Goal: Information Seeking & Learning: Learn about a topic

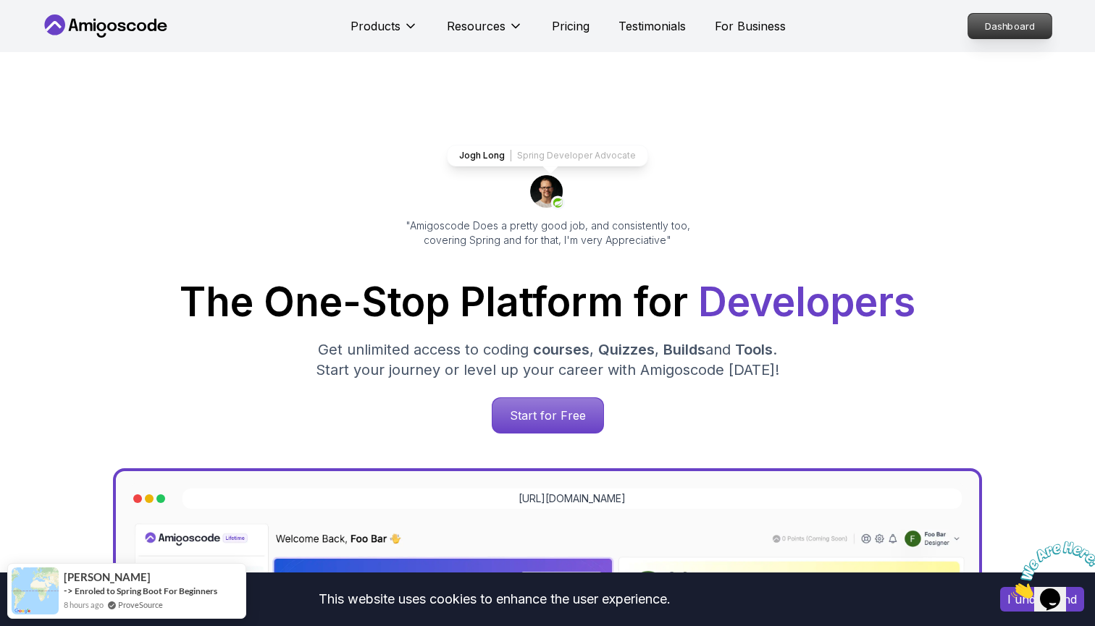
click at [1005, 34] on p "Dashboard" at bounding box center [1009, 26] width 83 height 25
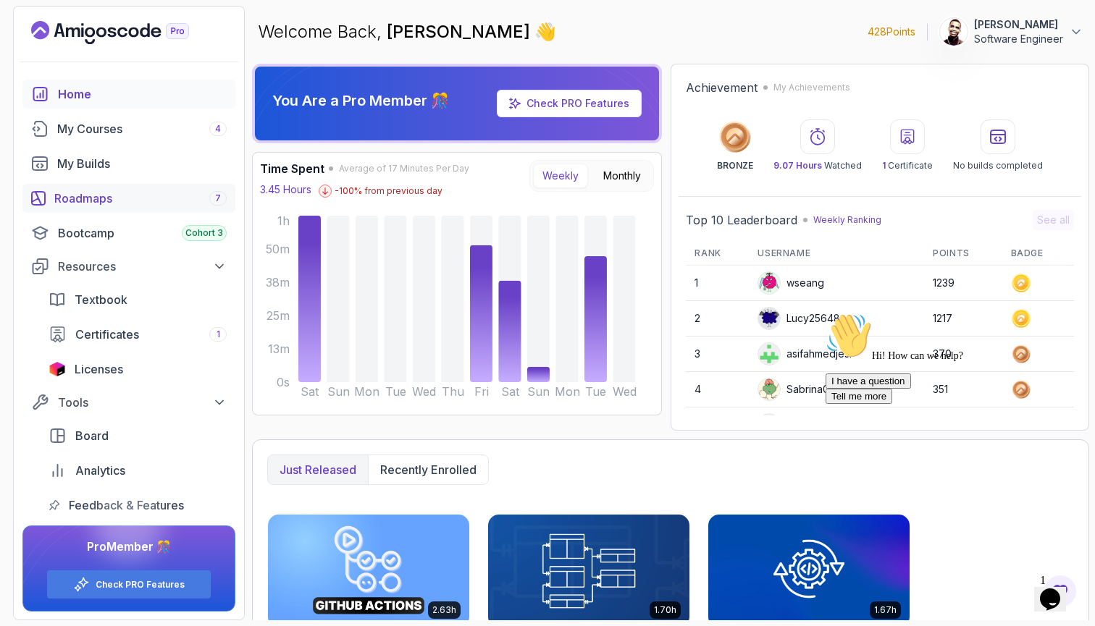
click at [161, 201] on div "Roadmaps 7" at bounding box center [140, 198] width 172 height 17
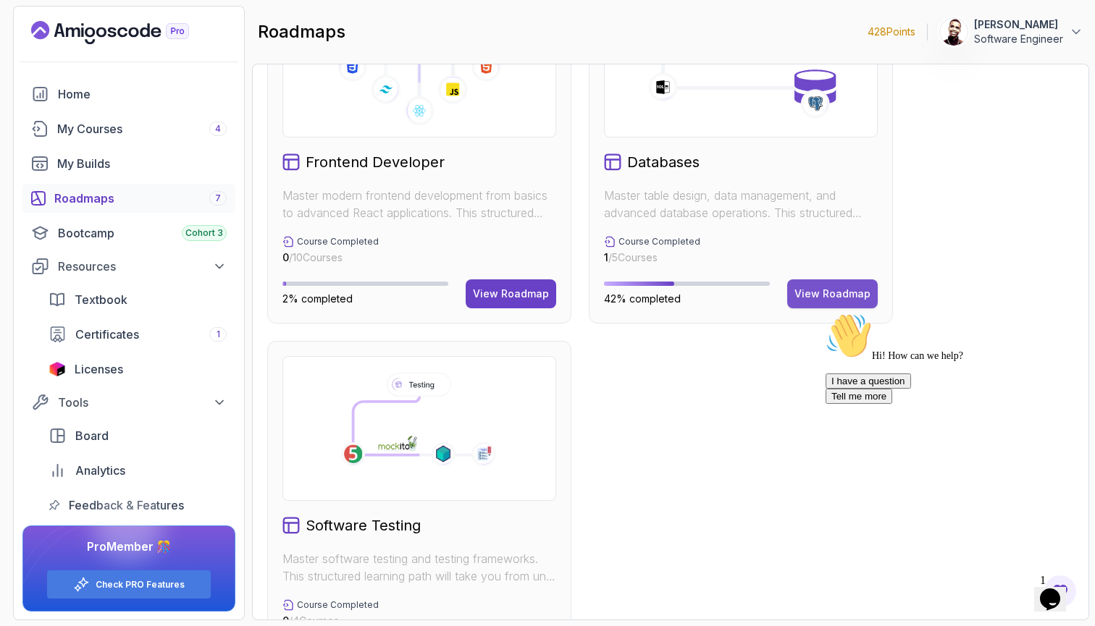
scroll to position [829, 0]
click at [842, 290] on div "View Roadmap" at bounding box center [833, 294] width 76 height 14
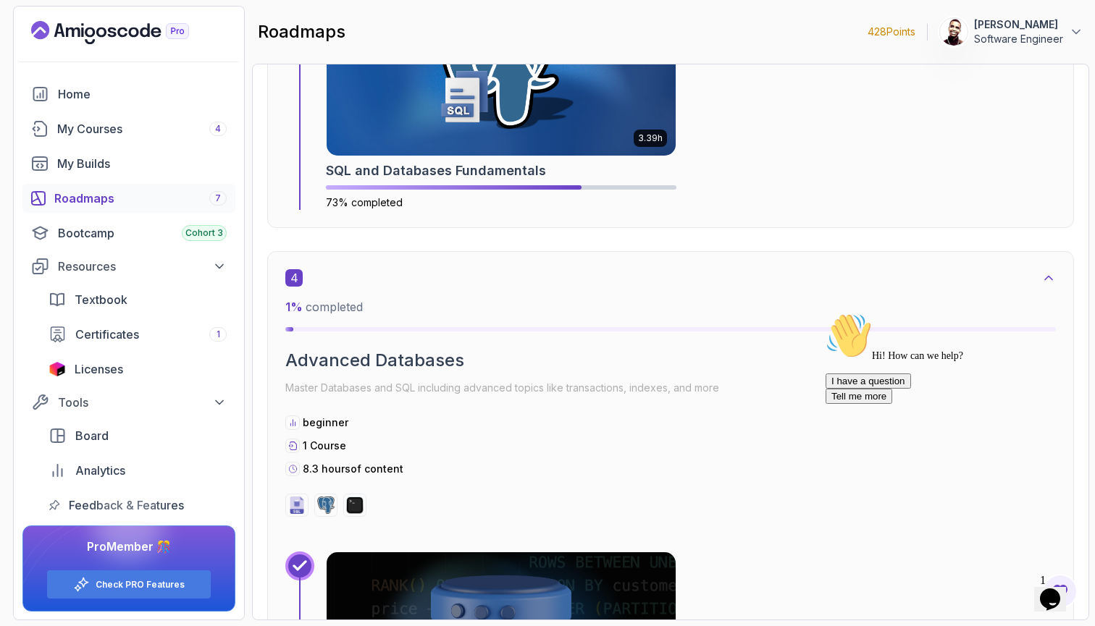
scroll to position [1947, 0]
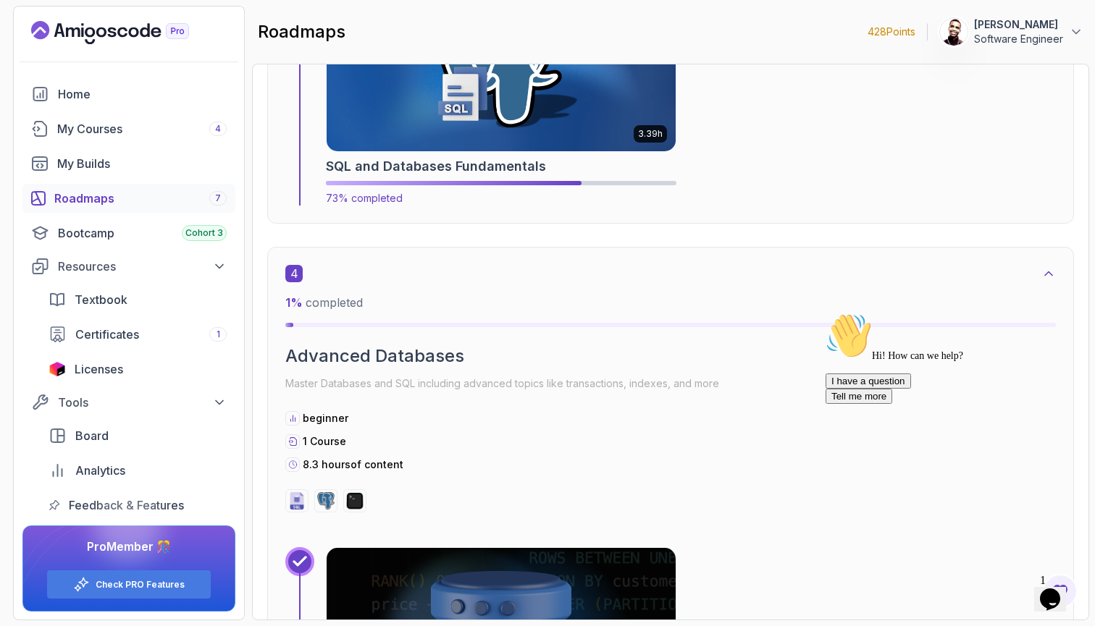
click at [605, 146] on img at bounding box center [501, 61] width 366 height 188
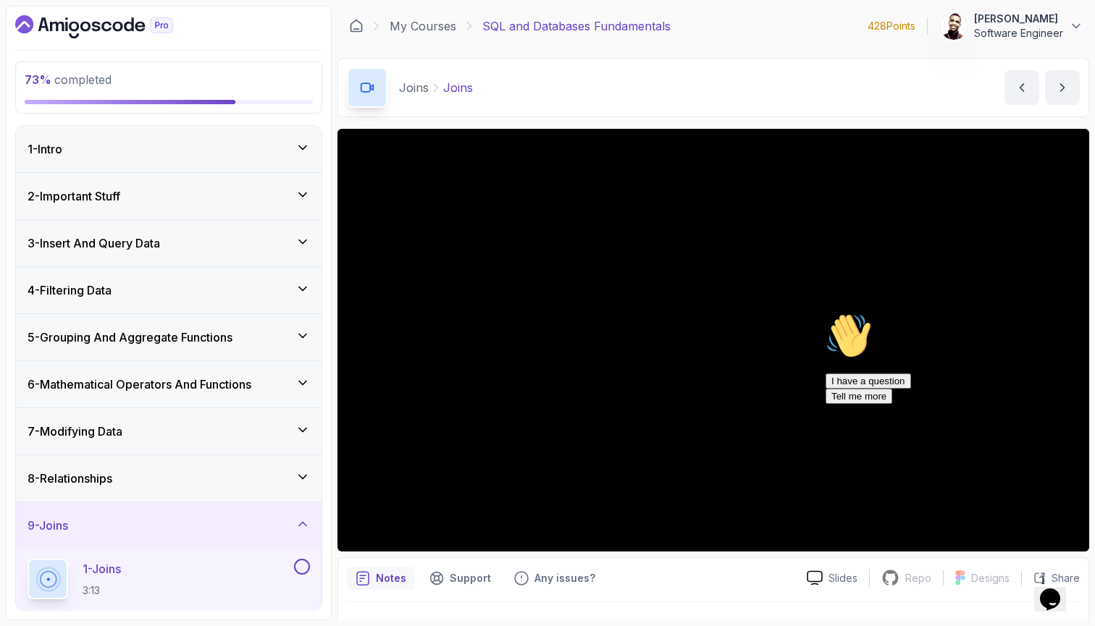
click at [826, 313] on icon "Chat attention grabber" at bounding box center [826, 313] width 0 height 0
click at [1011, 589] on icon "Close" at bounding box center [1011, 595] width 0 height 12
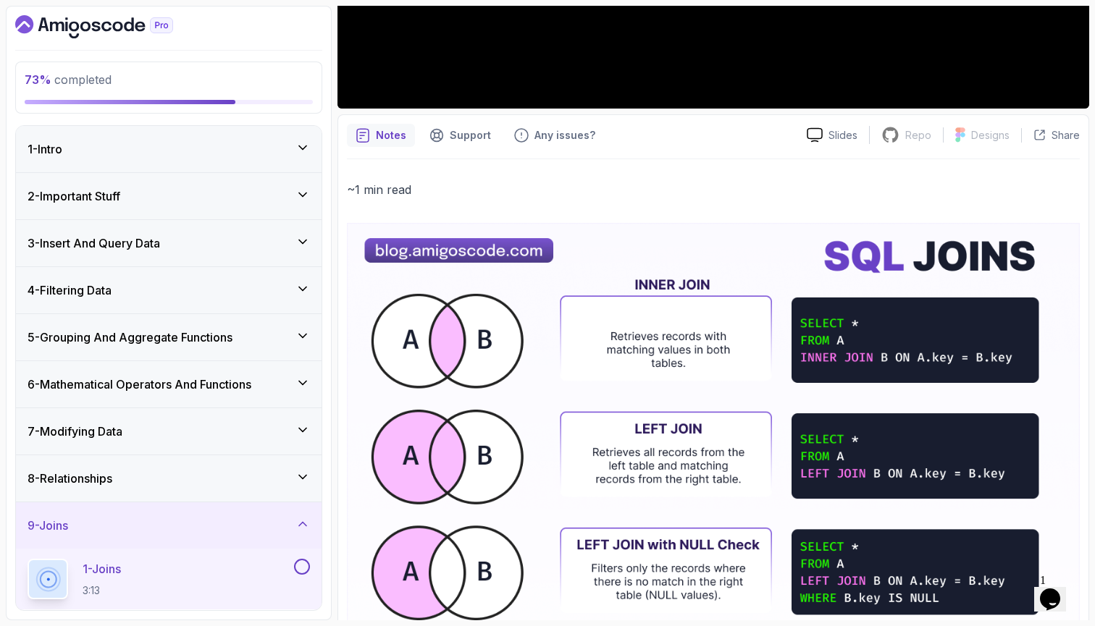
scroll to position [453, 0]
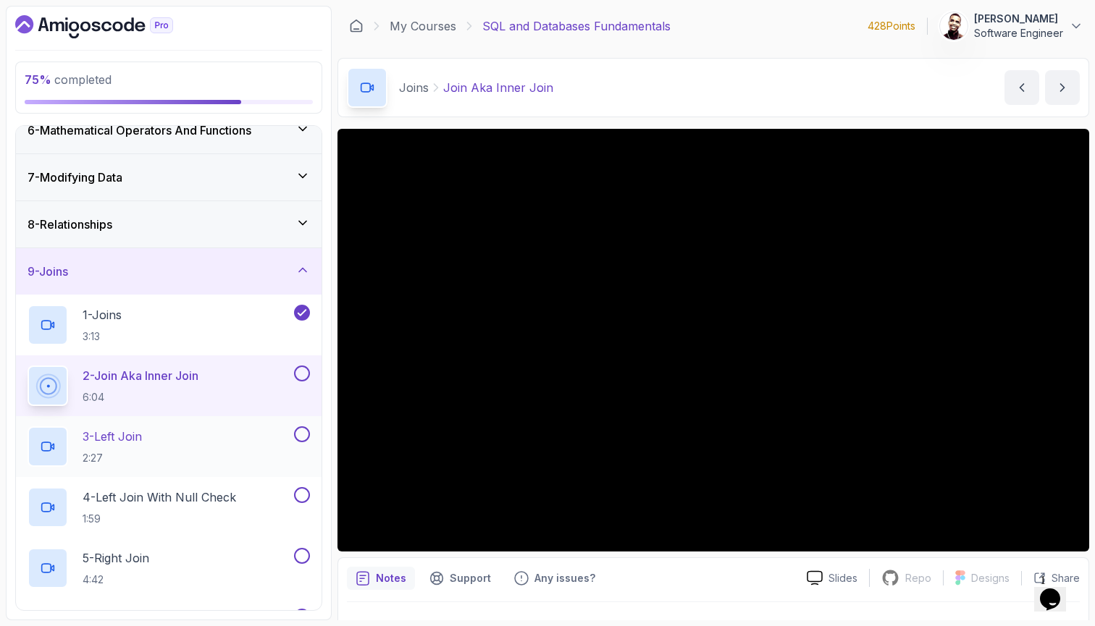
scroll to position [264, 0]
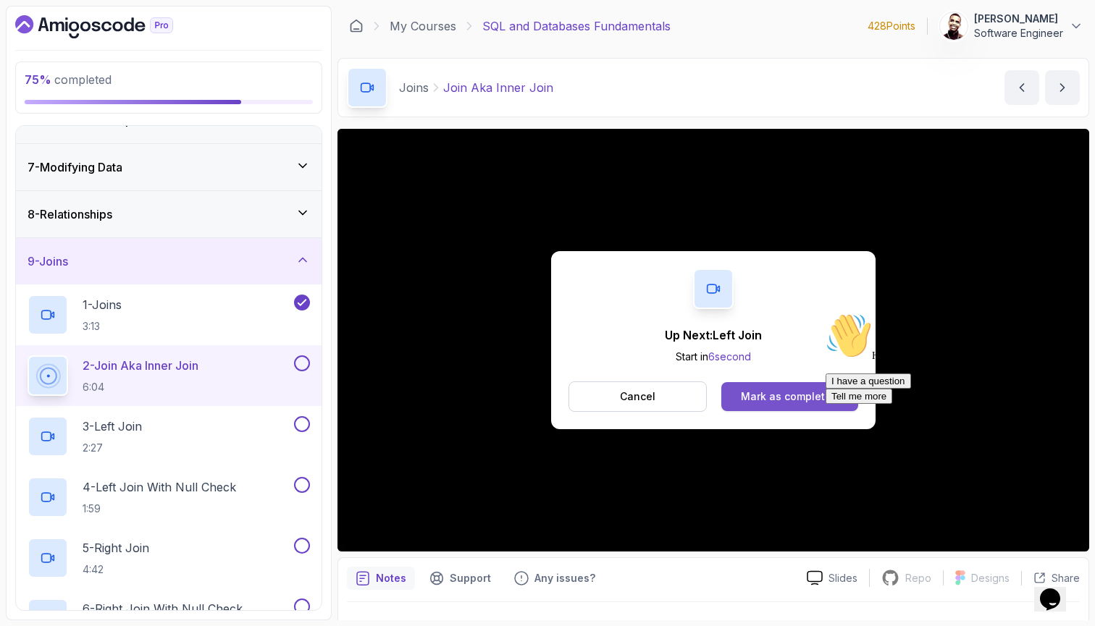
click at [762, 385] on button "Mark as completed" at bounding box center [789, 396] width 137 height 29
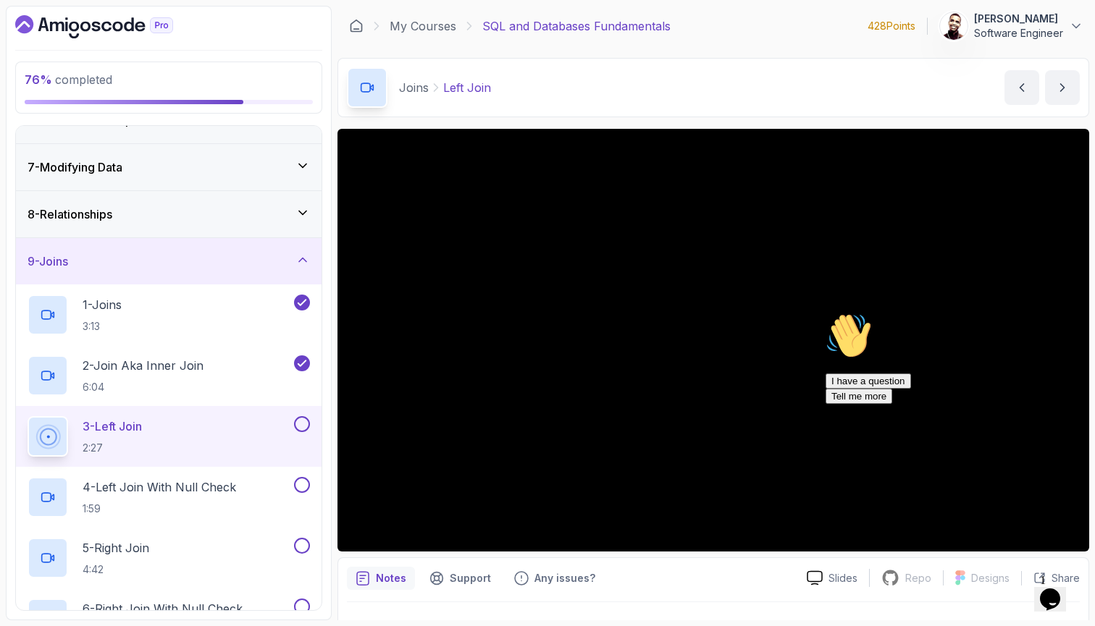
click at [826, 313] on icon "Chat attention grabber" at bounding box center [826, 313] width 0 height 0
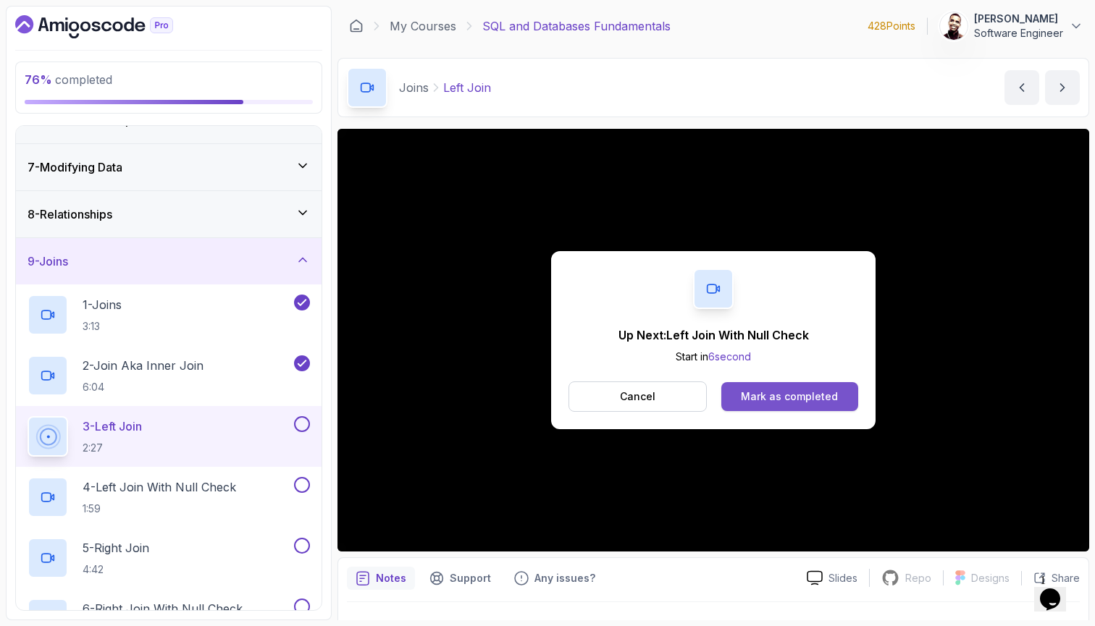
click at [818, 401] on div "Mark as completed" at bounding box center [789, 397] width 97 height 14
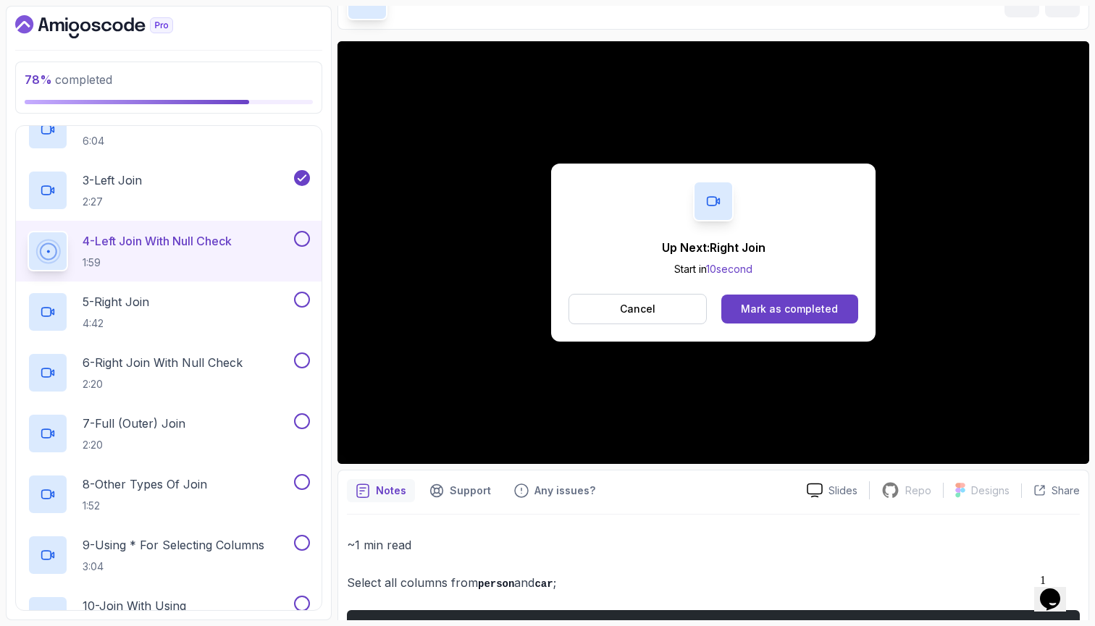
scroll to position [80, 0]
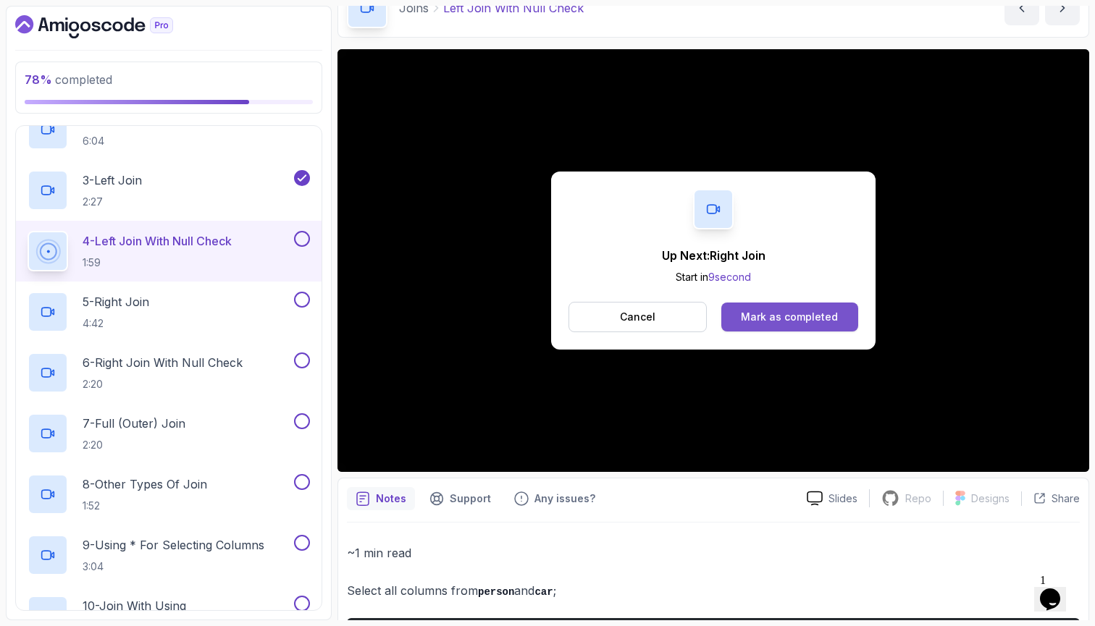
click at [759, 319] on div "Mark as completed" at bounding box center [789, 317] width 97 height 14
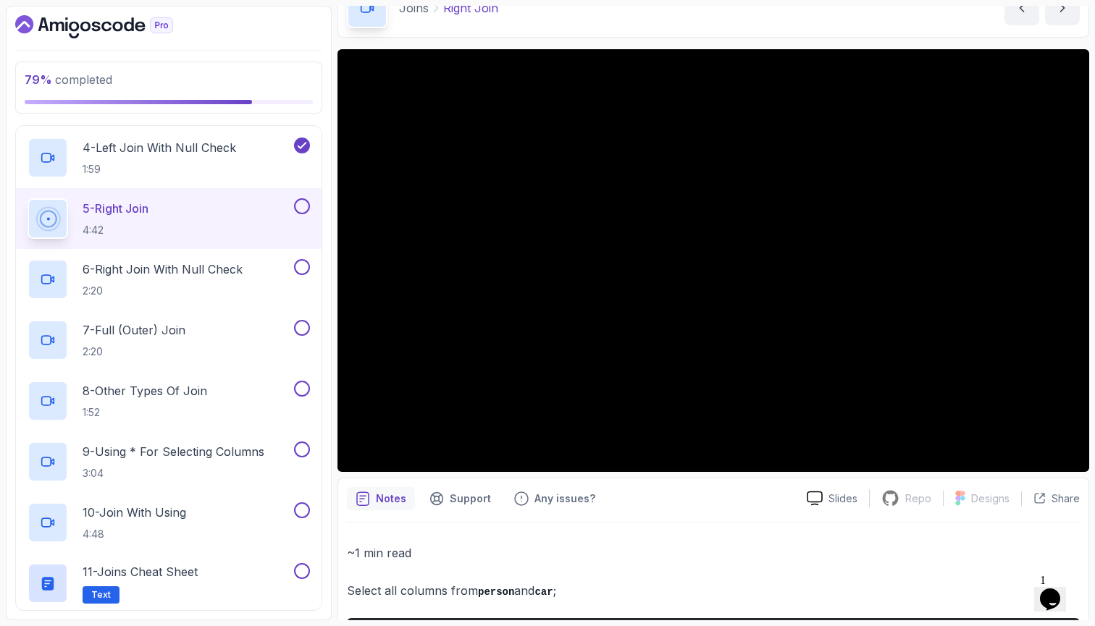
scroll to position [603, 0]
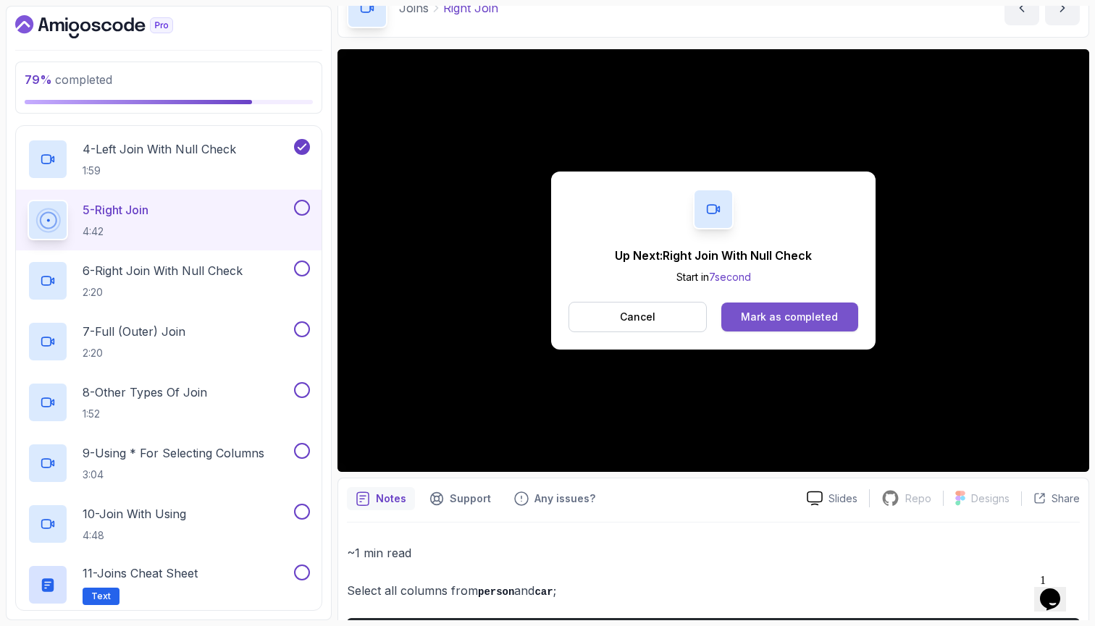
click at [802, 314] on div "Mark as completed" at bounding box center [789, 317] width 97 height 14
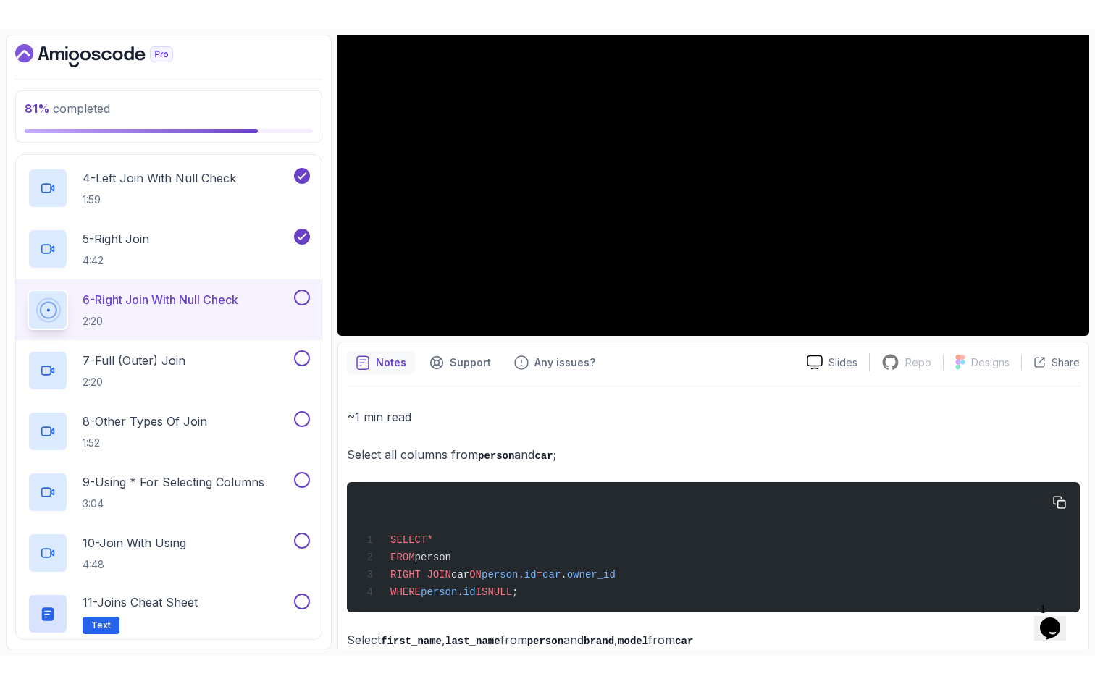
scroll to position [222, 0]
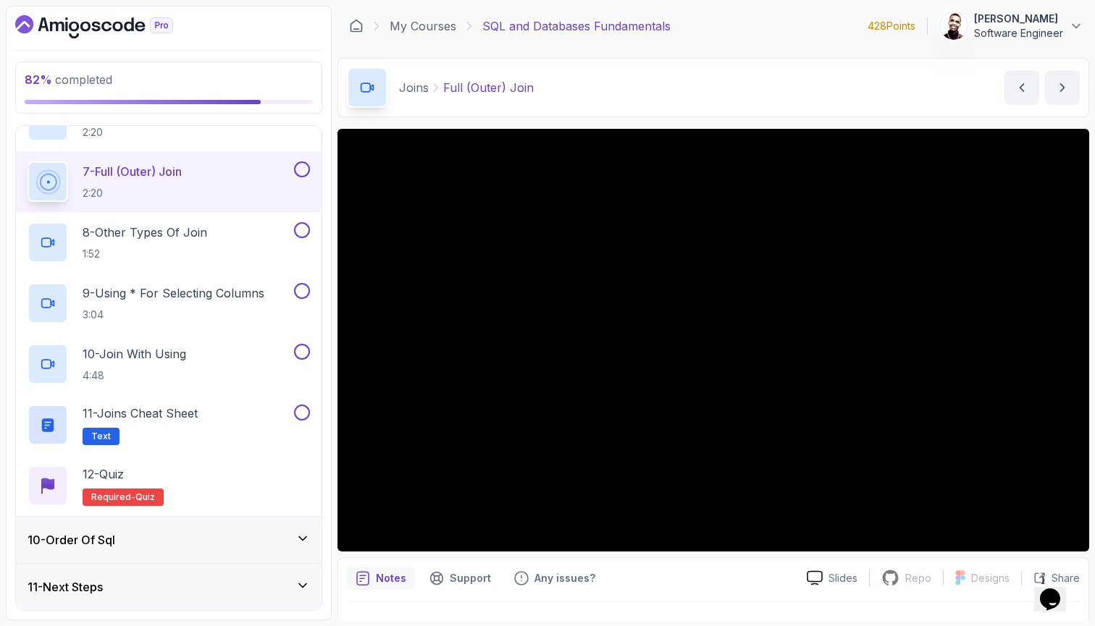
click at [246, 536] on div "10 - Order Of Sql" at bounding box center [169, 540] width 282 height 17
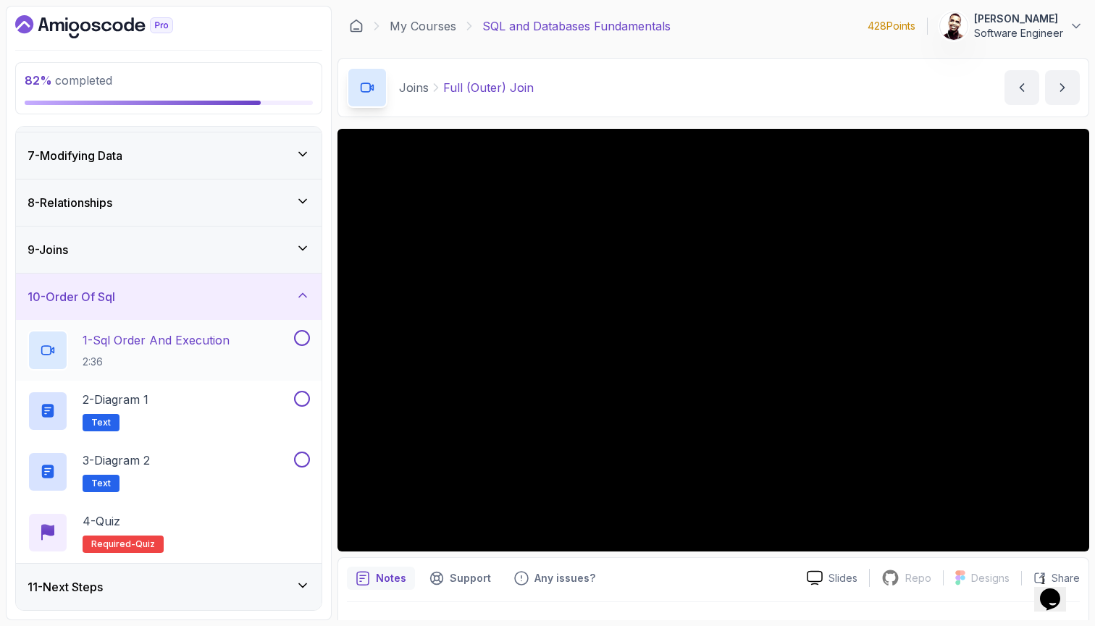
scroll to position [277, 0]
click at [267, 245] on div "9 - Joins" at bounding box center [169, 249] width 282 height 17
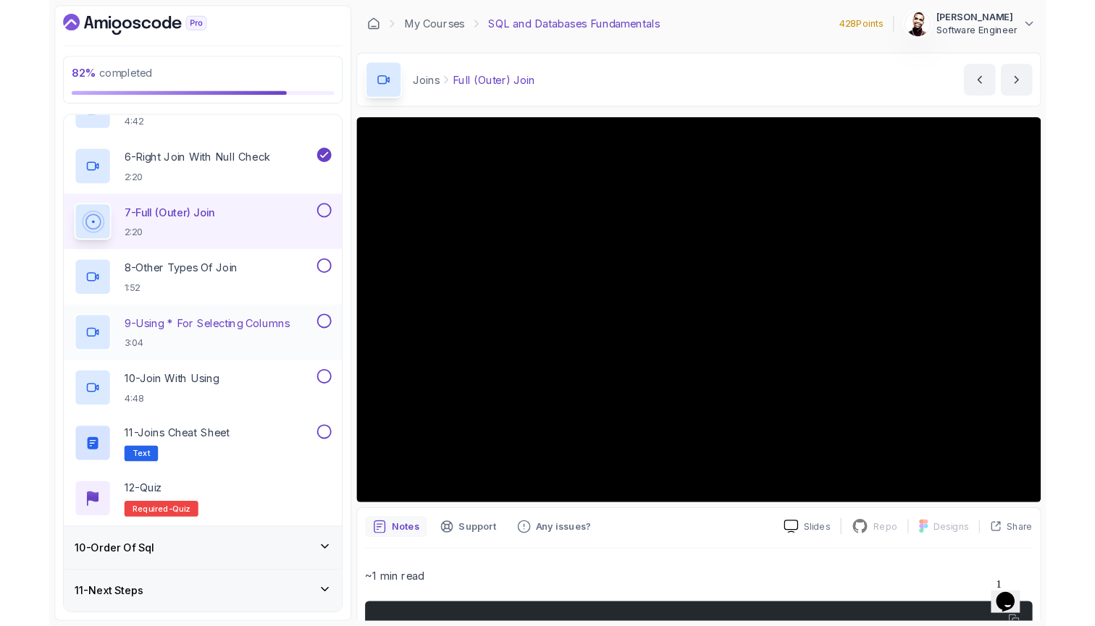
scroll to position [701, 0]
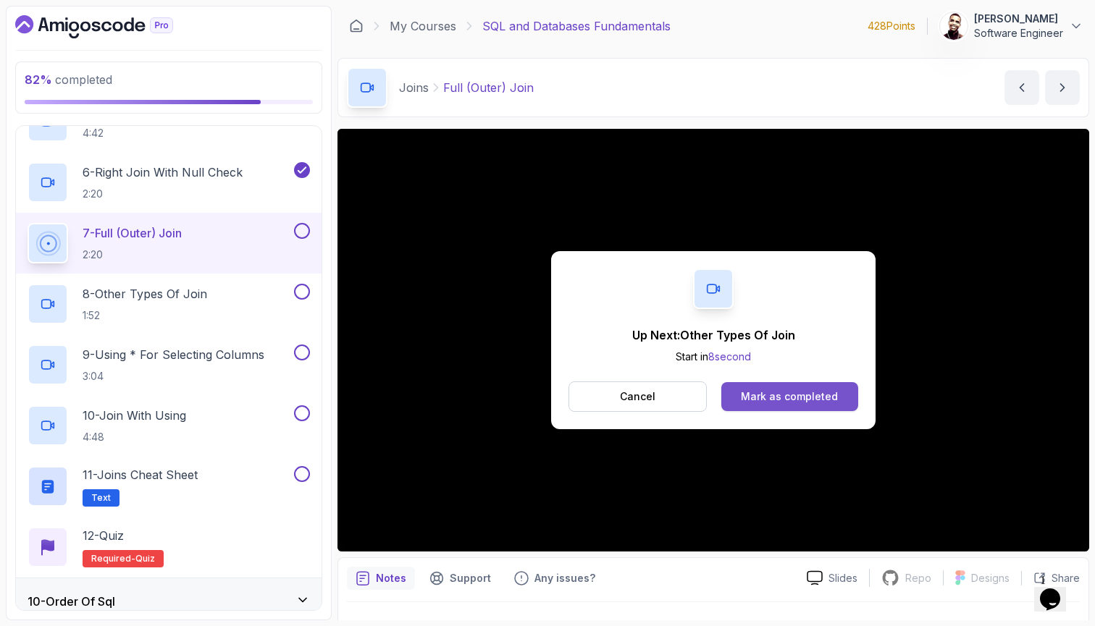
click at [815, 396] on div "Mark as completed" at bounding box center [789, 397] width 97 height 14
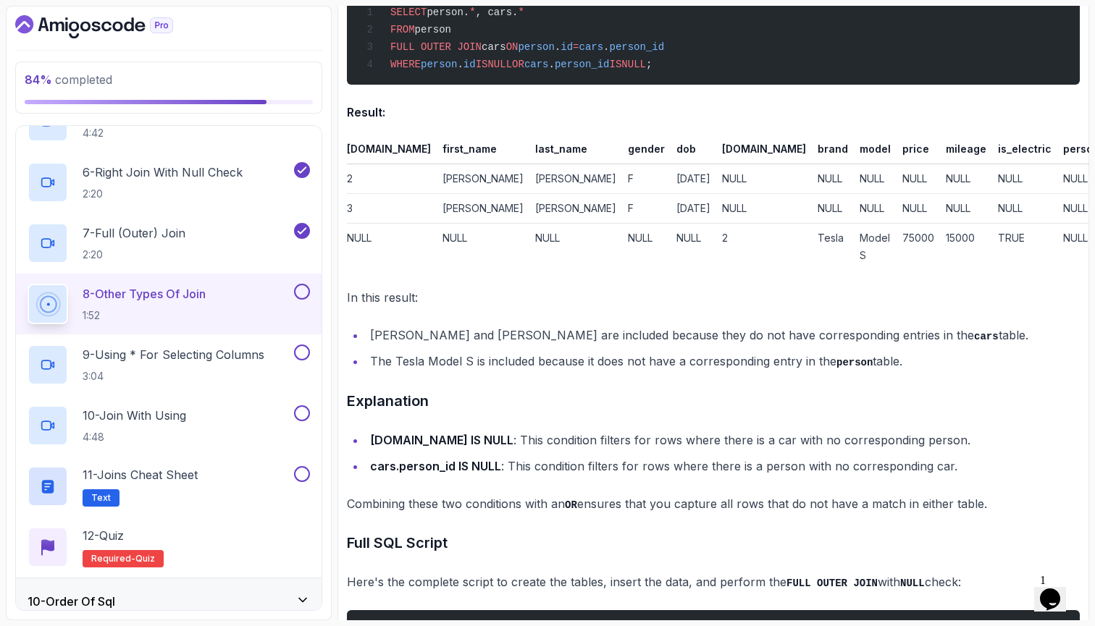
scroll to position [1729, 0]
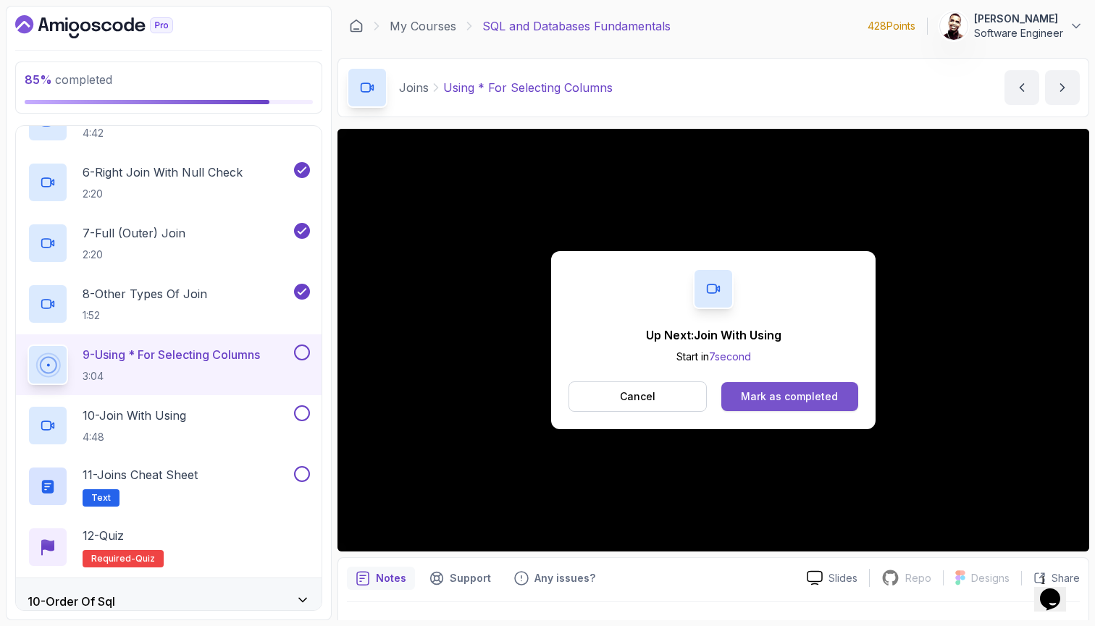
click at [750, 387] on button "Mark as completed" at bounding box center [789, 396] width 137 height 29
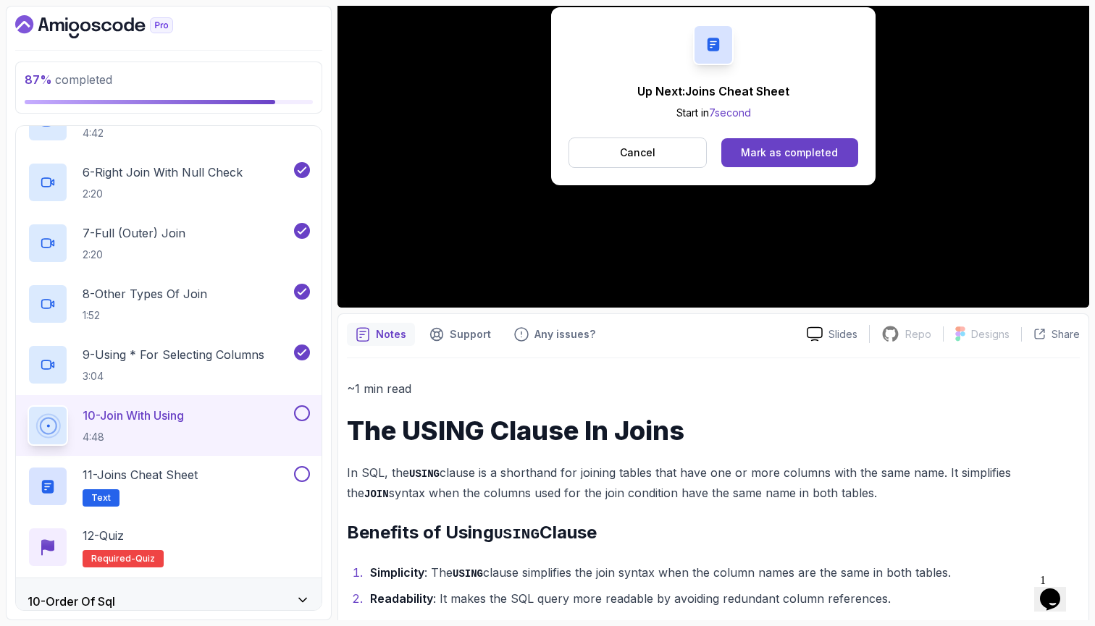
scroll to position [159, 0]
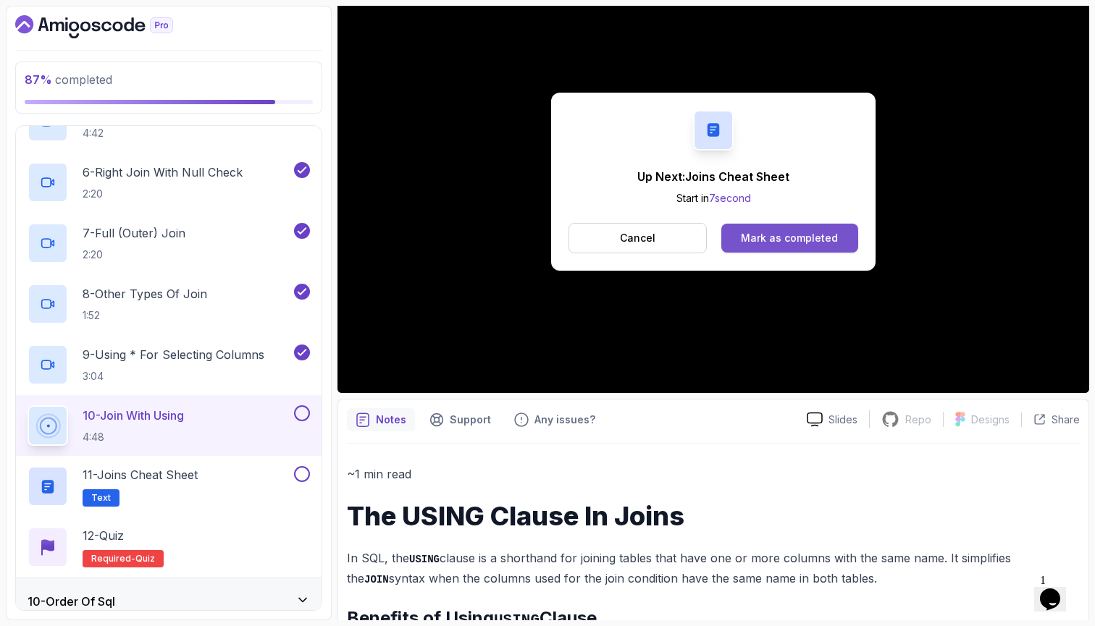
click at [837, 240] on button "Mark as completed" at bounding box center [789, 238] width 137 height 29
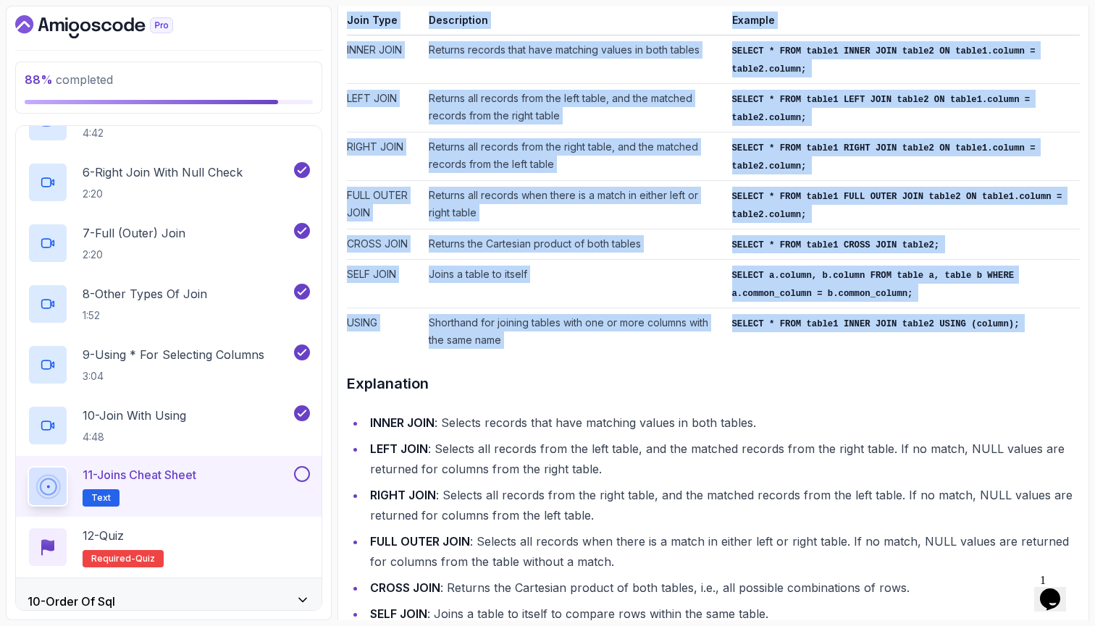
scroll to position [364, 0]
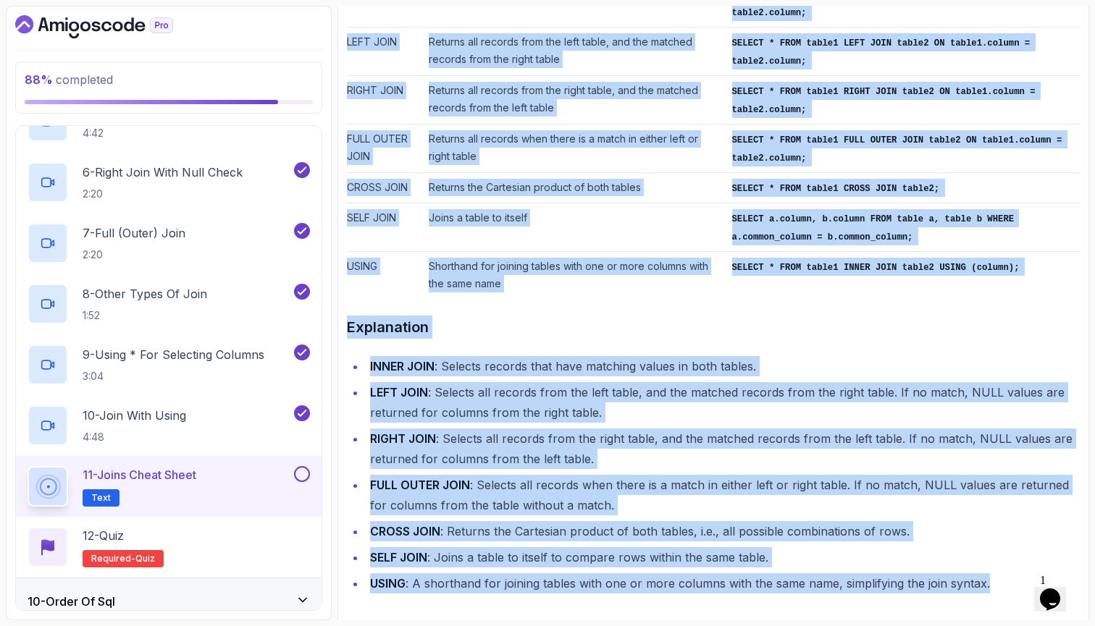
drag, startPoint x: 349, startPoint y: 119, endPoint x: 995, endPoint y: 582, distance: 795.1
click at [995, 582] on div "~2 min read Cheat Sheet Joins Cheat Sheet Join Type Description Example INNER J…" at bounding box center [713, 212] width 733 height 764
copy div "Cheat Sheet Joins Cheat Sheet Join Type Description Example INNER JOIN Returns …"
click at [697, 280] on td "Shorthand for joining tables with one or more columns with the same name" at bounding box center [574, 274] width 303 height 47
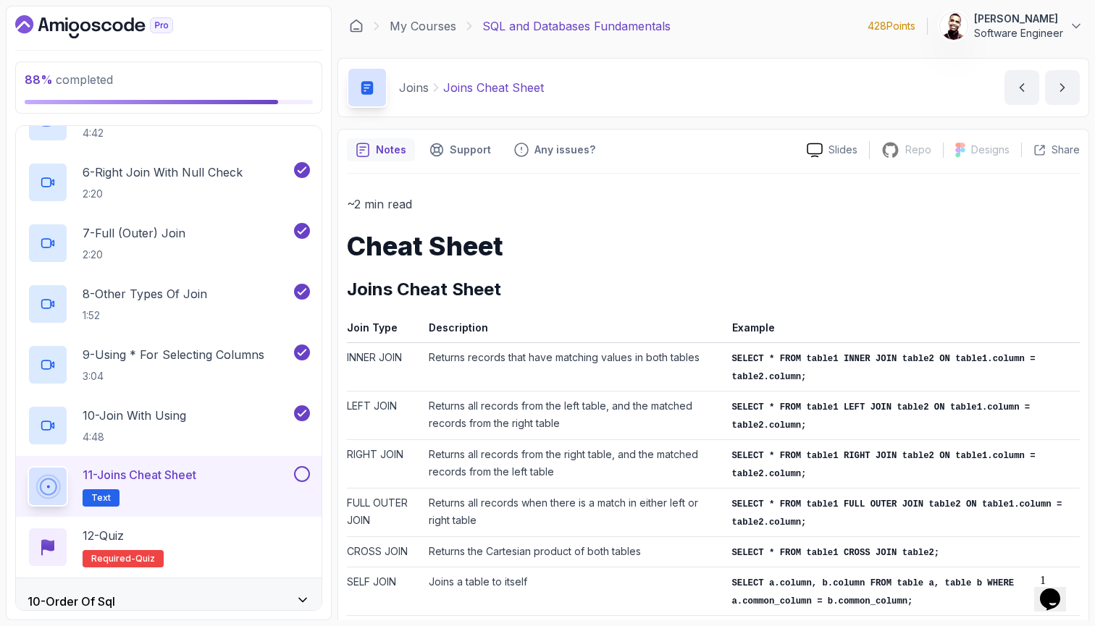
scroll to position [0, 0]
click at [1063, 93] on icon "next content" at bounding box center [1062, 87] width 14 height 14
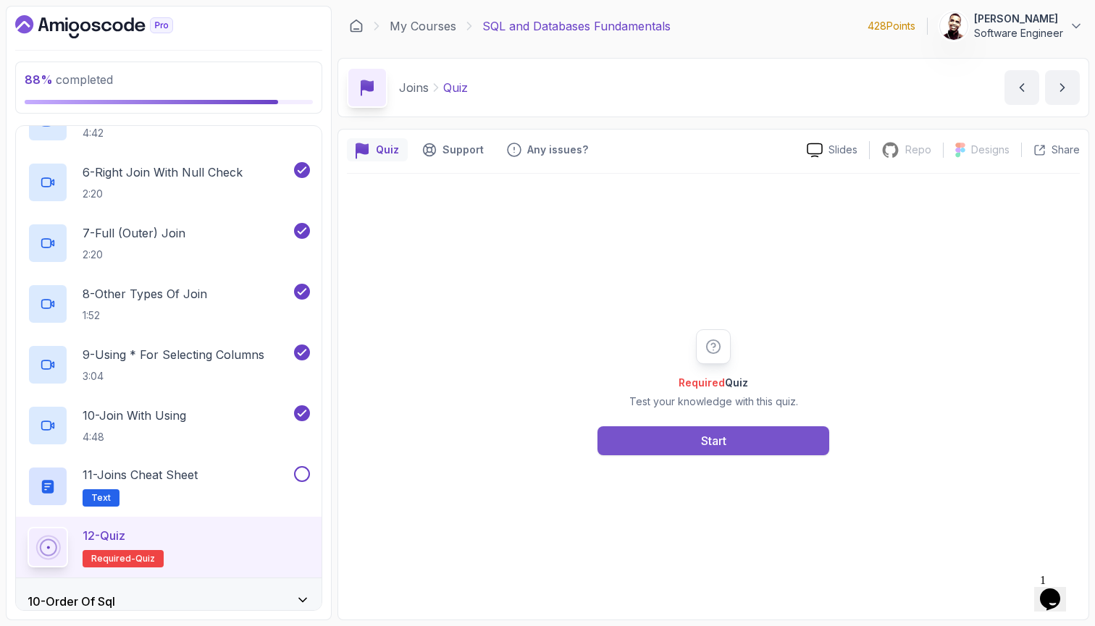
click at [747, 436] on button "Start" at bounding box center [714, 441] width 232 height 29
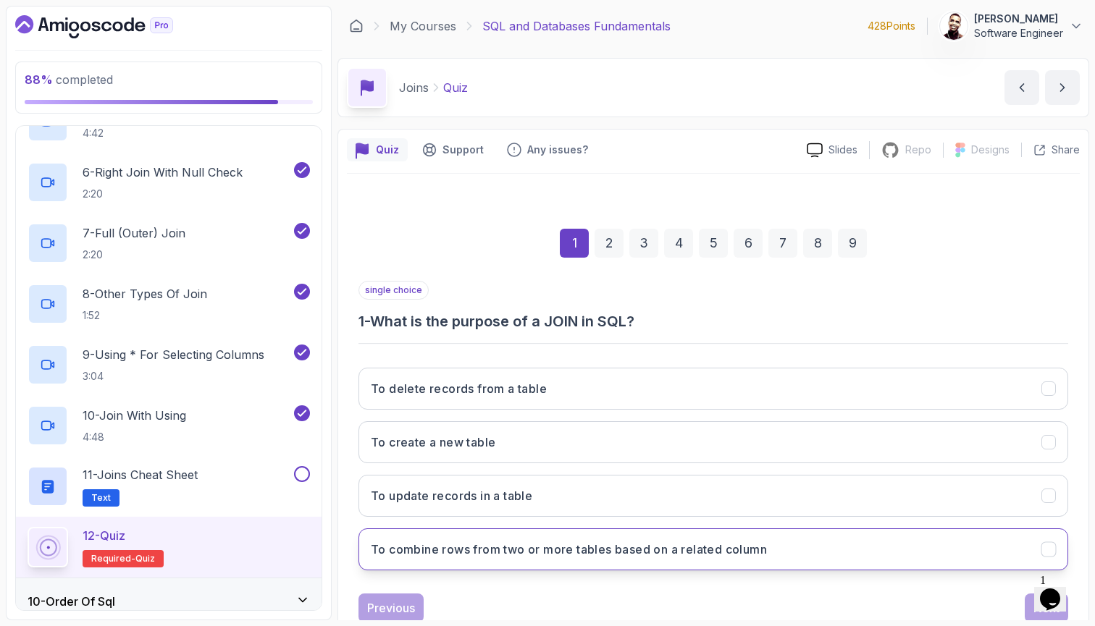
click at [677, 538] on button "To combine rows from two or more tables based on a related column" at bounding box center [714, 550] width 710 height 42
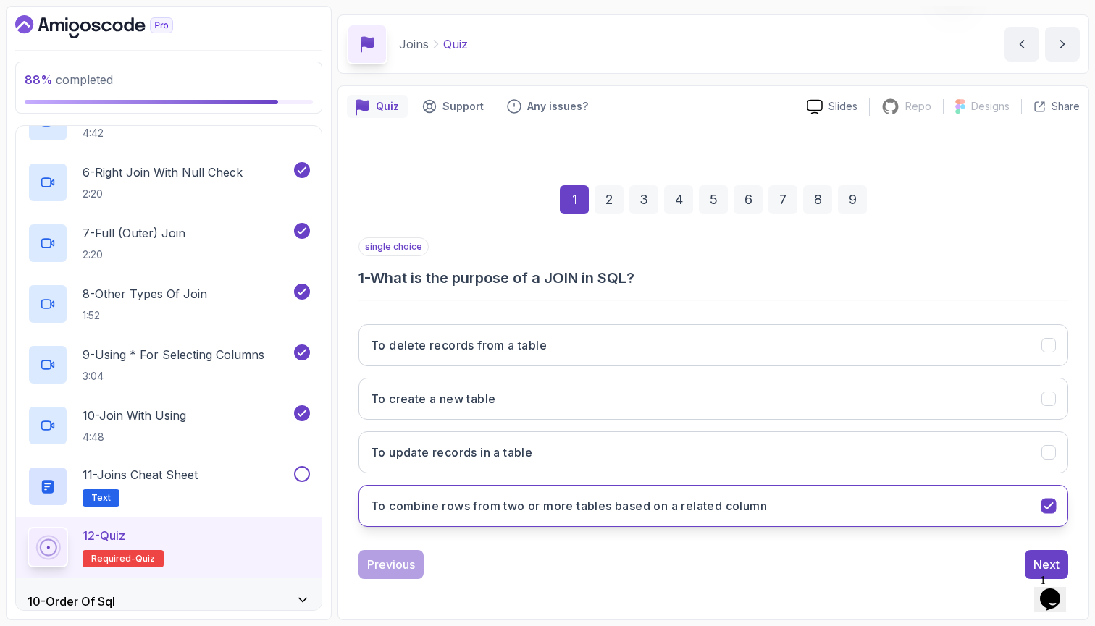
scroll to position [43, 0]
click at [1032, 559] on button "Next" at bounding box center [1046, 564] width 43 height 29
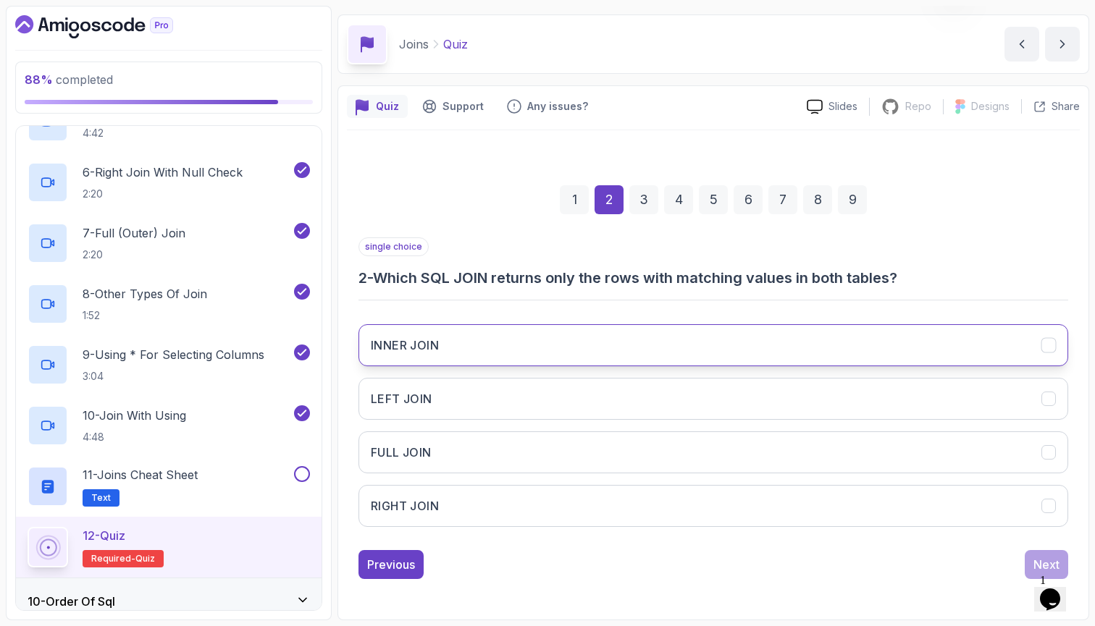
click at [713, 328] on button "INNER JOIN" at bounding box center [714, 345] width 710 height 42
click at [1031, 566] on button "Next" at bounding box center [1046, 564] width 43 height 29
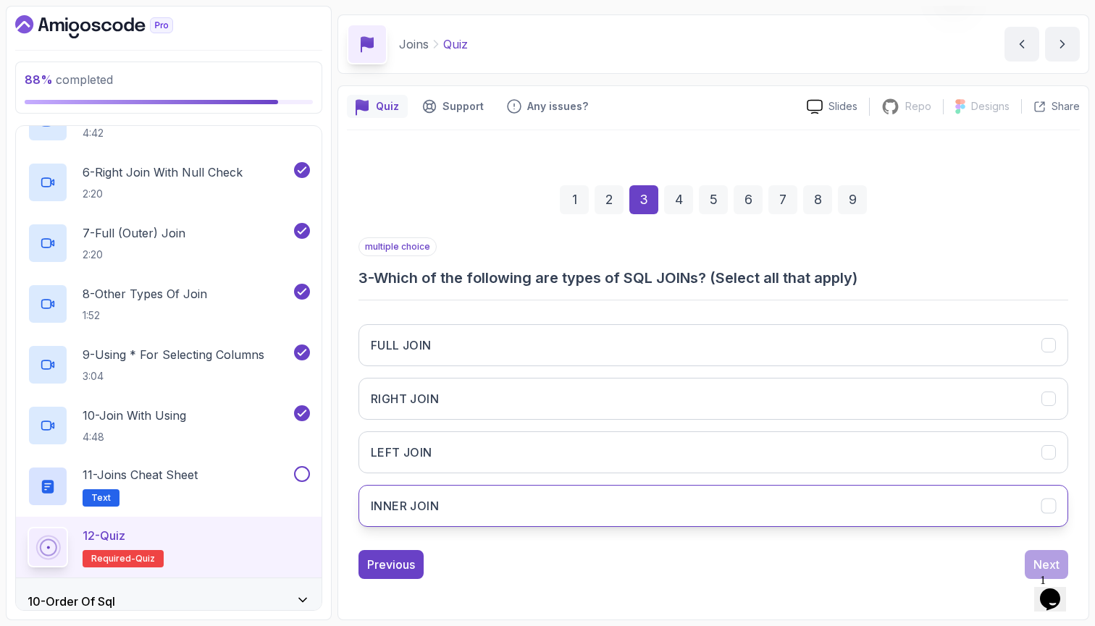
click at [630, 504] on button "INNER JOIN" at bounding box center [714, 506] width 710 height 42
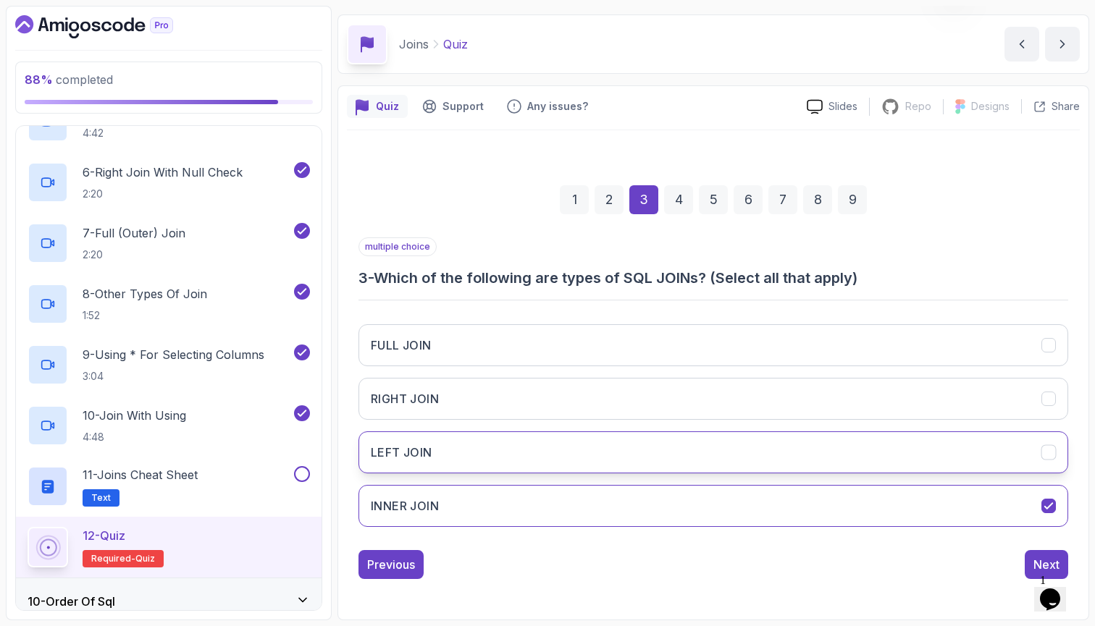
click at [672, 460] on button "LEFT JOIN" at bounding box center [714, 453] width 710 height 42
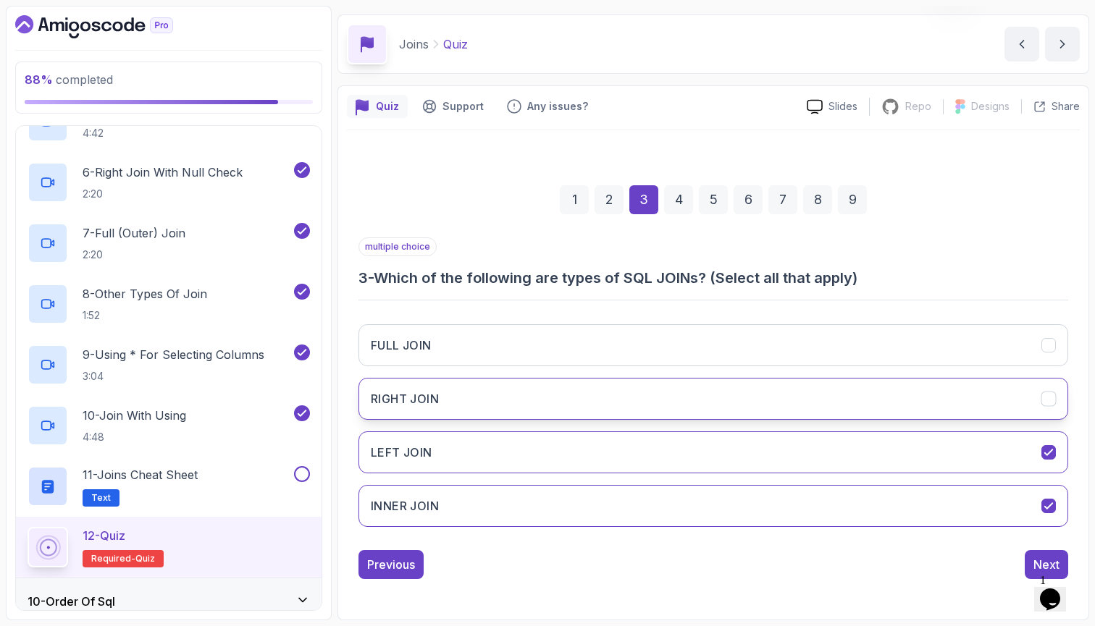
click at [688, 385] on button "RIGHT JOIN" at bounding box center [714, 399] width 710 height 42
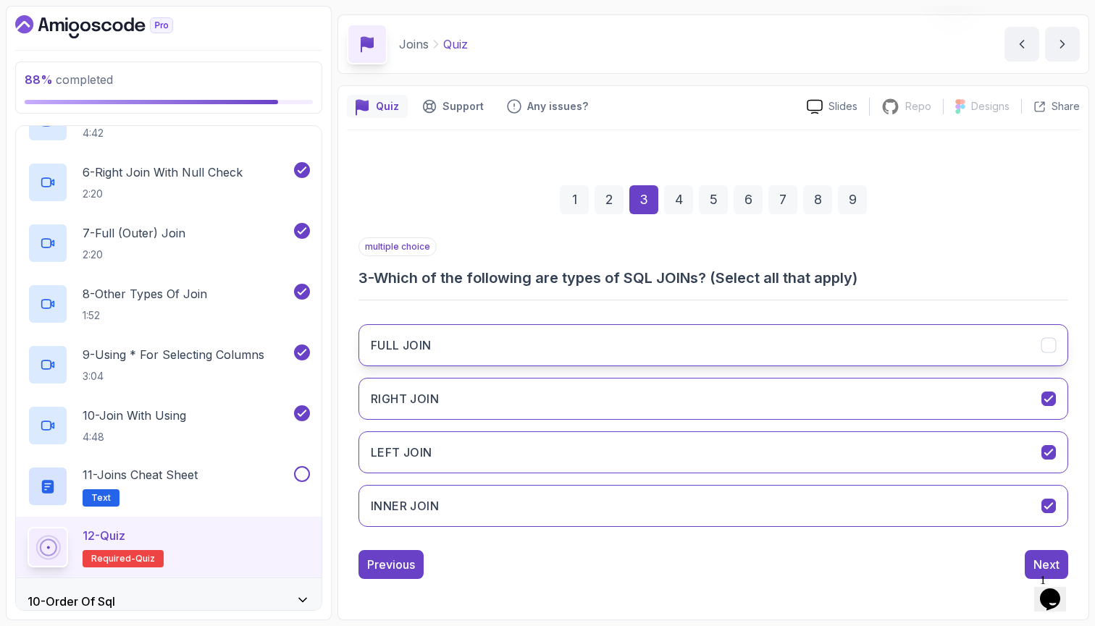
click at [728, 339] on button "FULL JOIN" at bounding box center [714, 345] width 710 height 42
click at [1036, 560] on div "Next" at bounding box center [1047, 564] width 26 height 17
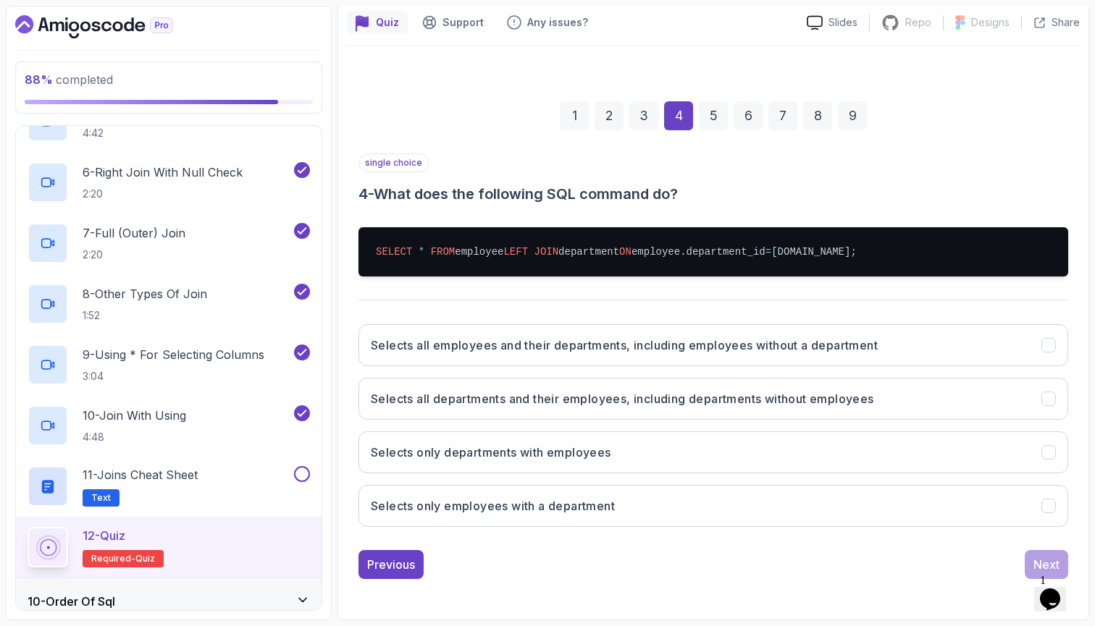
scroll to position [0, 0]
click at [966, 344] on button "Selects all employees and their departments, including employees without a depa…" at bounding box center [714, 345] width 710 height 42
click at [1028, 556] on button "Next" at bounding box center [1046, 564] width 43 height 29
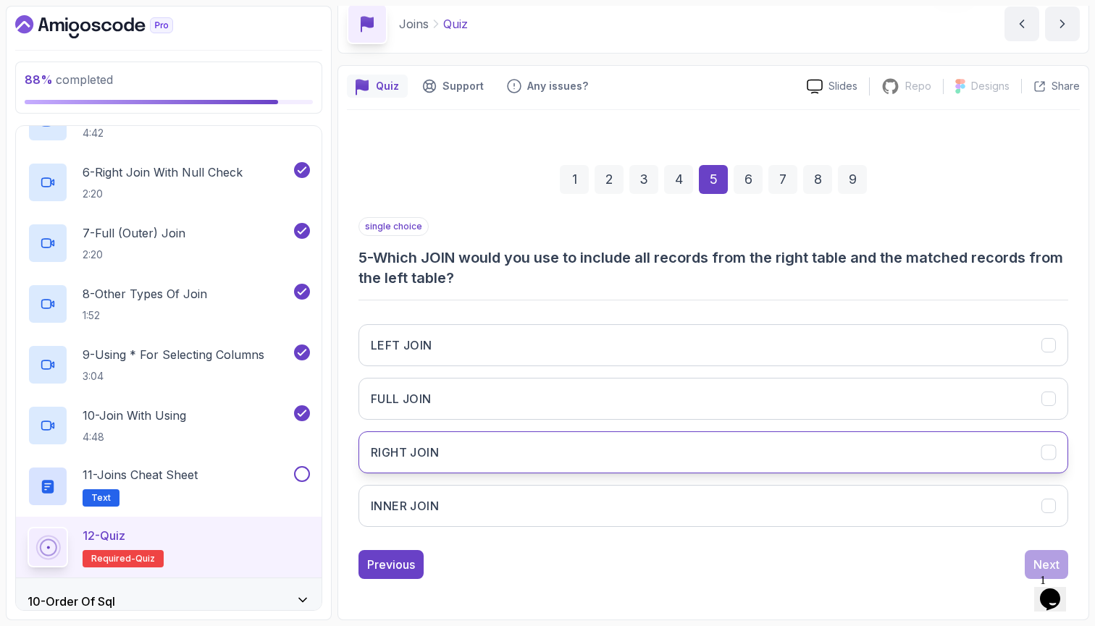
click at [913, 432] on button "RIGHT JOIN" at bounding box center [714, 453] width 710 height 42
click at [1049, 556] on div "Next" at bounding box center [1047, 564] width 26 height 17
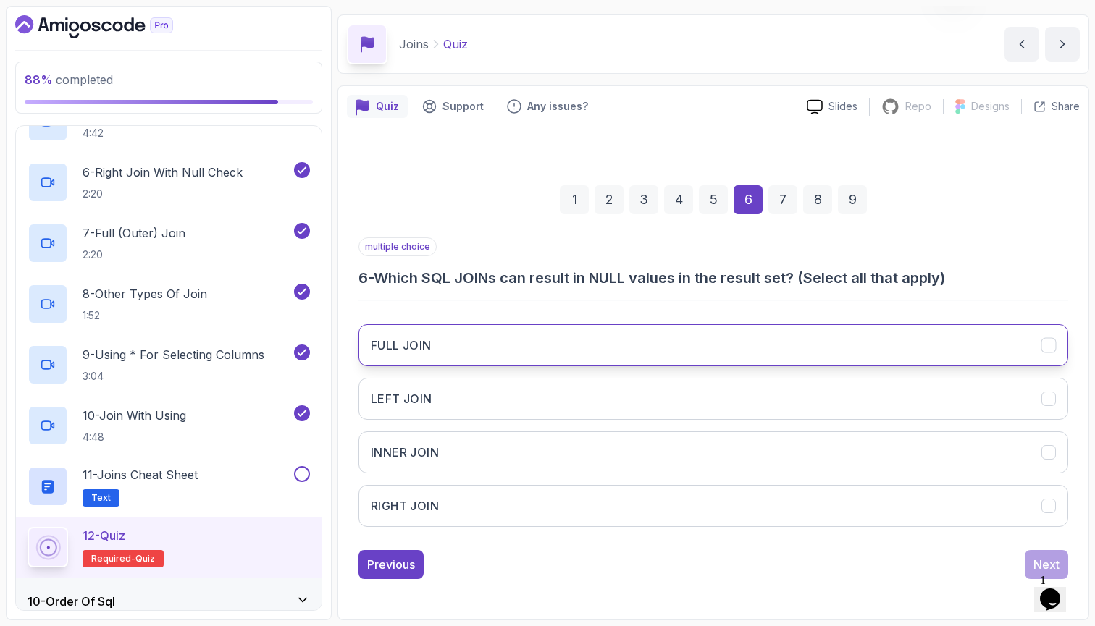
click at [811, 324] on button "FULL JOIN" at bounding box center [714, 345] width 710 height 42
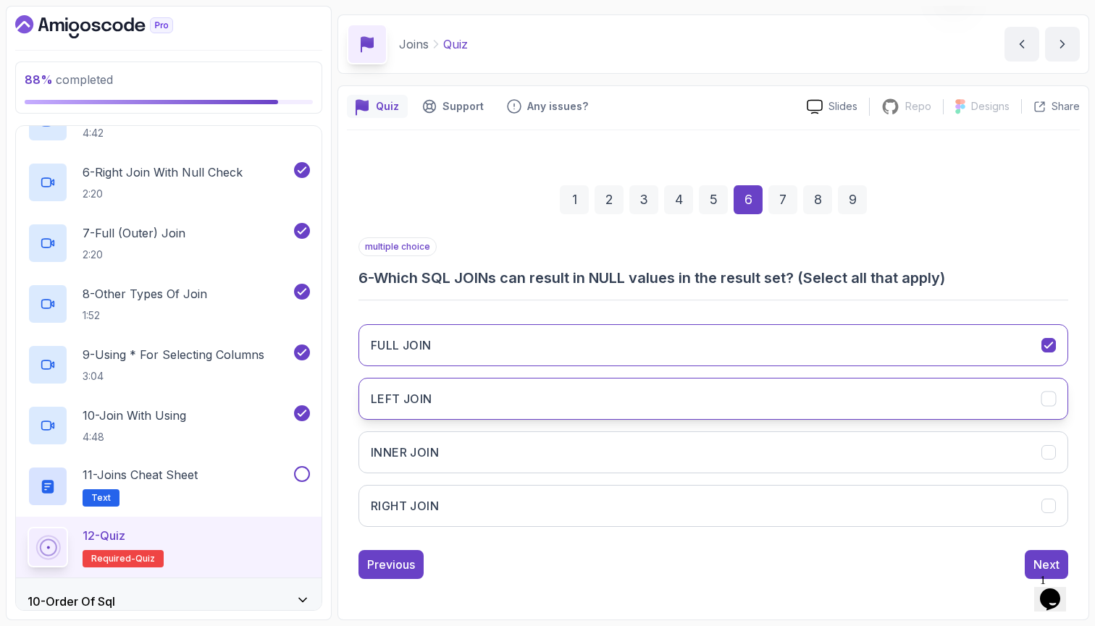
click at [776, 378] on button "LEFT JOIN" at bounding box center [714, 399] width 710 height 42
click at [734, 366] on div "FULL JOIN LEFT JOIN INNER JOIN RIGHT JOIN" at bounding box center [714, 426] width 710 height 226
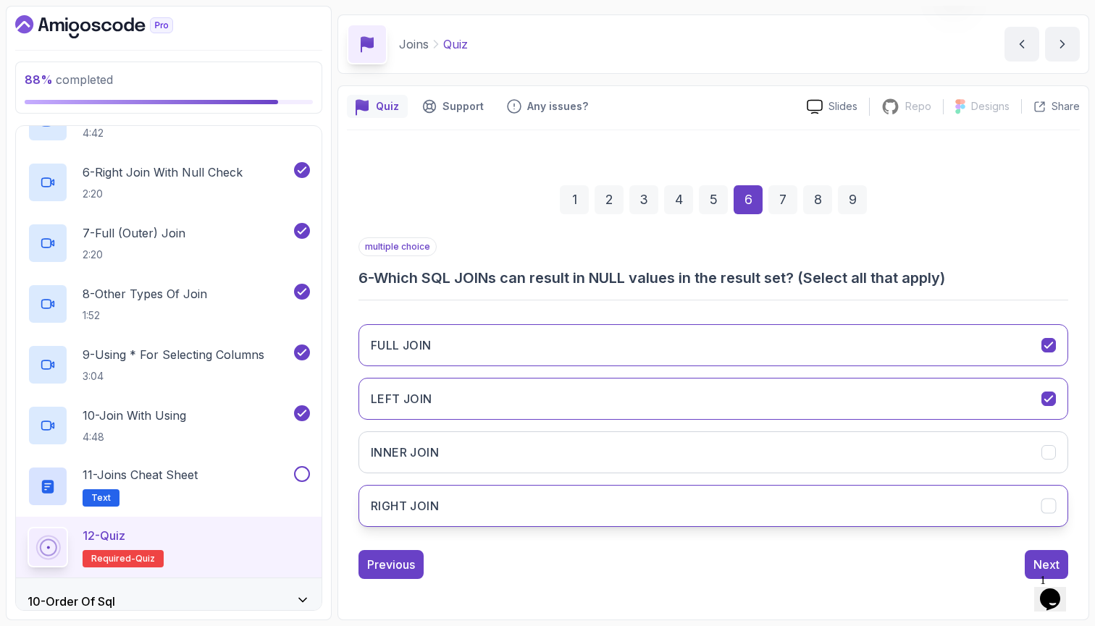
click at [683, 500] on button "RIGHT JOIN" at bounding box center [714, 506] width 710 height 42
click at [1048, 556] on button "Next" at bounding box center [1046, 564] width 43 height 29
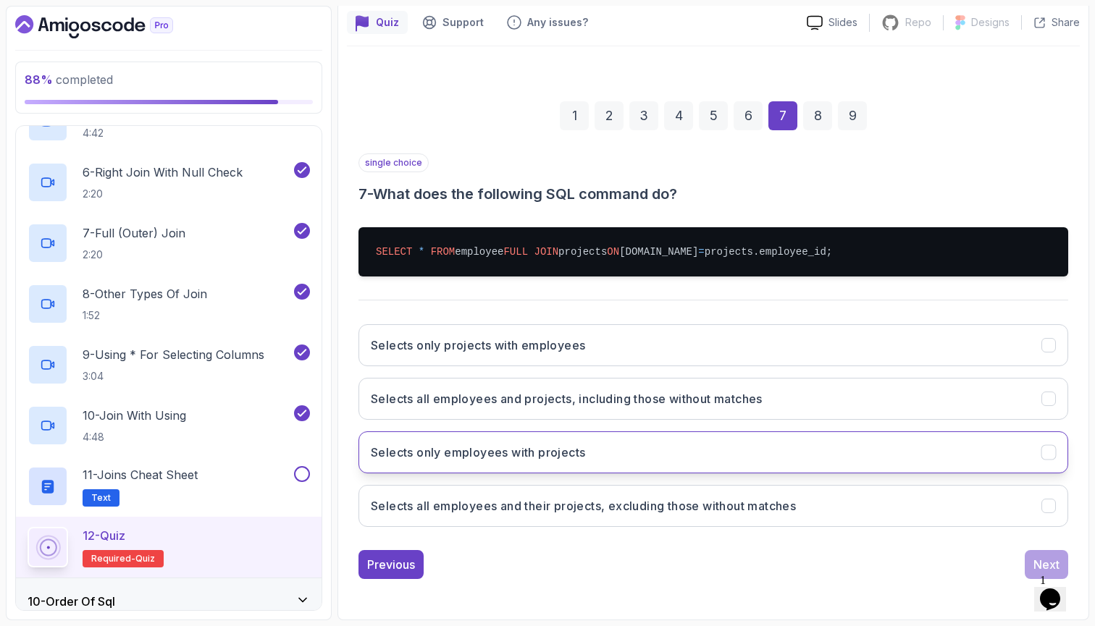
scroll to position [0, 0]
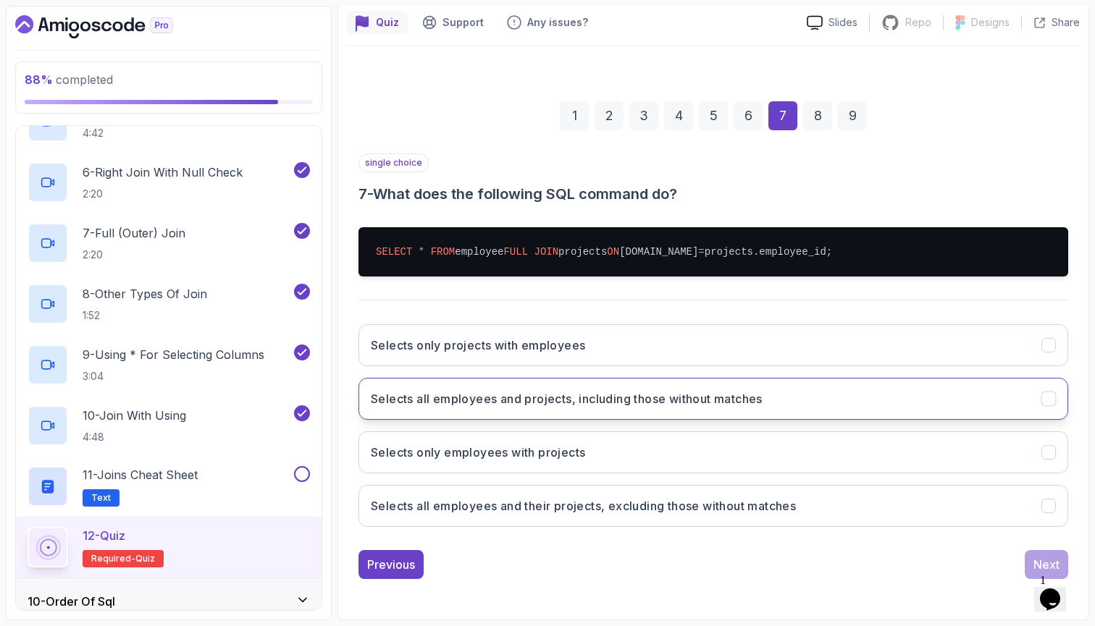
click at [1010, 395] on button "Selects all employees and projects, including those without matches" at bounding box center [714, 399] width 710 height 42
click at [1037, 556] on button "Next" at bounding box center [1046, 564] width 43 height 29
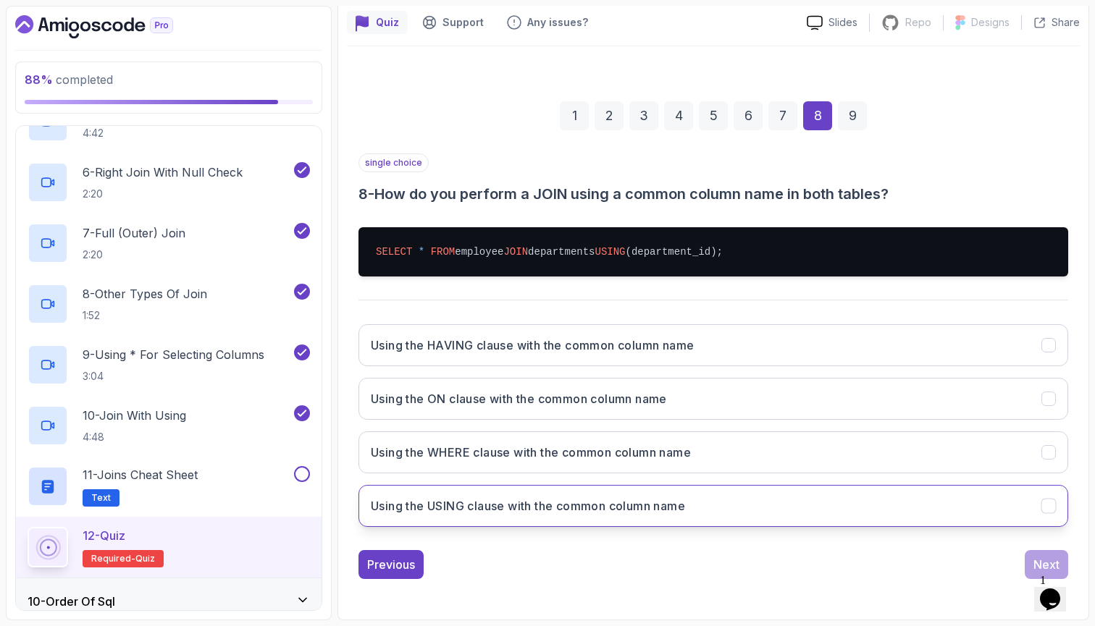
click at [753, 487] on button "Using the USING clause with the common column name" at bounding box center [714, 506] width 710 height 42
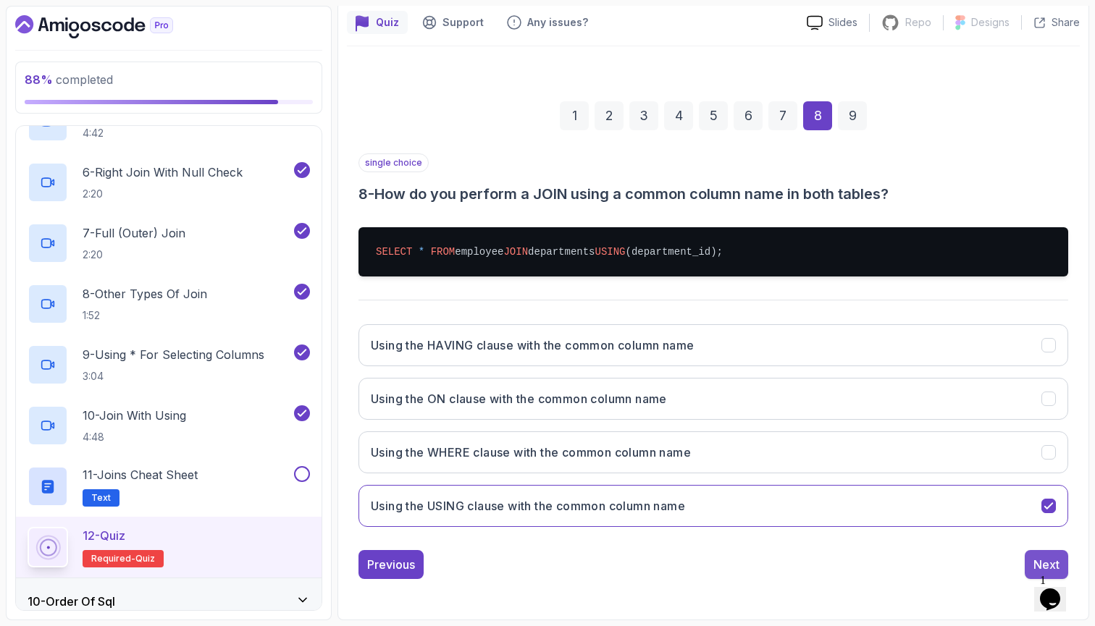
click at [1033, 550] on button "Next" at bounding box center [1046, 564] width 43 height 29
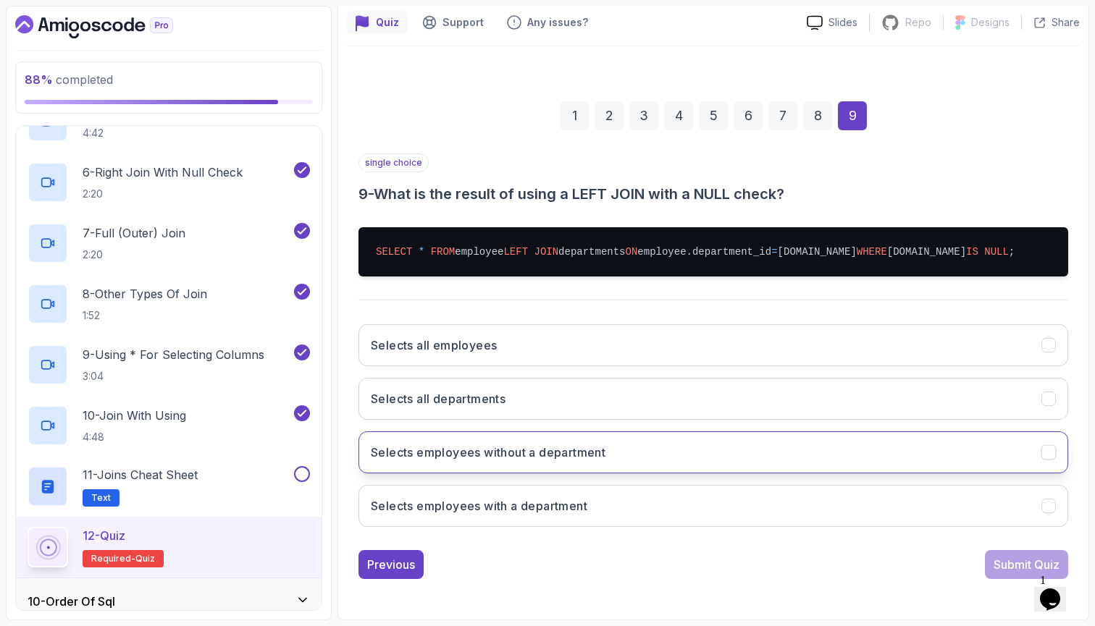
click at [763, 464] on button "Selects employees without a department" at bounding box center [714, 453] width 710 height 42
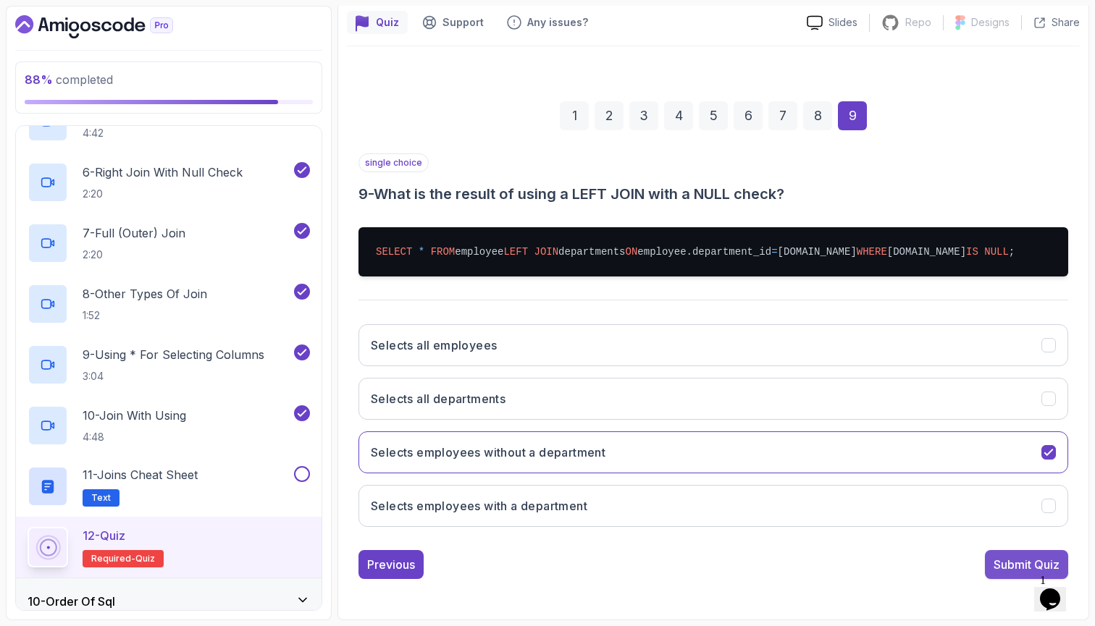
click at [997, 564] on div "Submit Quiz" at bounding box center [1027, 564] width 66 height 17
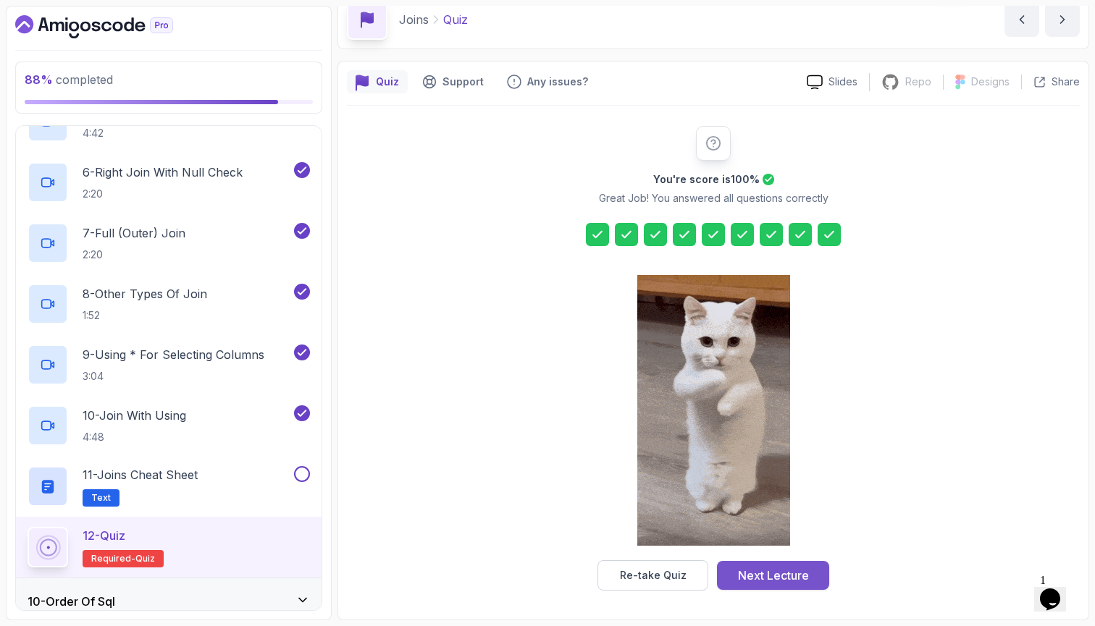
click at [801, 567] on div "Next Lecture" at bounding box center [773, 575] width 71 height 17
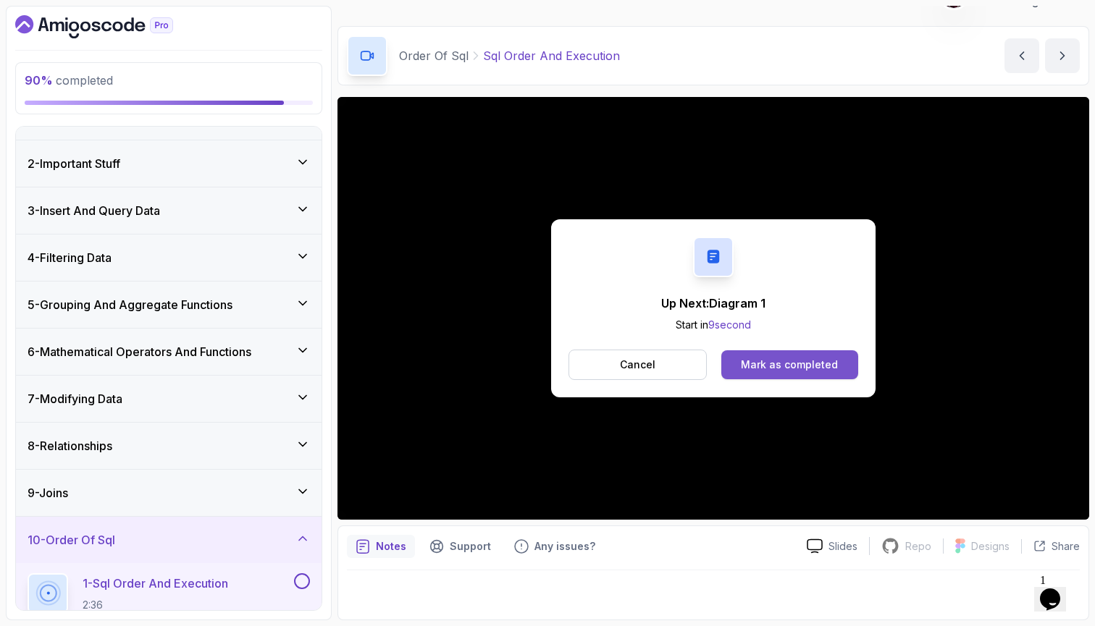
click at [835, 377] on button "Mark as completed" at bounding box center [789, 365] width 137 height 29
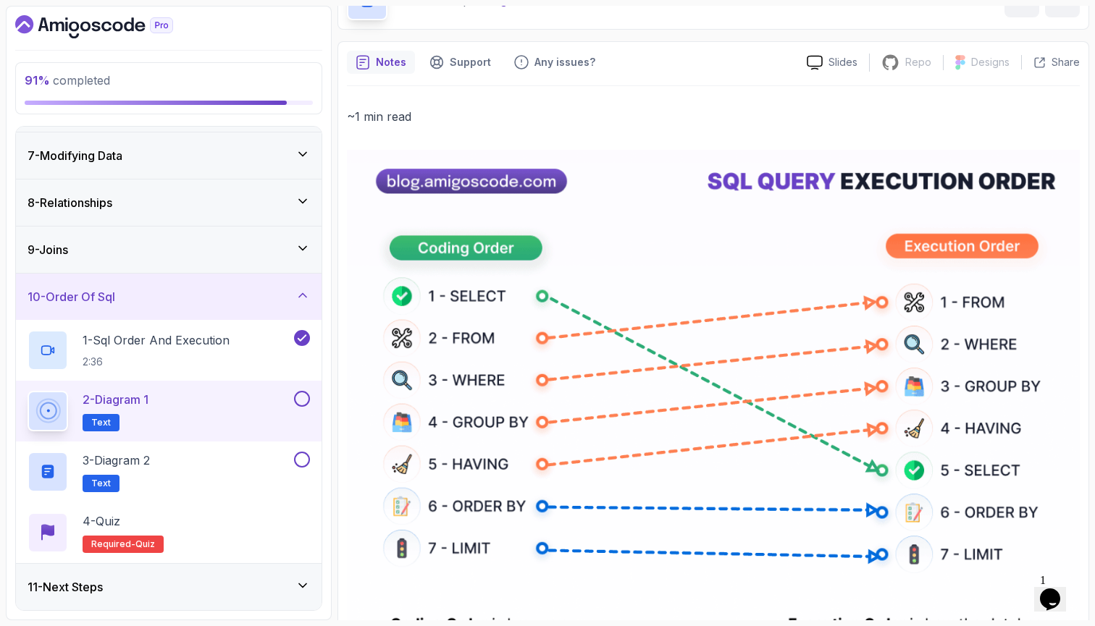
scroll to position [112, 0]
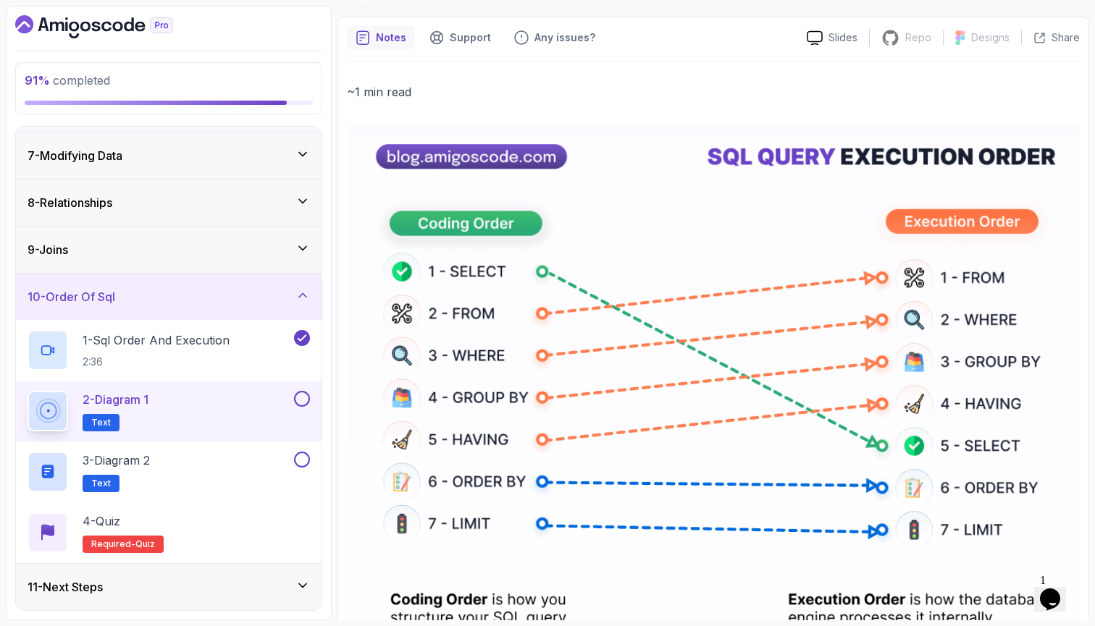
click at [687, 304] on img at bounding box center [713, 410] width 733 height 571
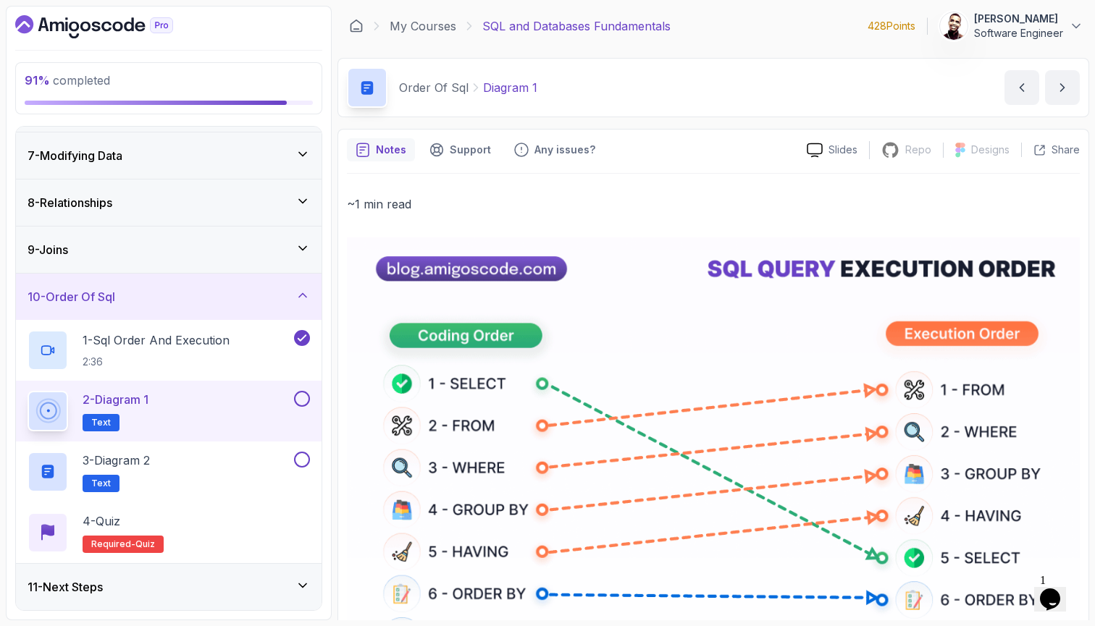
scroll to position [0, 0]
click at [1075, 91] on button "next content" at bounding box center [1062, 87] width 35 height 35
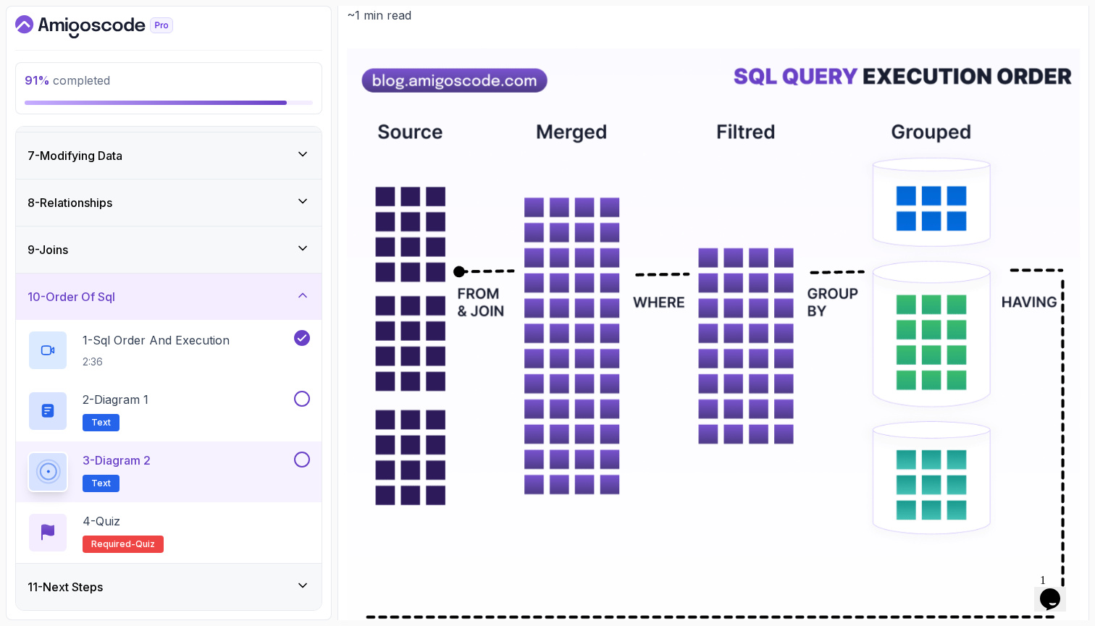
scroll to position [190, 0]
click at [311, 403] on div "2 - Diagram 1 Text" at bounding box center [169, 411] width 306 height 61
click at [298, 400] on button at bounding box center [302, 399] width 16 height 16
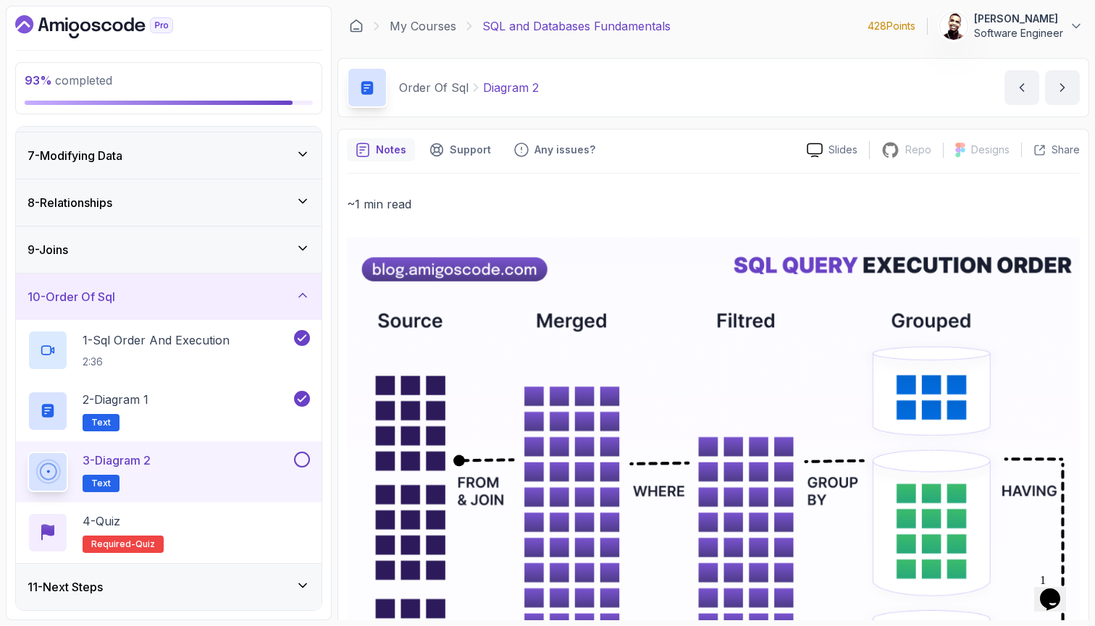
scroll to position [0, 0]
click at [1064, 83] on icon "next content" at bounding box center [1062, 87] width 14 height 14
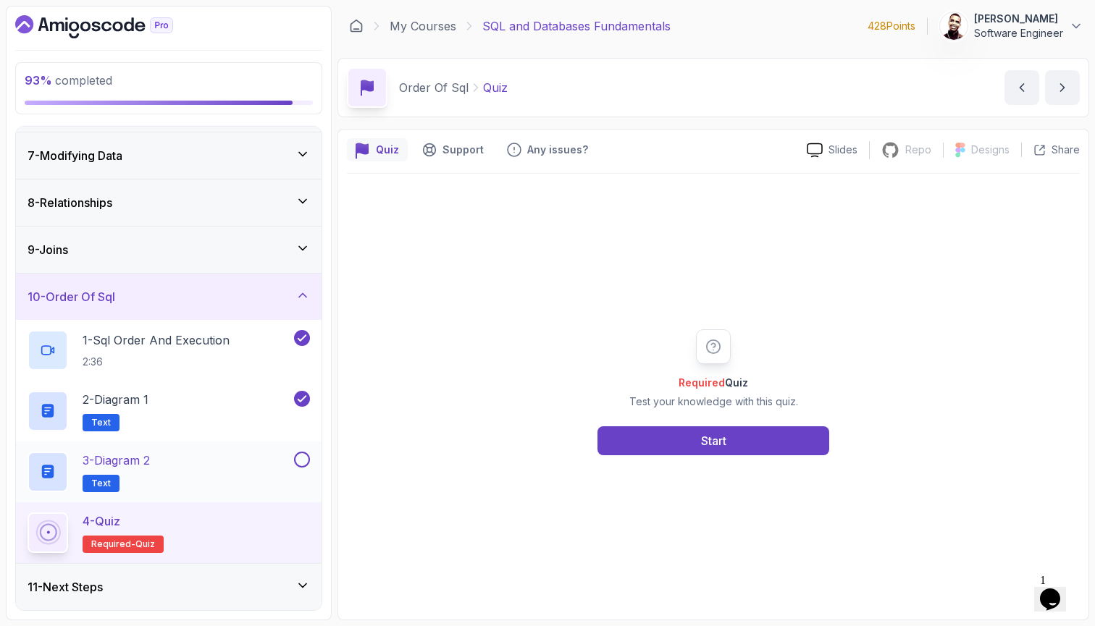
click at [309, 464] on div at bounding box center [300, 460] width 19 height 16
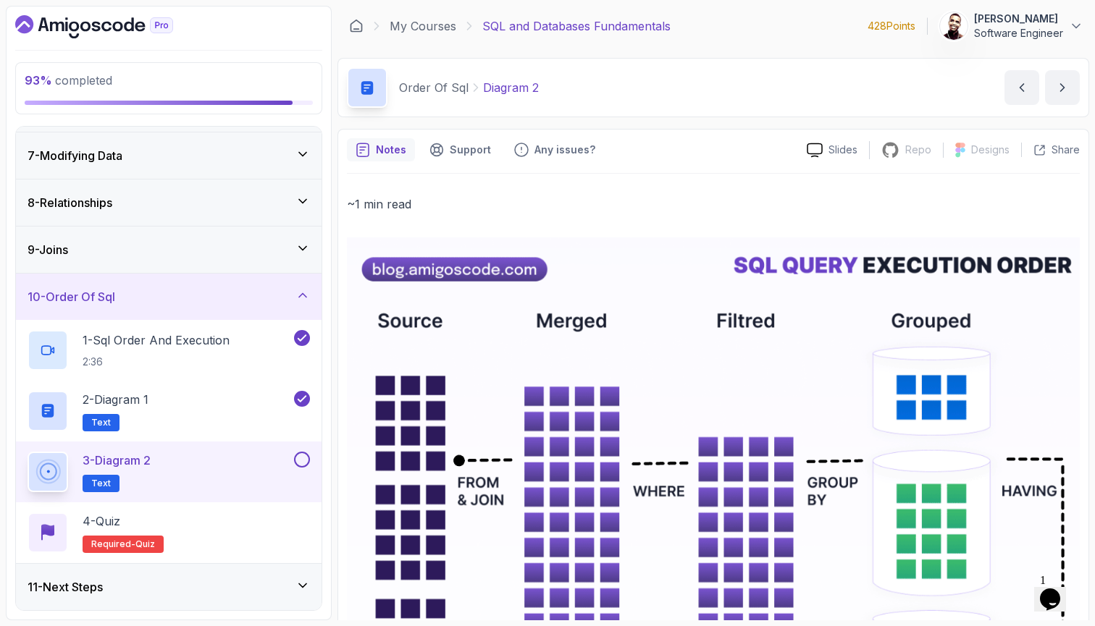
click at [308, 454] on button at bounding box center [302, 460] width 16 height 16
click at [288, 521] on div "4 - Quiz Required- quiz" at bounding box center [169, 533] width 282 height 41
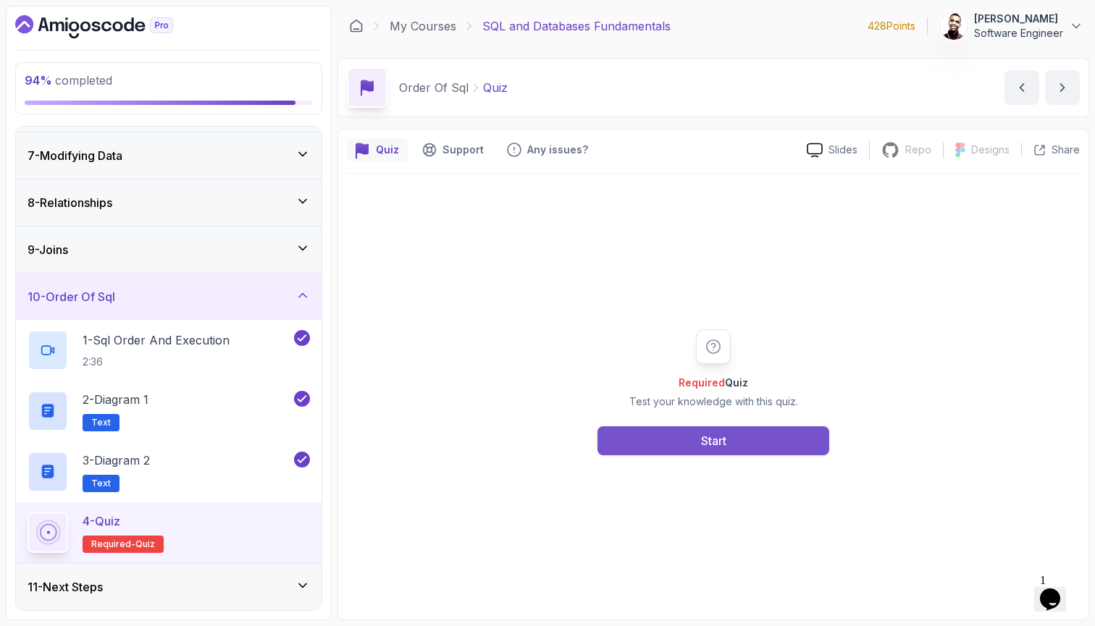
click at [662, 448] on button "Start" at bounding box center [714, 441] width 232 height 29
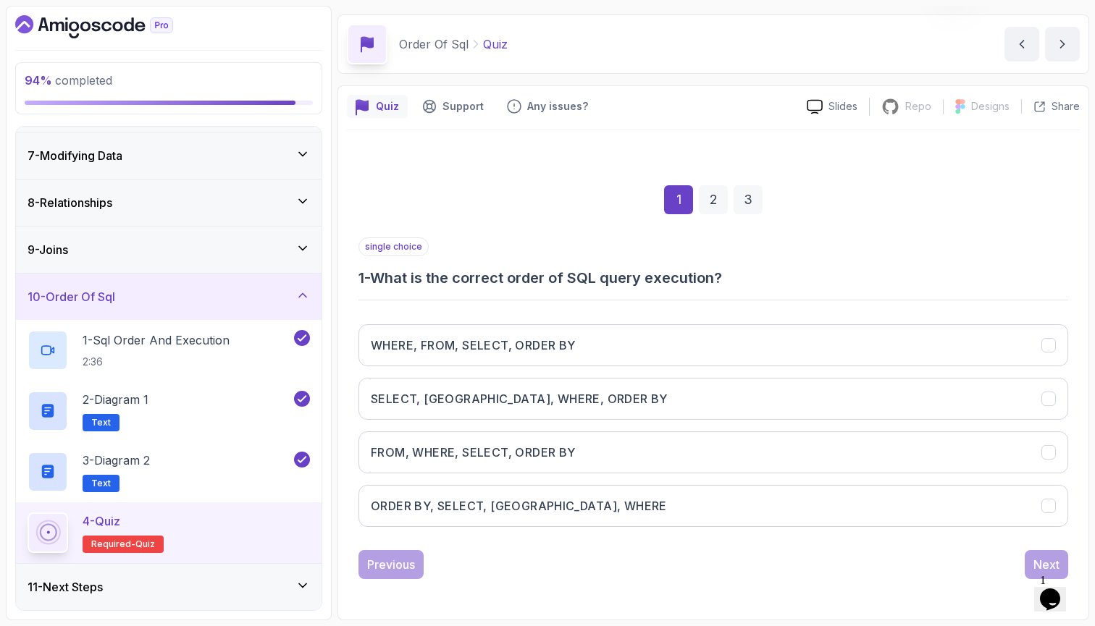
scroll to position [43, 0]
click at [502, 437] on button "FROM, WHERE, SELECT, ORDER BY" at bounding box center [714, 453] width 710 height 42
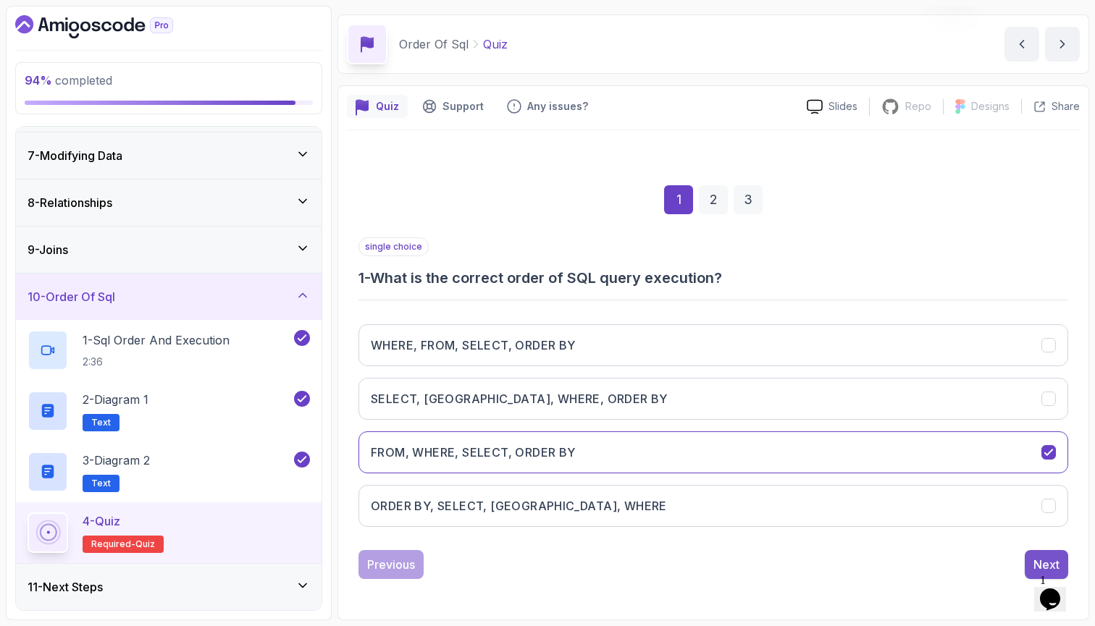
click at [1033, 556] on button "Next" at bounding box center [1046, 564] width 43 height 29
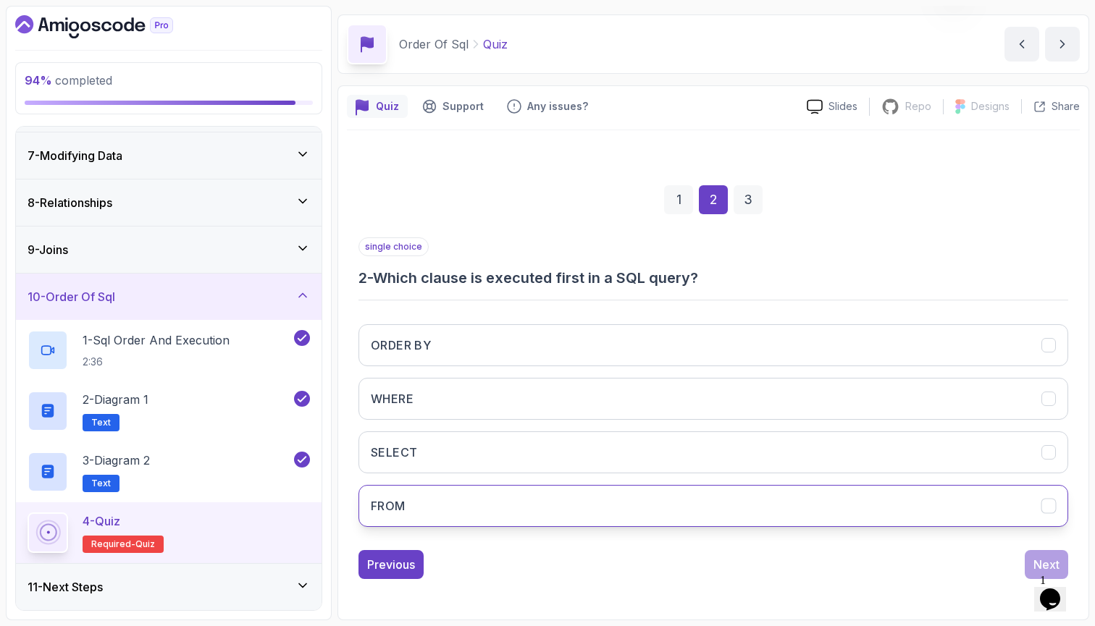
click at [763, 510] on button "FROM" at bounding box center [714, 506] width 710 height 42
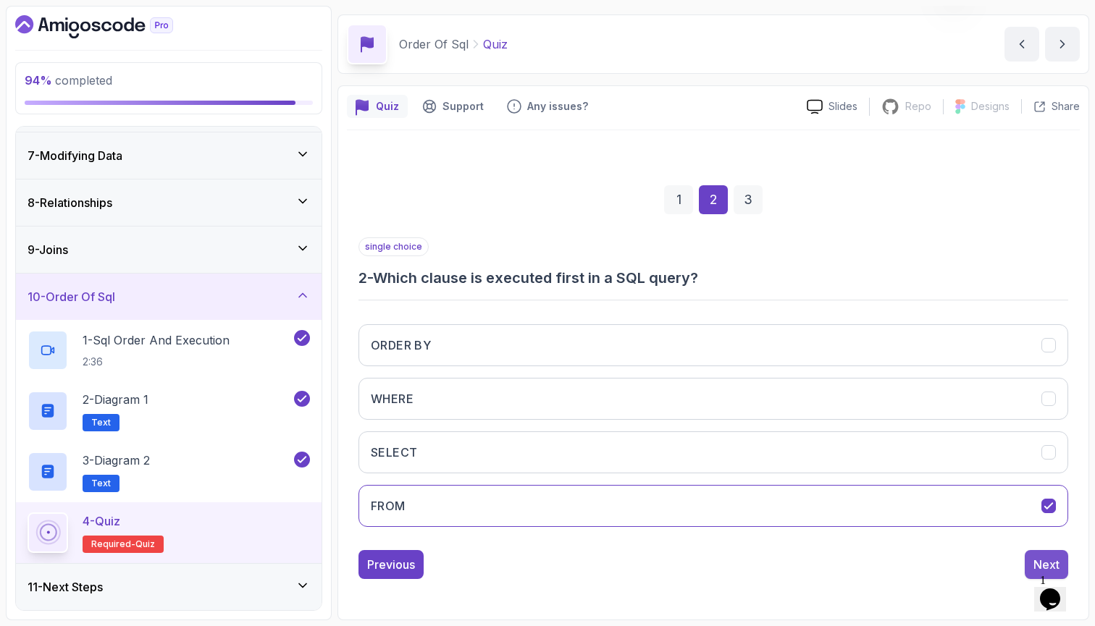
click at [1042, 560] on div "Next" at bounding box center [1047, 564] width 26 height 17
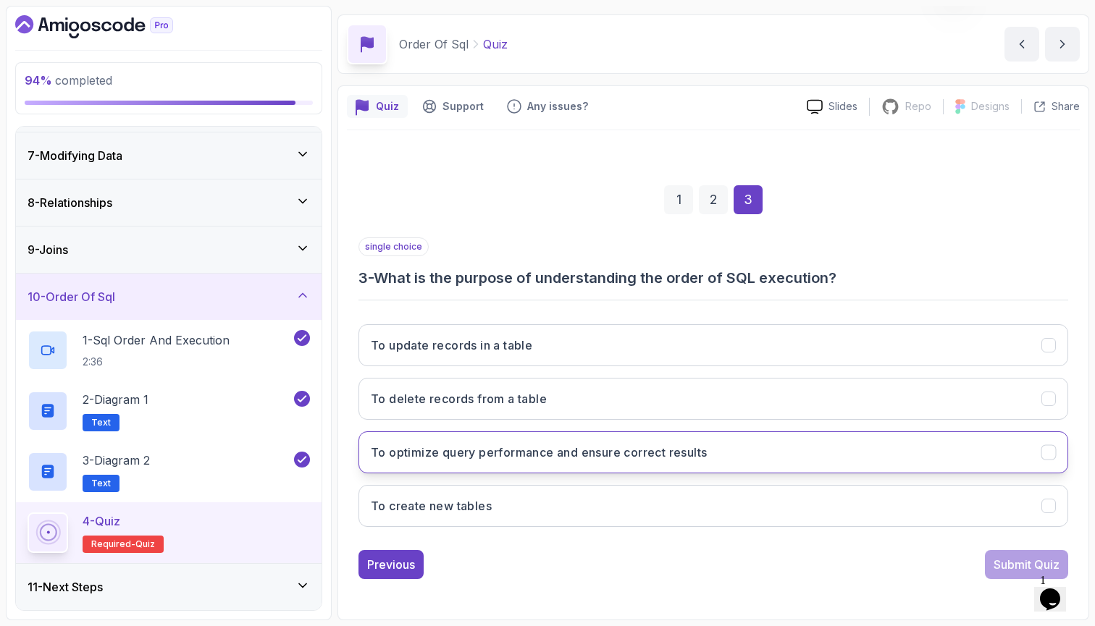
click at [823, 452] on button "To optimize query performance and ensure correct results" at bounding box center [714, 453] width 710 height 42
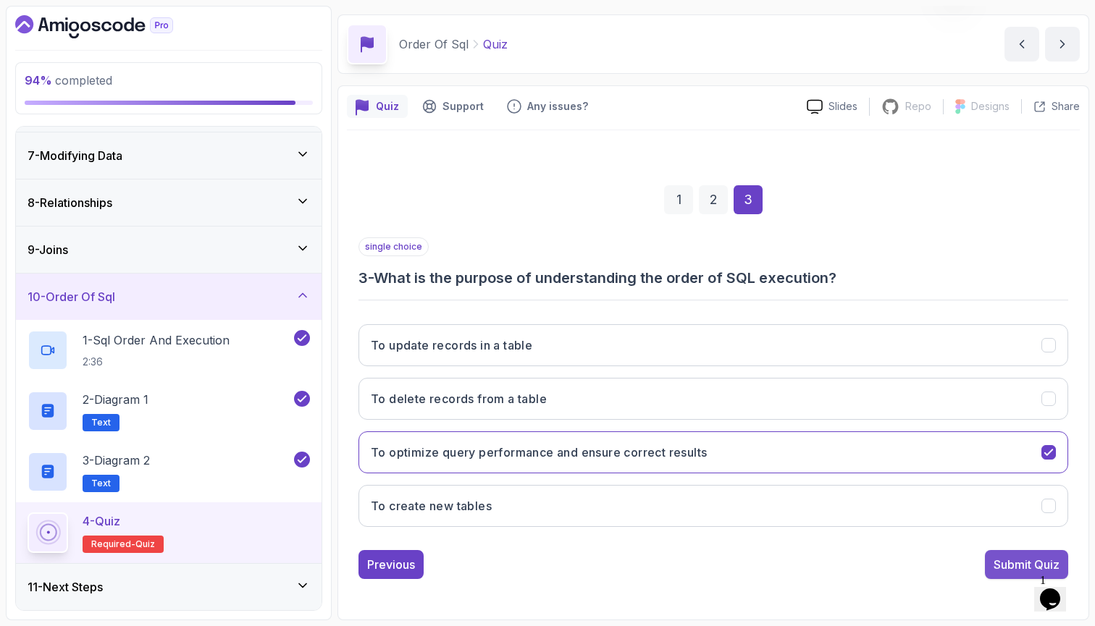
click at [997, 567] on div "Submit Quiz" at bounding box center [1027, 564] width 66 height 17
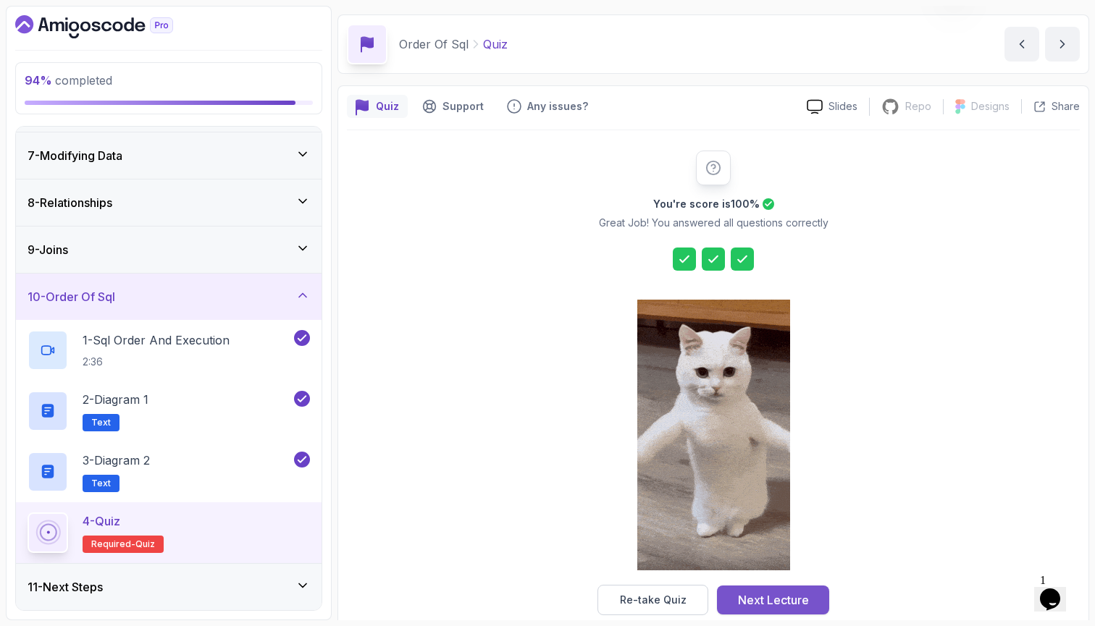
click at [809, 596] on button "Next Lecture" at bounding box center [773, 600] width 112 height 29
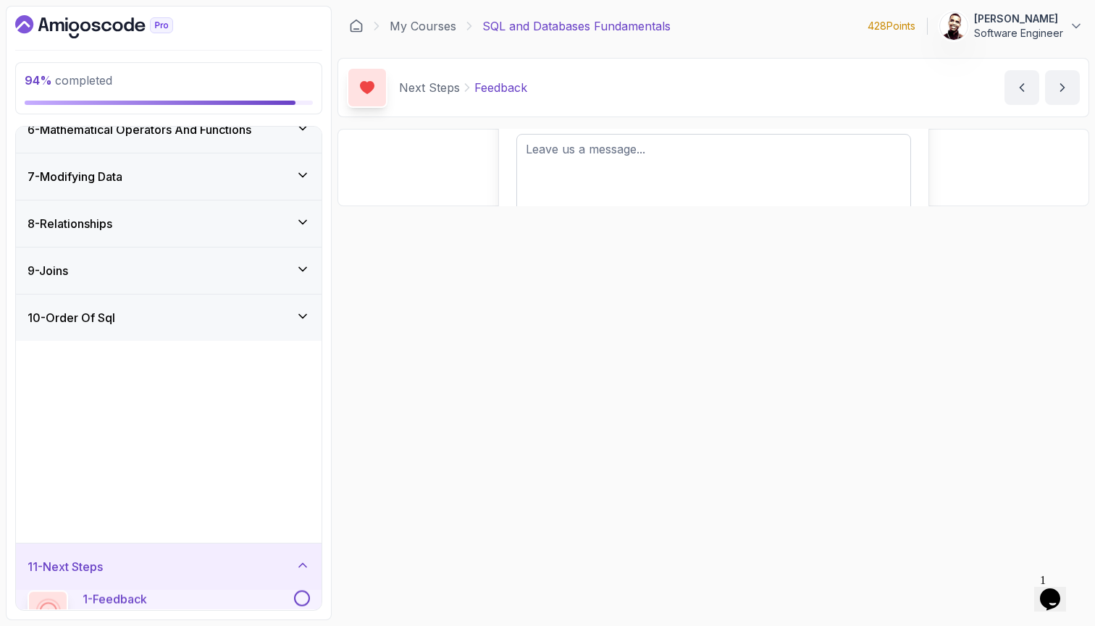
scroll to position [33, 0]
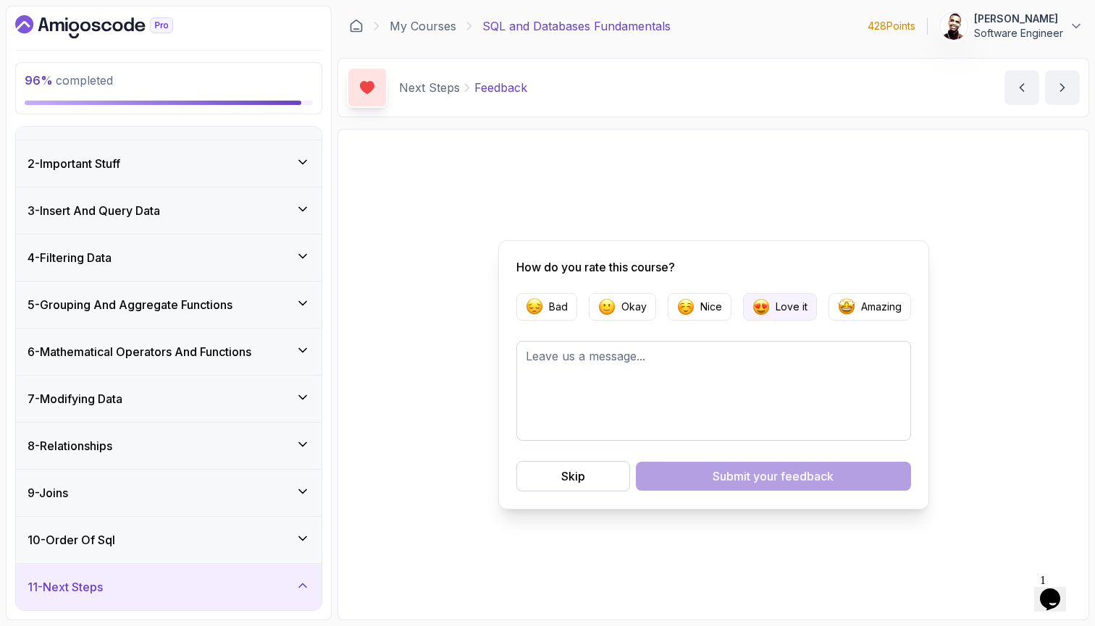
click at [789, 309] on p "Love it" at bounding box center [792, 307] width 32 height 14
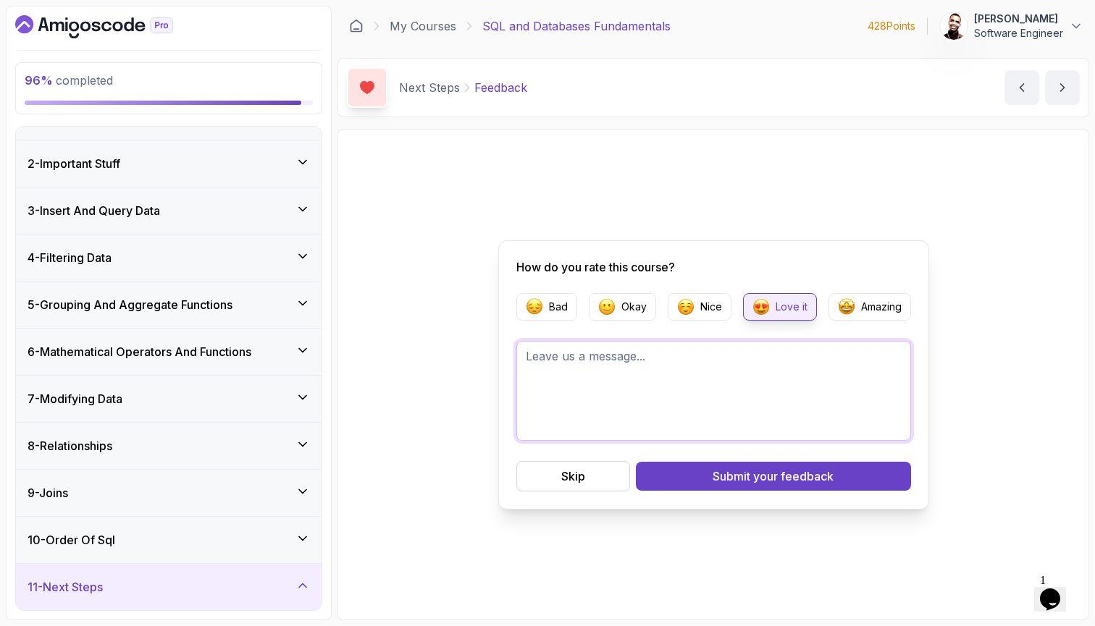
click at [731, 383] on textarea at bounding box center [713, 391] width 395 height 100
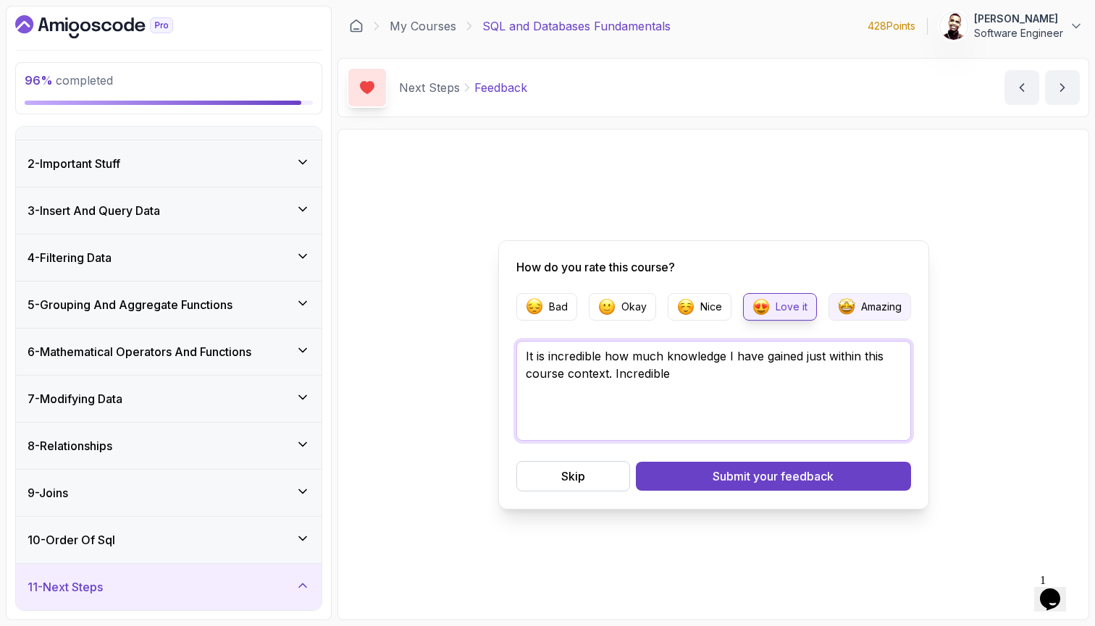
type textarea "It is incredible how much knowledge I have gained just within this course conte…"
click at [845, 311] on img "button" at bounding box center [846, 306] width 17 height 17
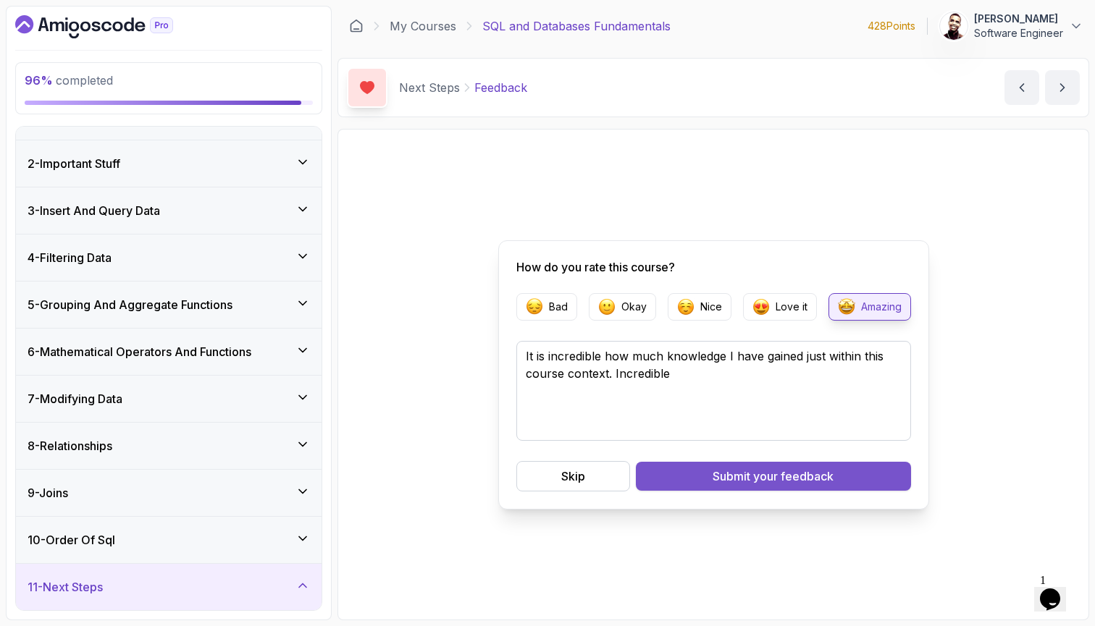
click at [749, 474] on div "Submit your feedback" at bounding box center [773, 476] width 121 height 17
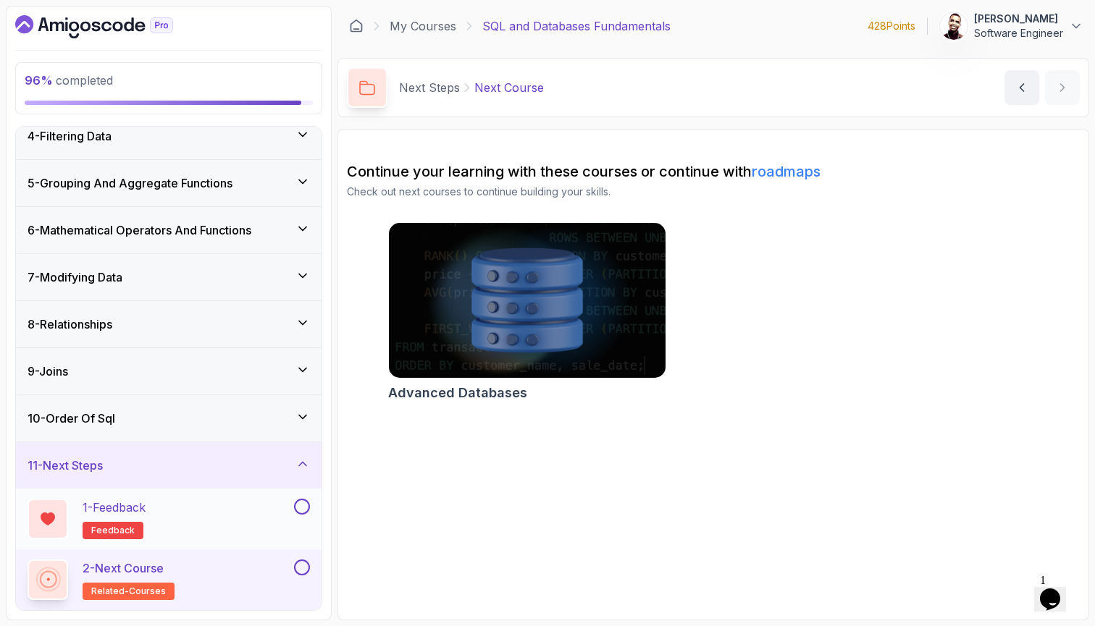
scroll to position [155, 0]
click at [305, 502] on button at bounding box center [302, 507] width 16 height 16
click at [301, 568] on button at bounding box center [302, 568] width 16 height 16
click at [262, 418] on div "10 - Order Of Sql" at bounding box center [169, 418] width 282 height 17
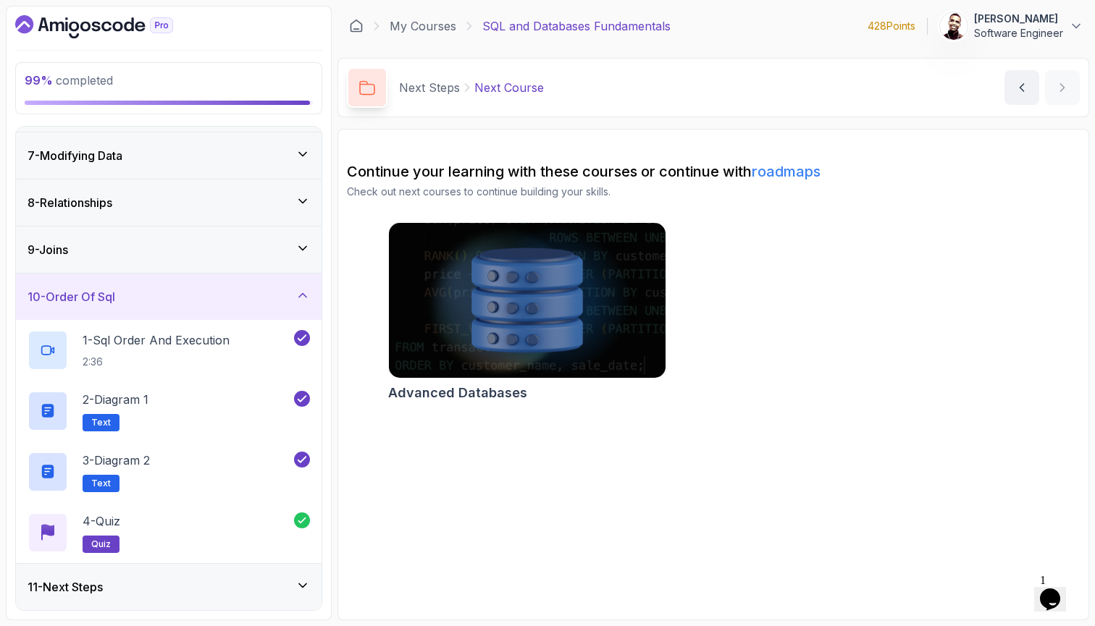
scroll to position [277, 0]
click at [291, 307] on div "10 - Order Of Sql" at bounding box center [169, 297] width 306 height 46
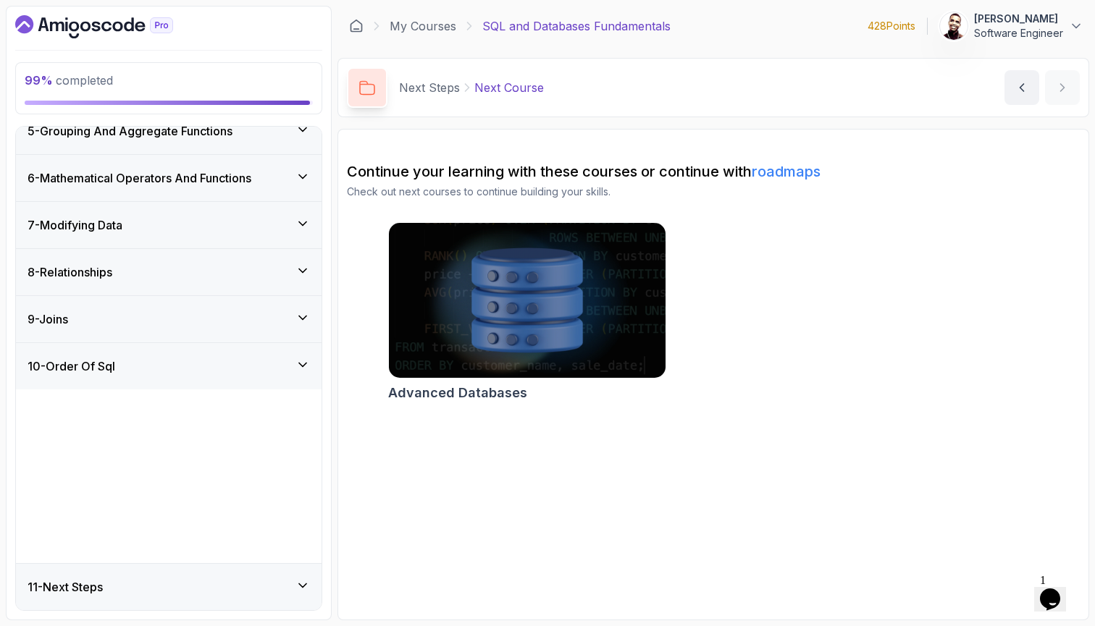
scroll to position [33, 0]
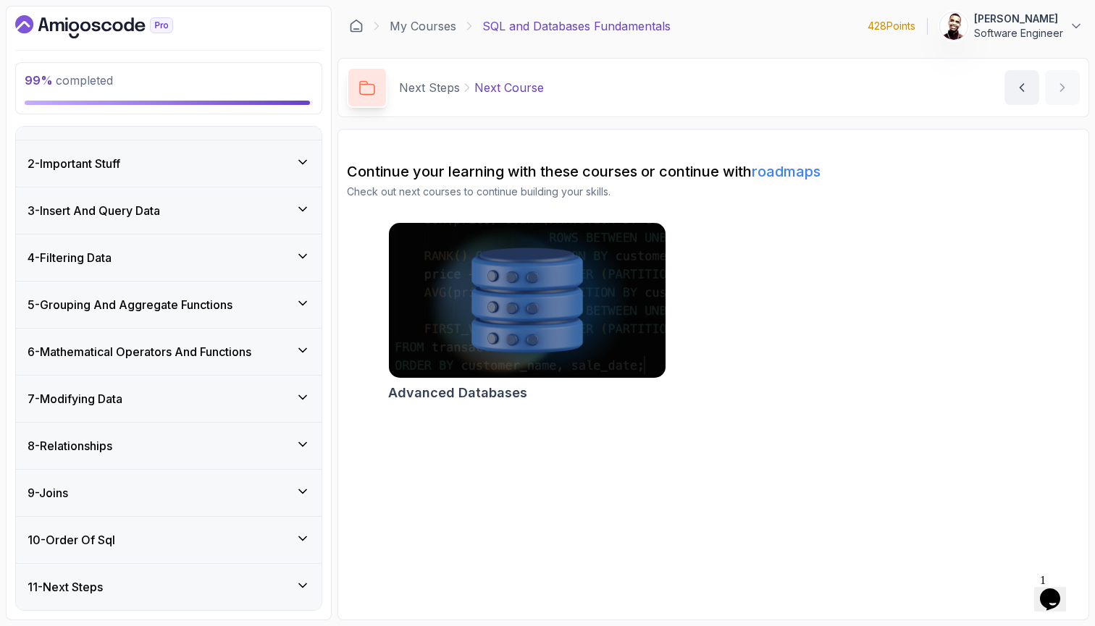
click at [174, 596] on div "11 - Next Steps" at bounding box center [169, 587] width 306 height 46
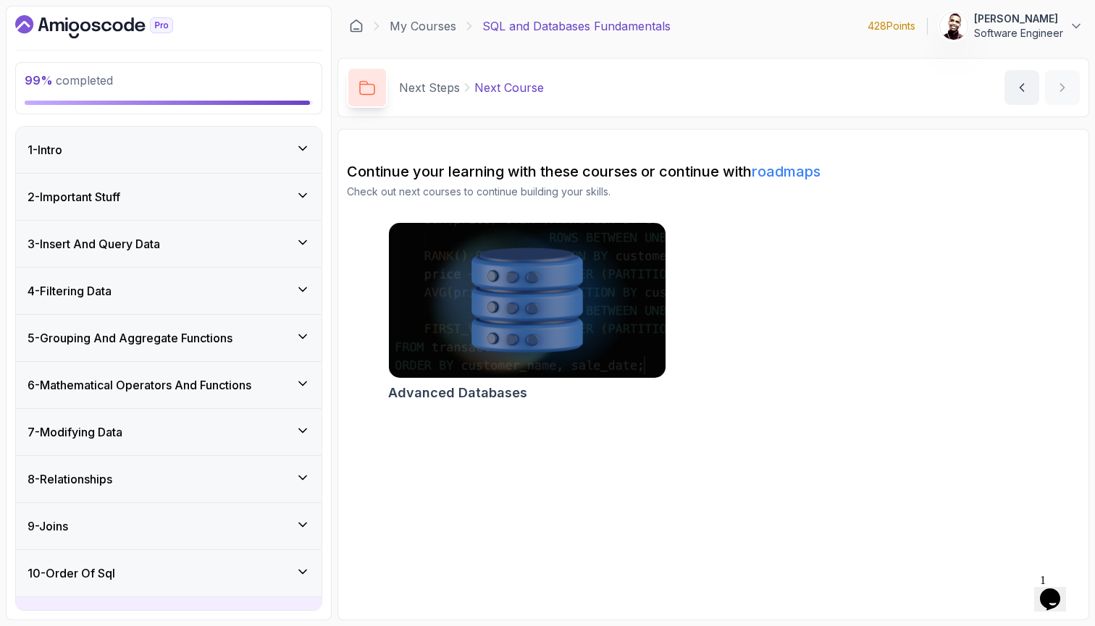
scroll to position [0, 0]
click at [235, 150] on div "1 - Intro" at bounding box center [169, 149] width 282 height 17
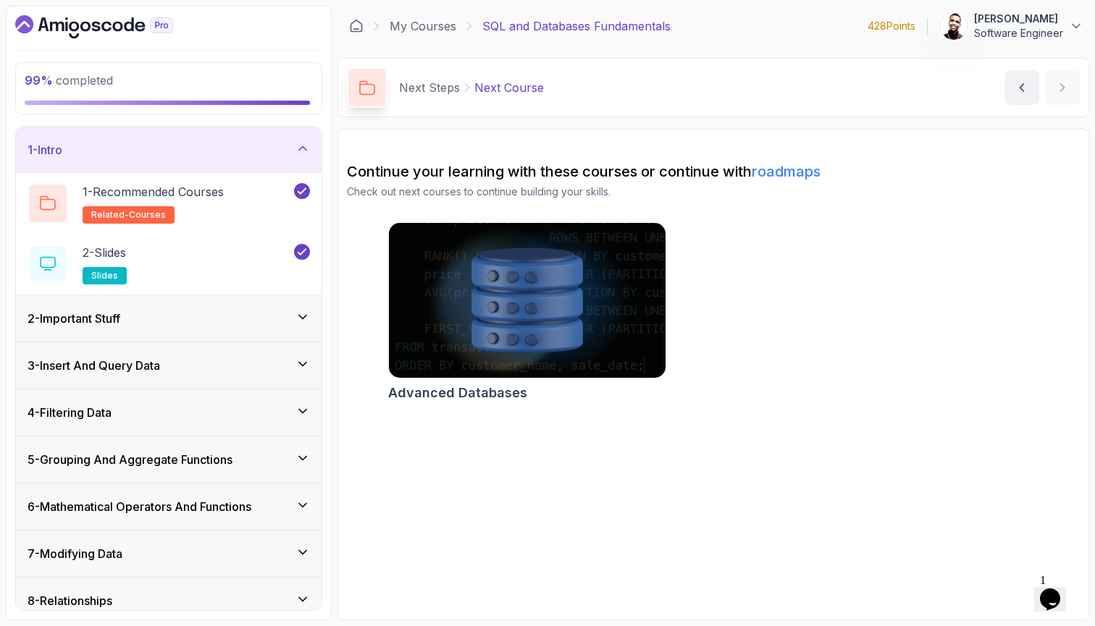
click at [235, 150] on div "1 - Intro" at bounding box center [169, 149] width 282 height 17
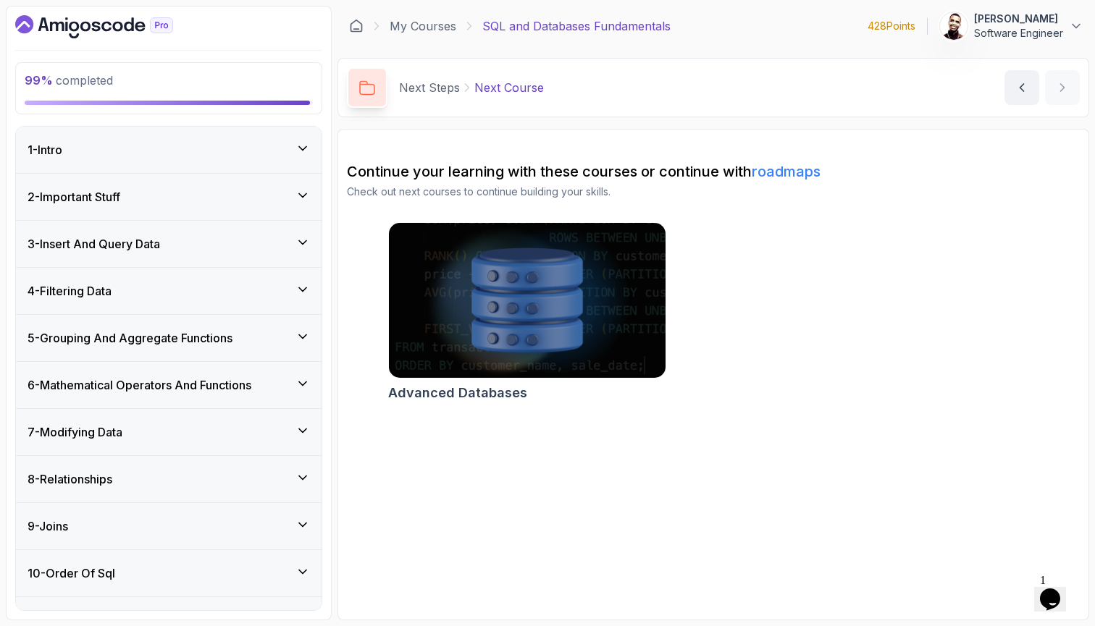
click at [211, 188] on div "2 - Important Stuff" at bounding box center [169, 196] width 282 height 17
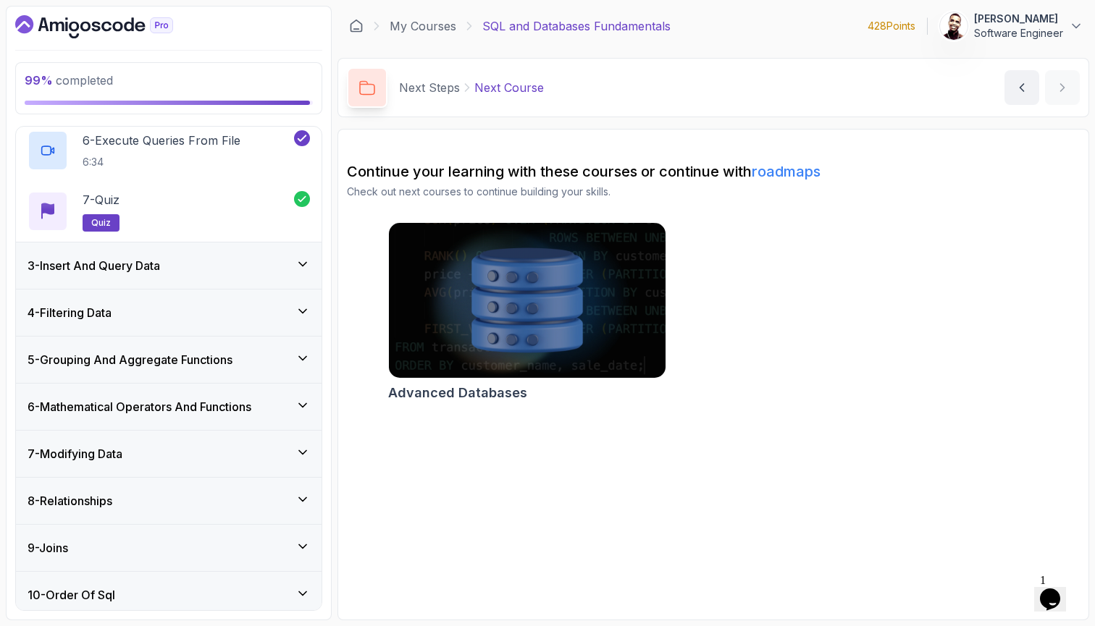
click at [183, 264] on div "3 - Insert And Query Data" at bounding box center [169, 265] width 282 height 17
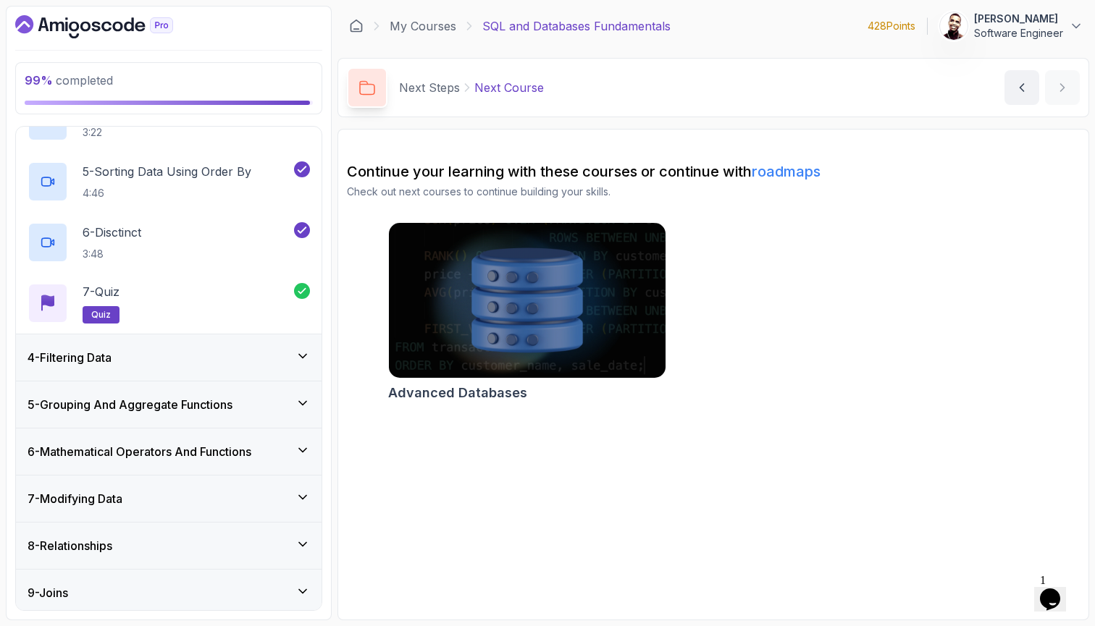
click at [148, 352] on div "4 - Filtering Data" at bounding box center [169, 357] width 282 height 17
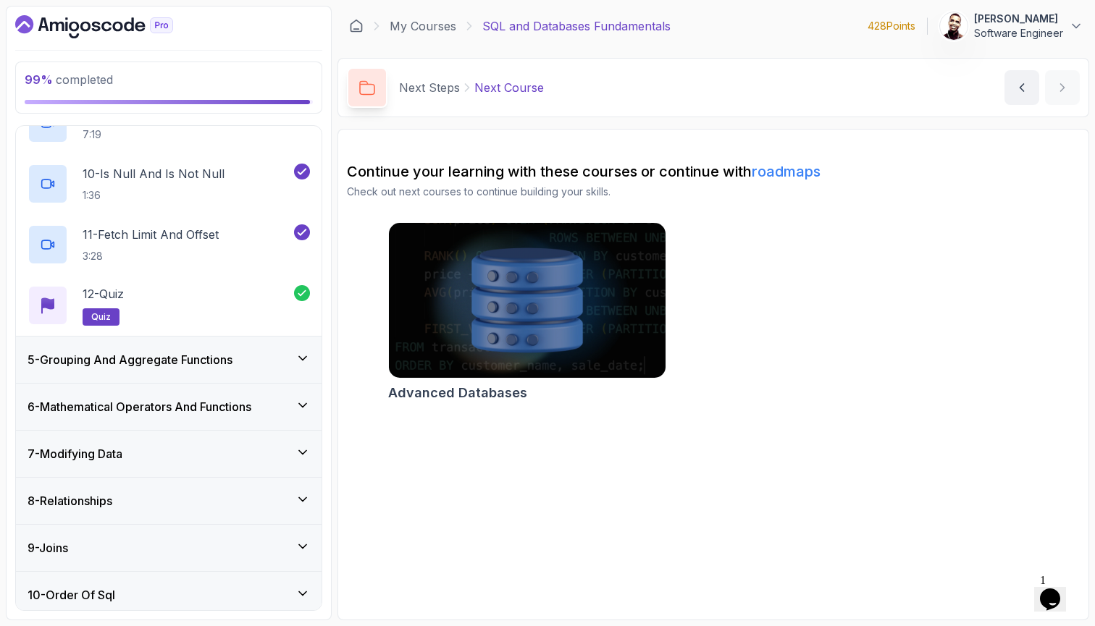
click at [142, 365] on h3 "5 - Grouping And Aggregate Functions" at bounding box center [130, 359] width 205 height 17
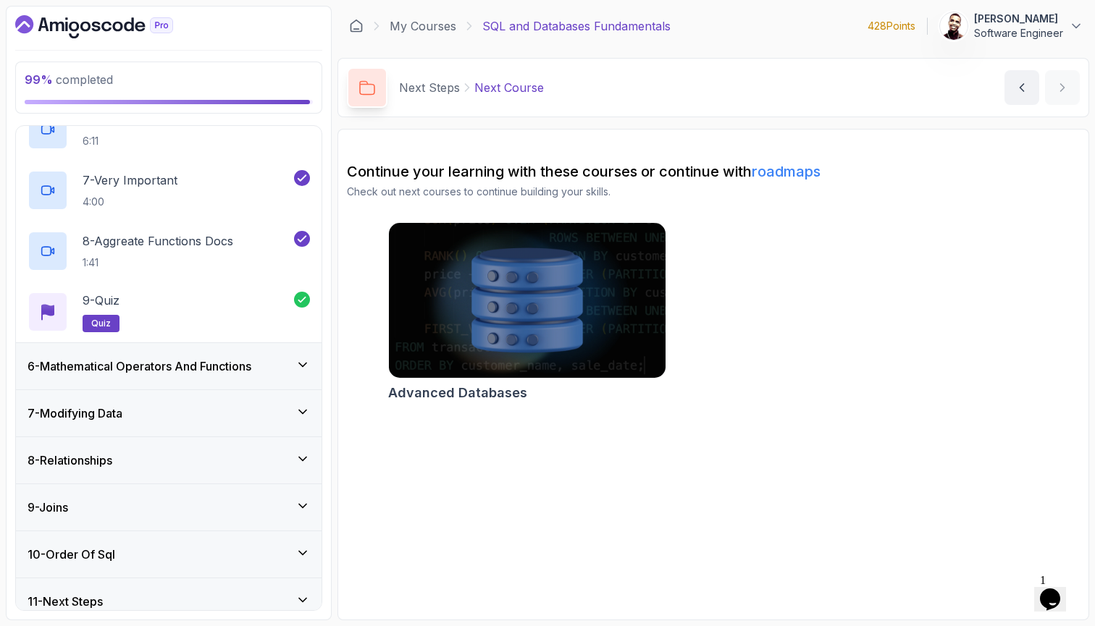
click at [142, 365] on h3 "6 - Mathematical Operators And Functions" at bounding box center [140, 366] width 224 height 17
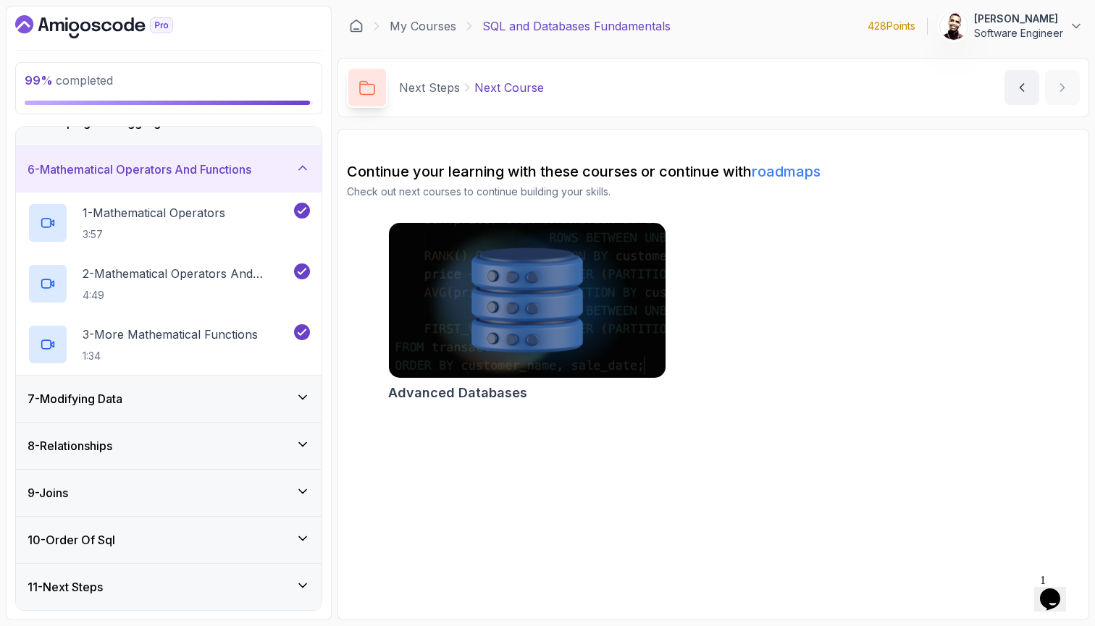
click at [139, 402] on div "7 - Modifying Data" at bounding box center [169, 398] width 282 height 17
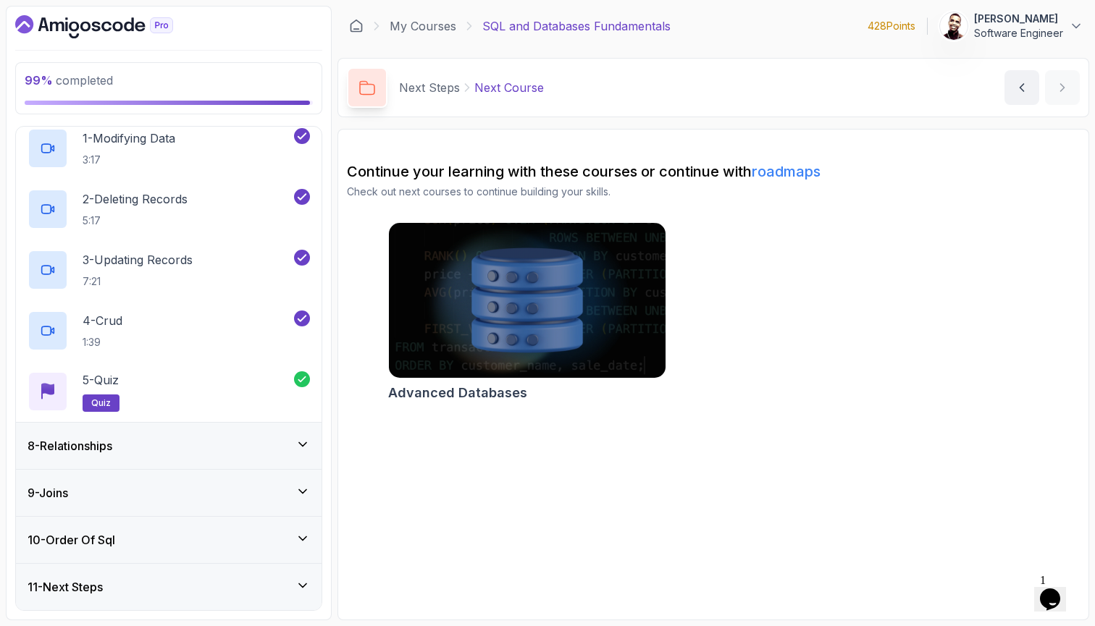
click at [140, 438] on div "8 - Relationships" at bounding box center [169, 445] width 282 height 17
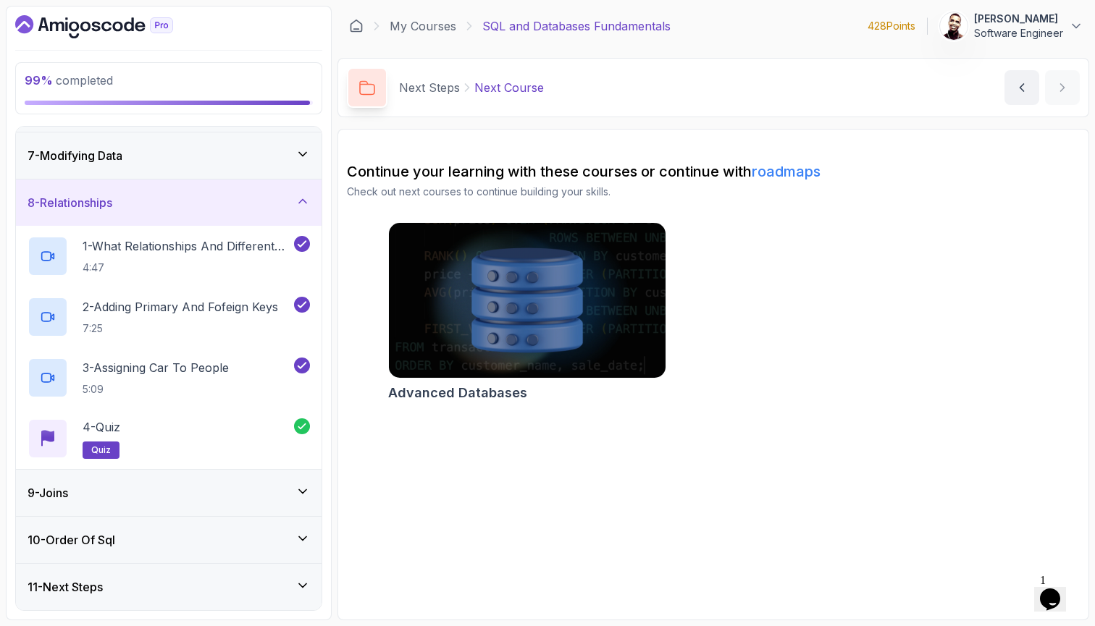
click at [135, 495] on div "9 - Joins" at bounding box center [169, 493] width 282 height 17
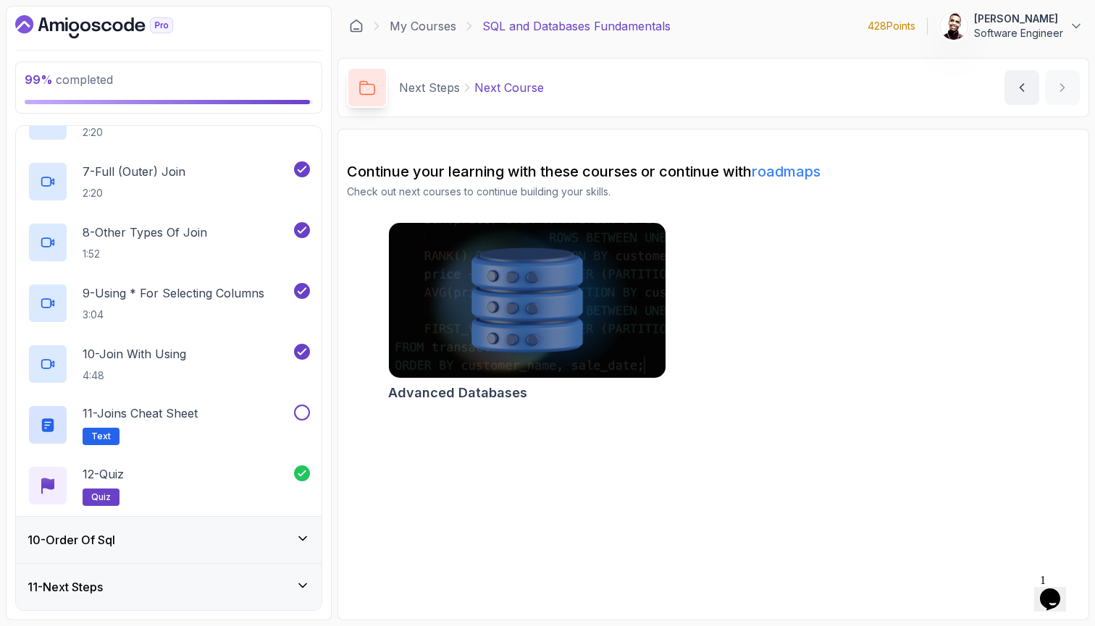
scroll to position [763, 0]
click at [309, 409] on button at bounding box center [302, 413] width 16 height 16
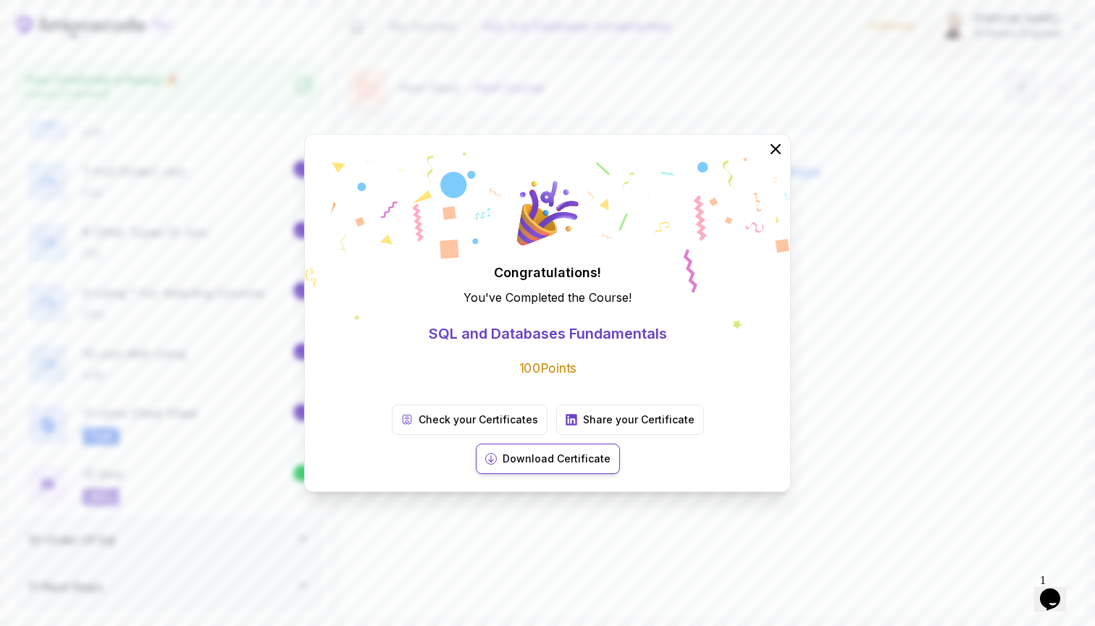
click at [620, 444] on button "Download Certificate" at bounding box center [548, 459] width 144 height 30
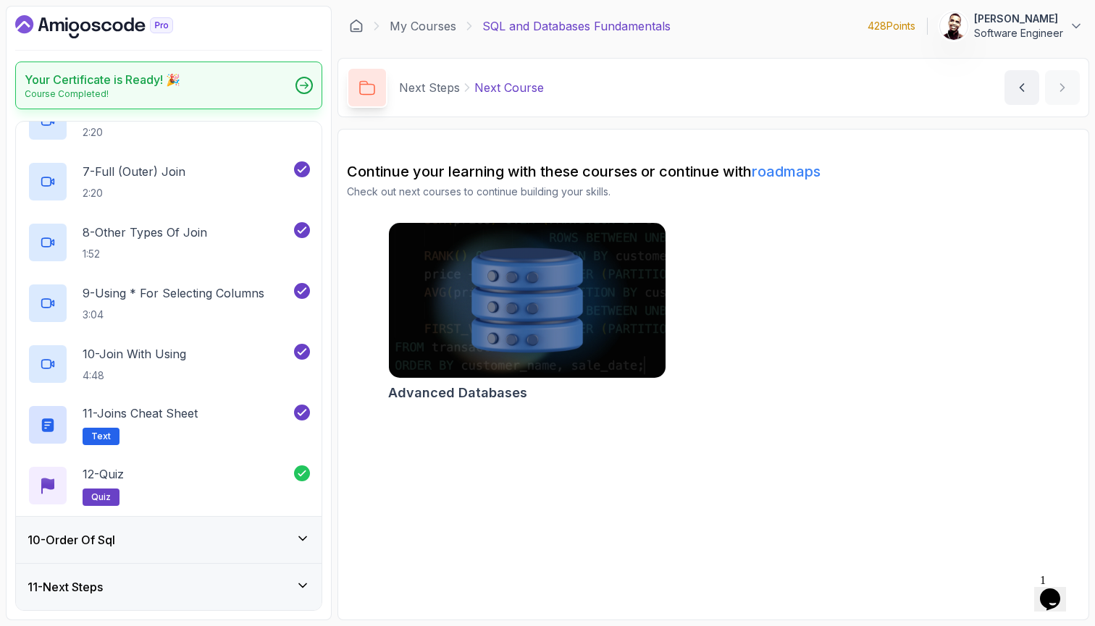
click at [311, 76] on div "Your Certificate is Ready! 🎉 Course Completed!" at bounding box center [168, 86] width 307 height 48
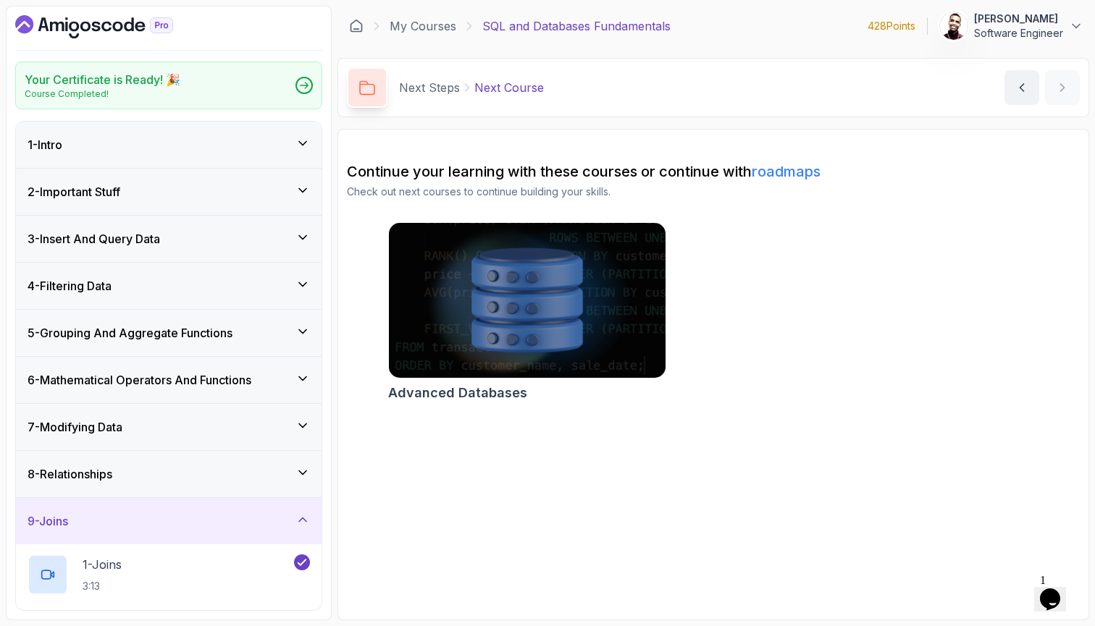
scroll to position [0, 0]
click at [650, 288] on img at bounding box center [527, 300] width 290 height 163
click at [775, 174] on link "roadmaps" at bounding box center [786, 171] width 69 height 17
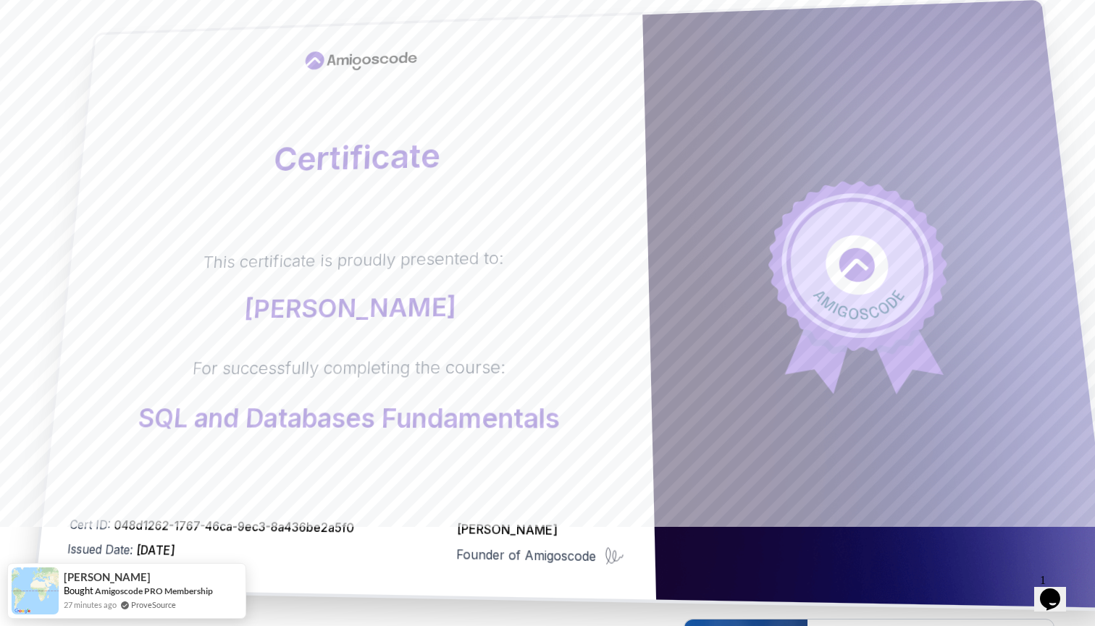
scroll to position [116, 0]
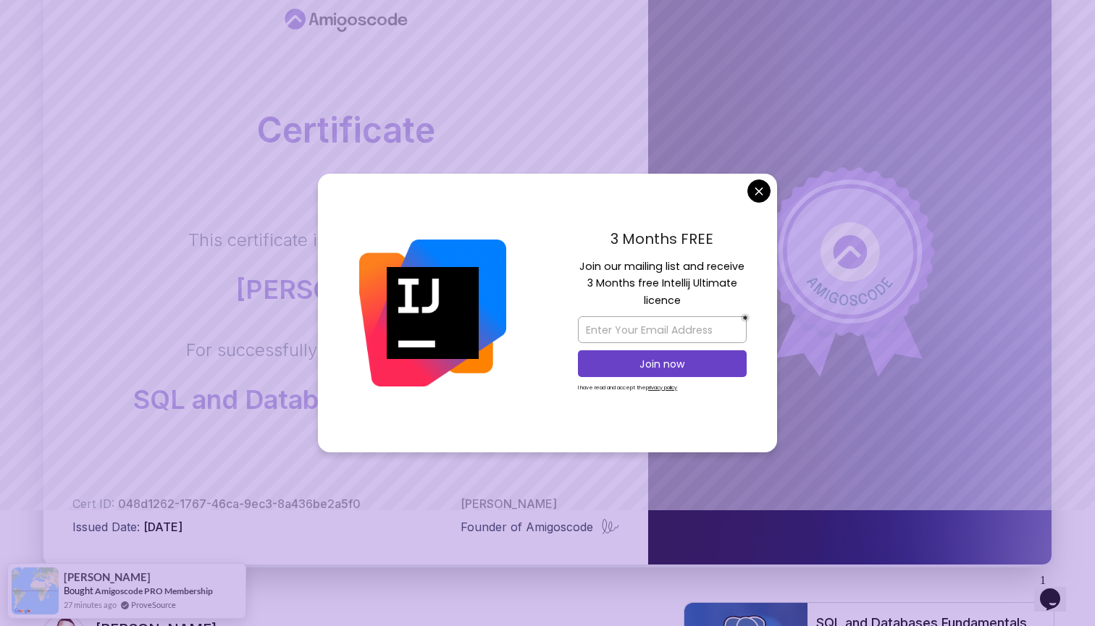
click at [758, 187] on body "Certificate This certificate is proudly presented to: Titus Nyandoro For succes…" at bounding box center [547, 342] width 1095 height 917
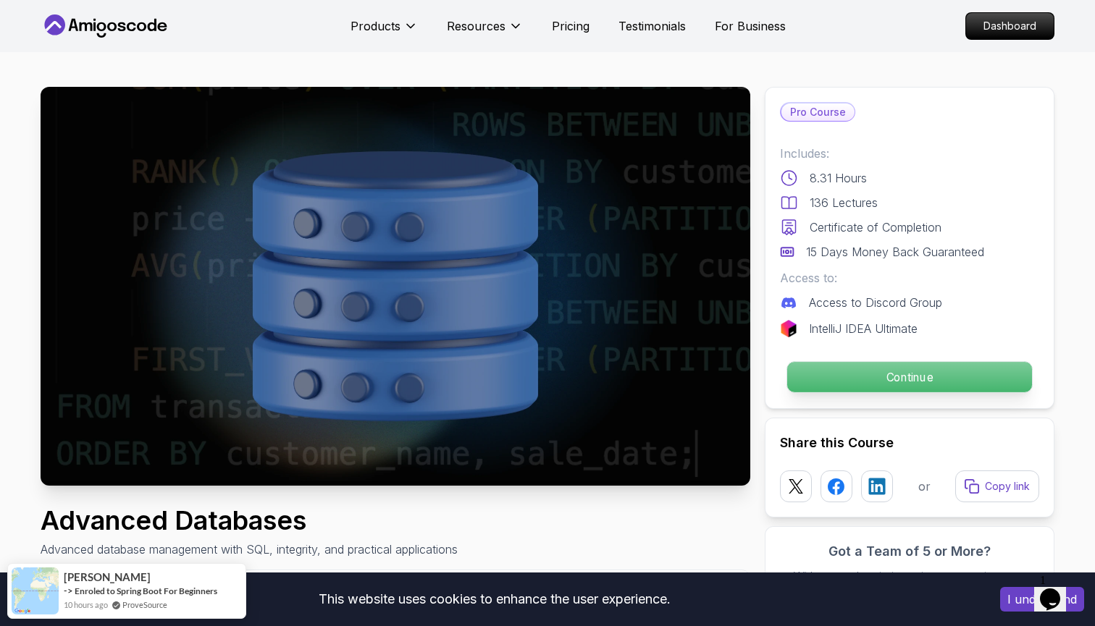
click at [849, 380] on p "Continue" at bounding box center [909, 377] width 245 height 30
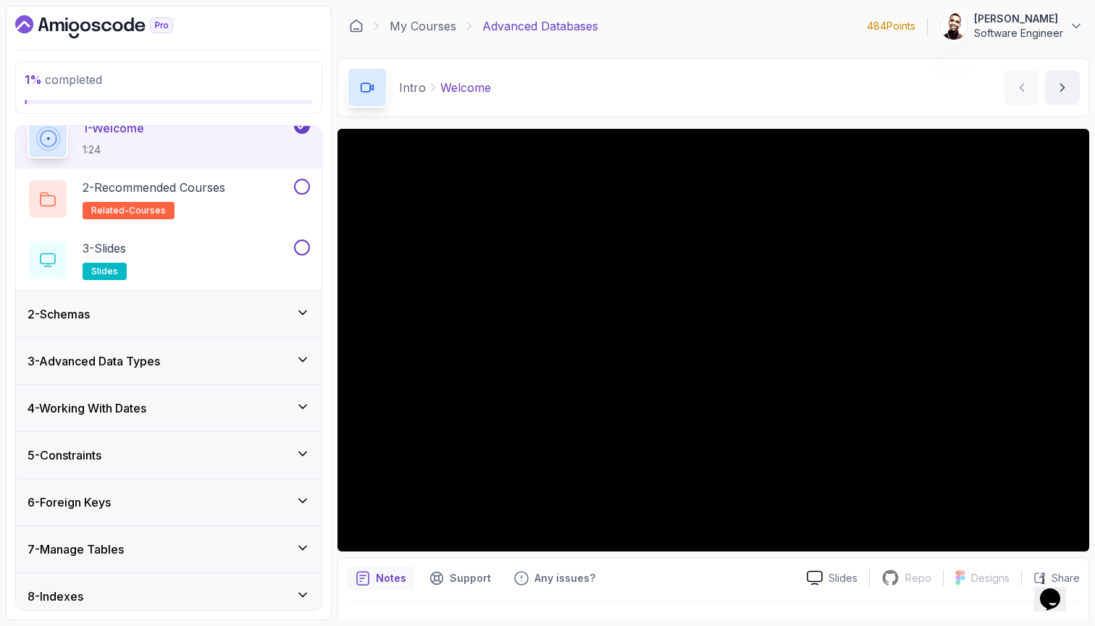
scroll to position [68, 0]
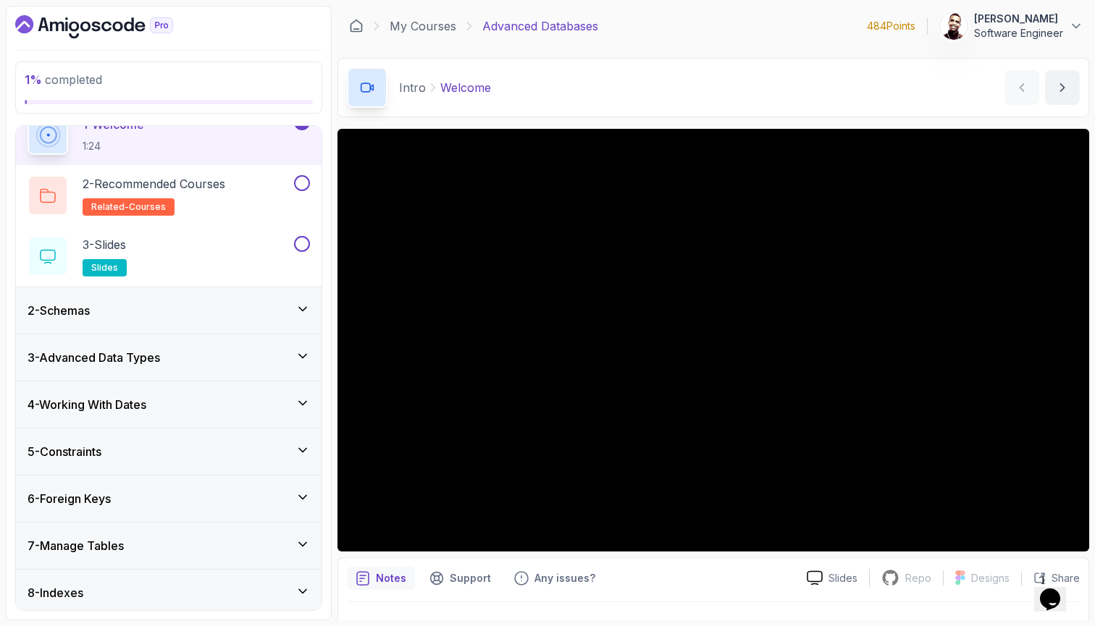
click at [218, 319] on div "2 - Schemas" at bounding box center [169, 310] width 282 height 17
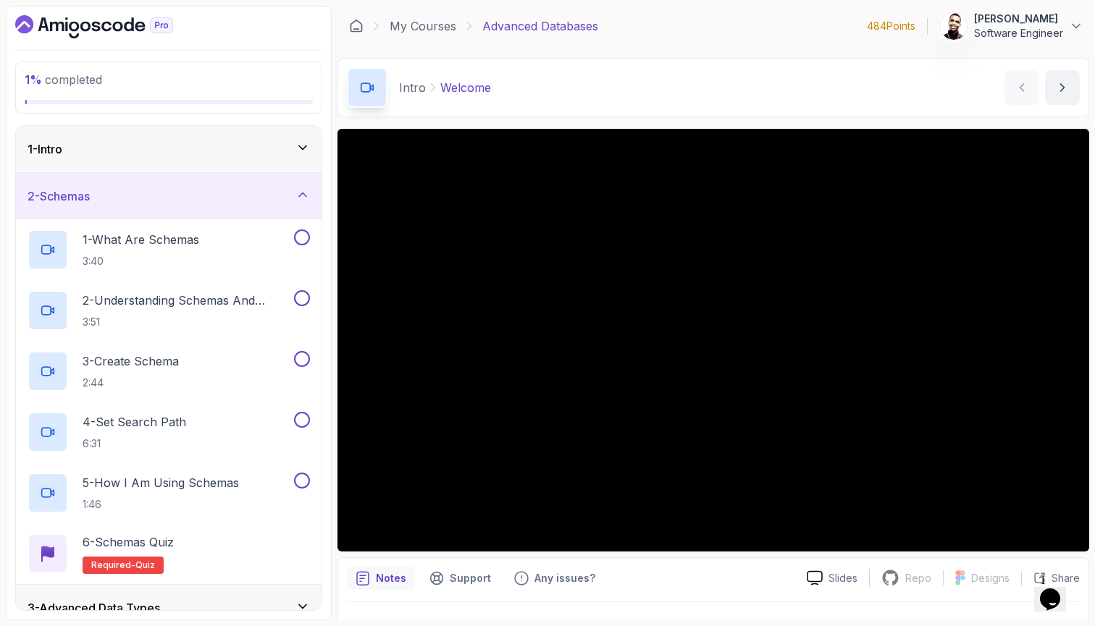
scroll to position [0, 0]
click at [253, 201] on div "2 - Schemas" at bounding box center [169, 196] width 282 height 17
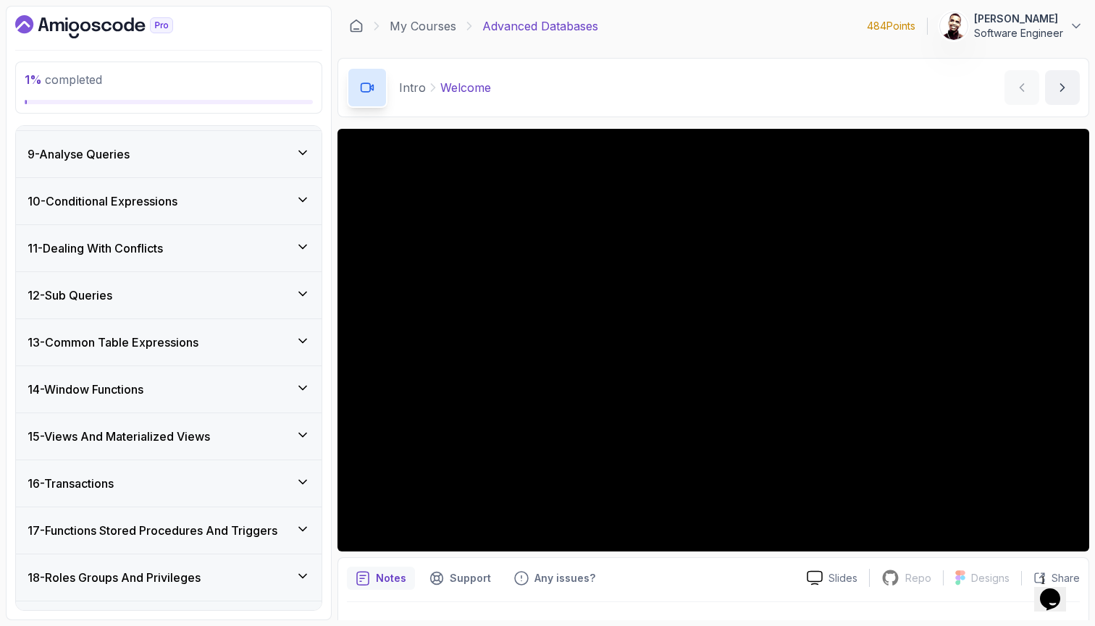
scroll to position [392, 0]
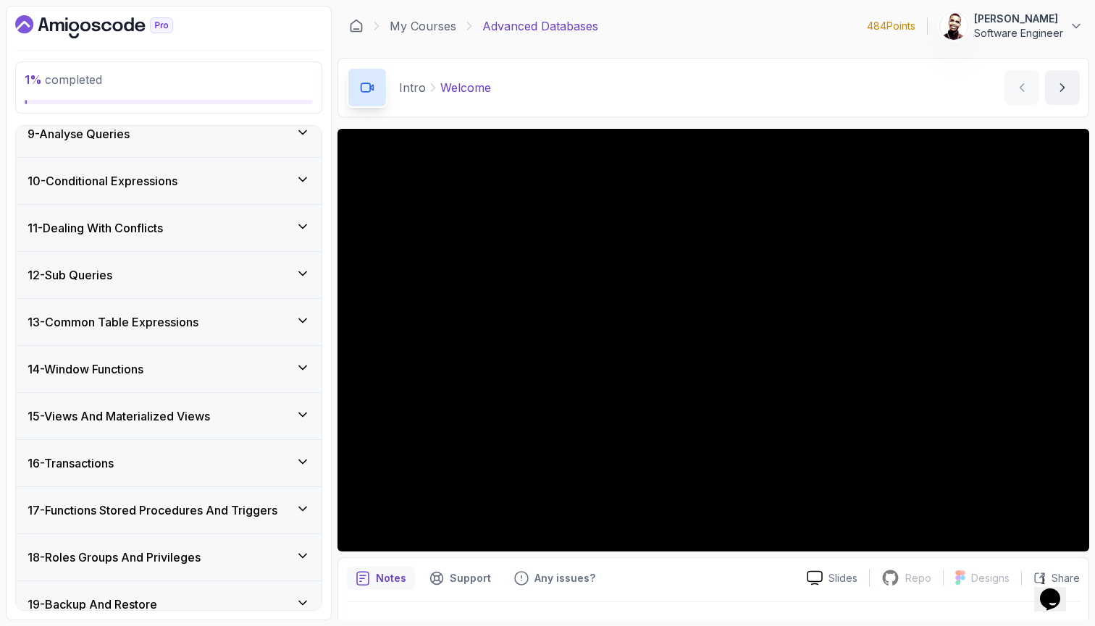
click at [244, 253] on div "12 - Sub Queries" at bounding box center [169, 275] width 306 height 46
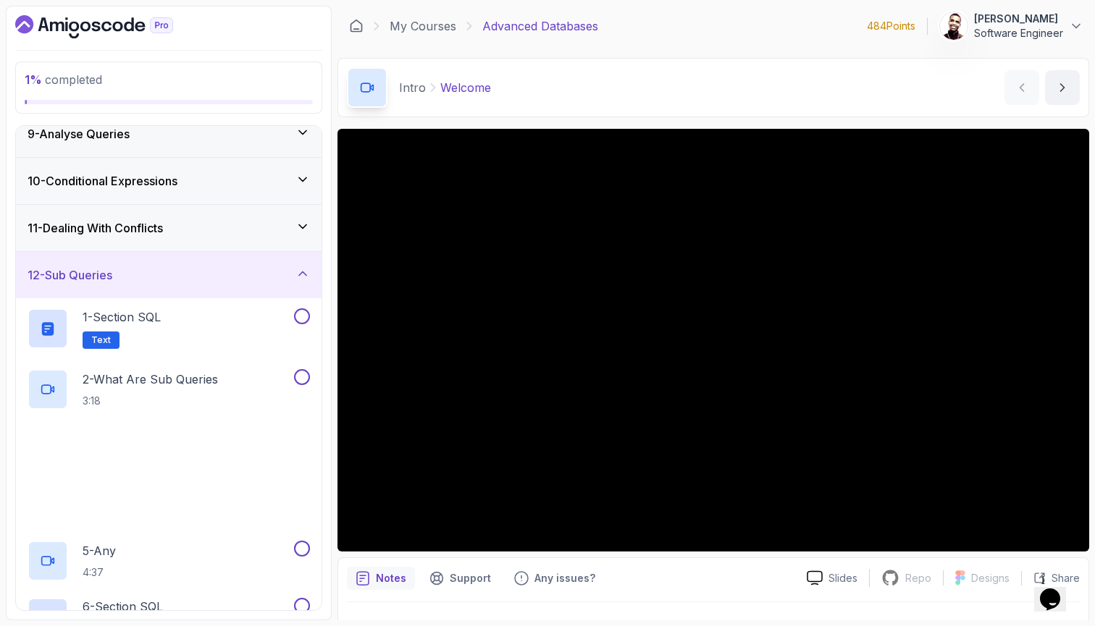
click at [244, 253] on div "12 - Sub Queries" at bounding box center [169, 275] width 306 height 46
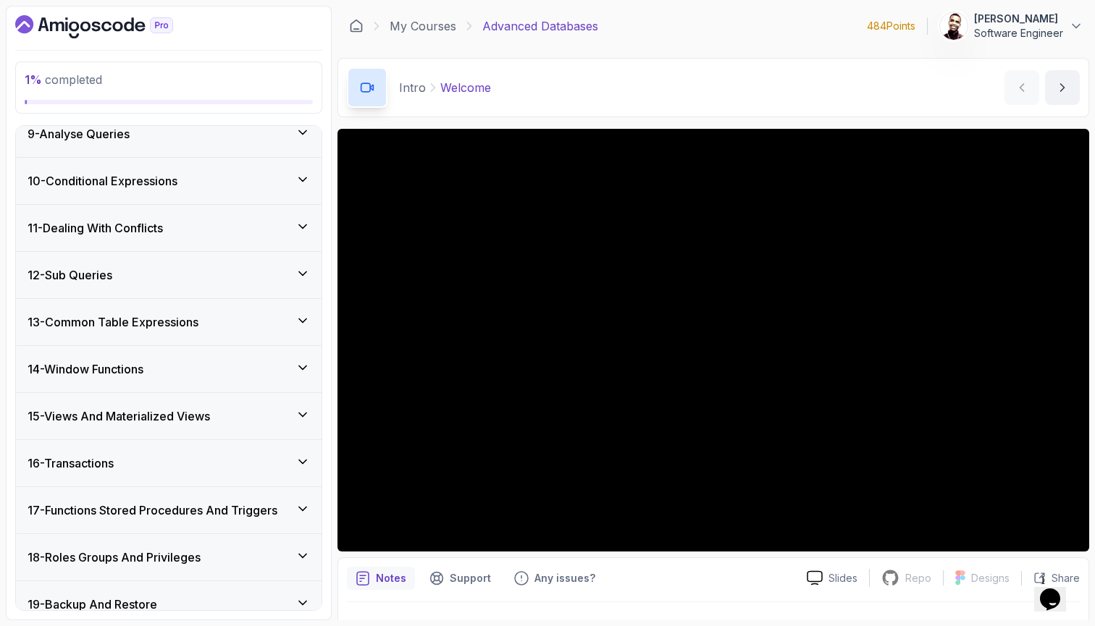
click at [267, 229] on div "11 - Dealing With Conflicts" at bounding box center [169, 227] width 282 height 17
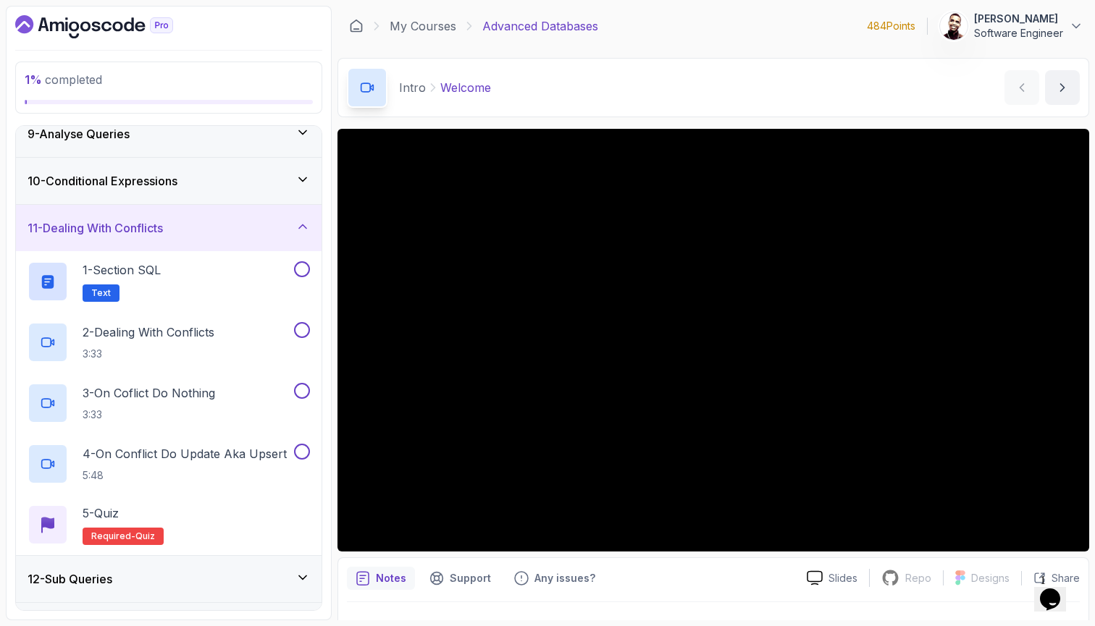
click at [267, 230] on div "11 - Dealing With Conflicts" at bounding box center [169, 227] width 282 height 17
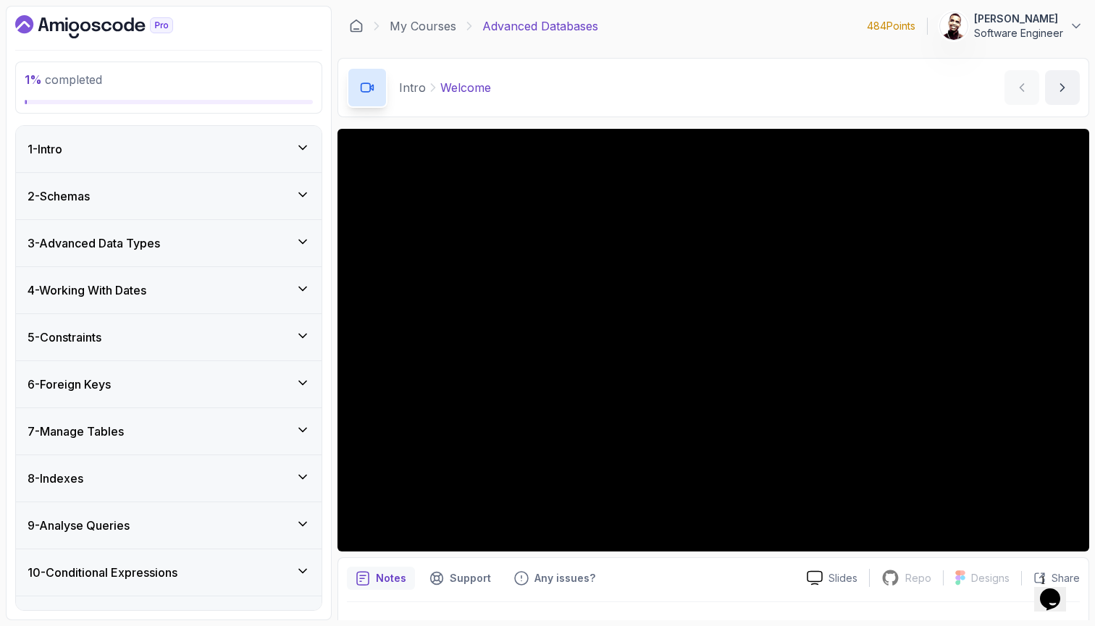
scroll to position [0, 0]
click at [265, 157] on div "1 - Intro" at bounding box center [169, 149] width 282 height 17
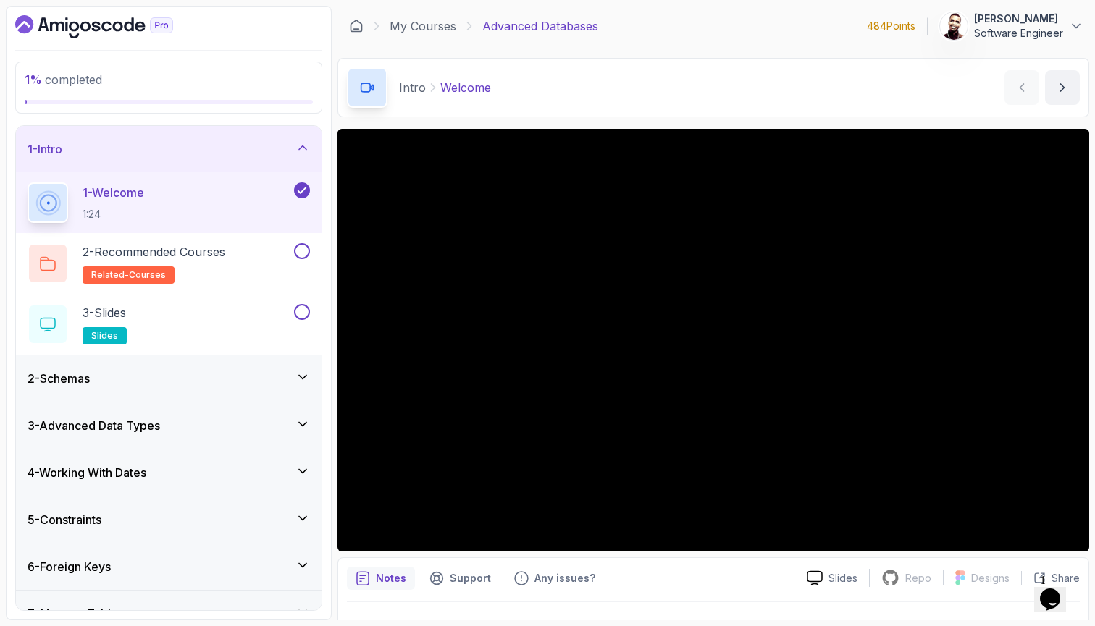
click at [265, 157] on div "1 - Intro" at bounding box center [169, 149] width 282 height 17
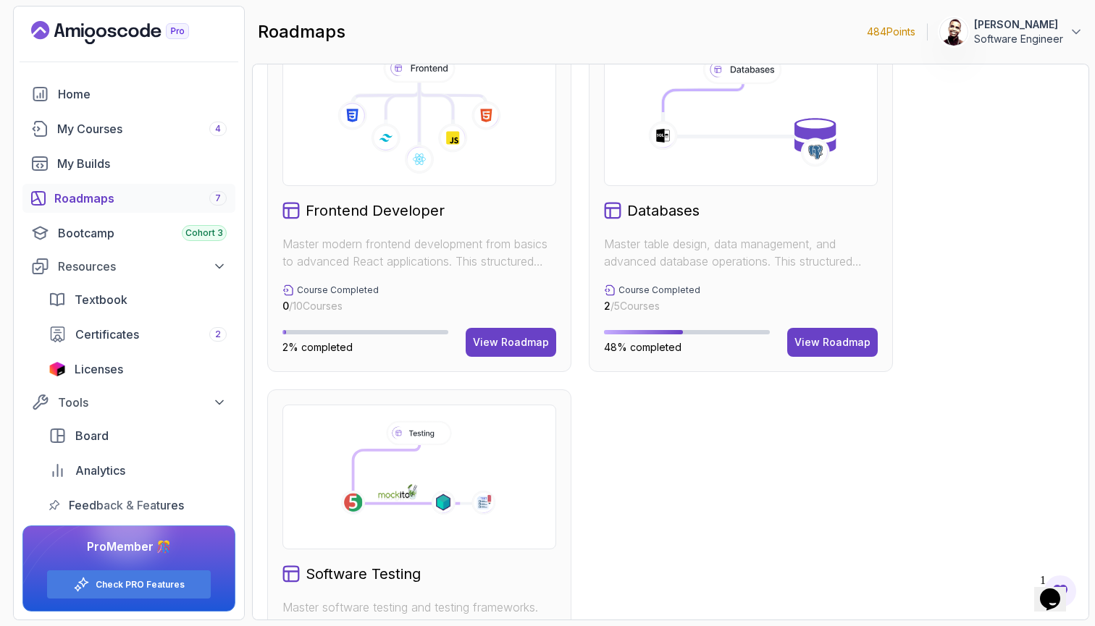
scroll to position [780, 0]
click at [853, 345] on div "View Roadmap" at bounding box center [833, 342] width 76 height 14
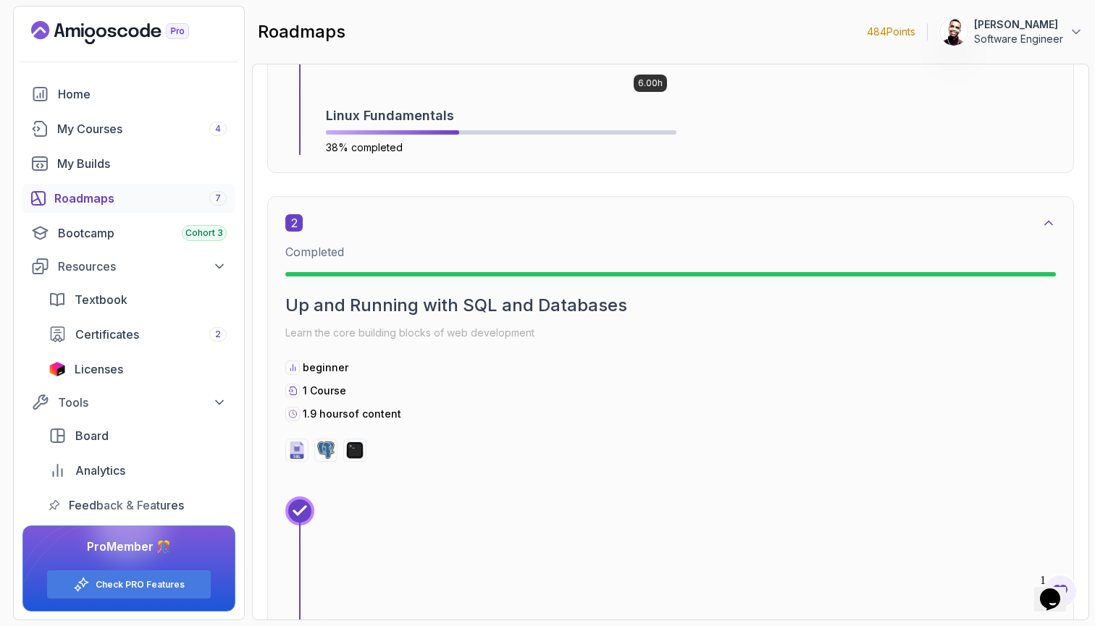
scroll to position [879, 0]
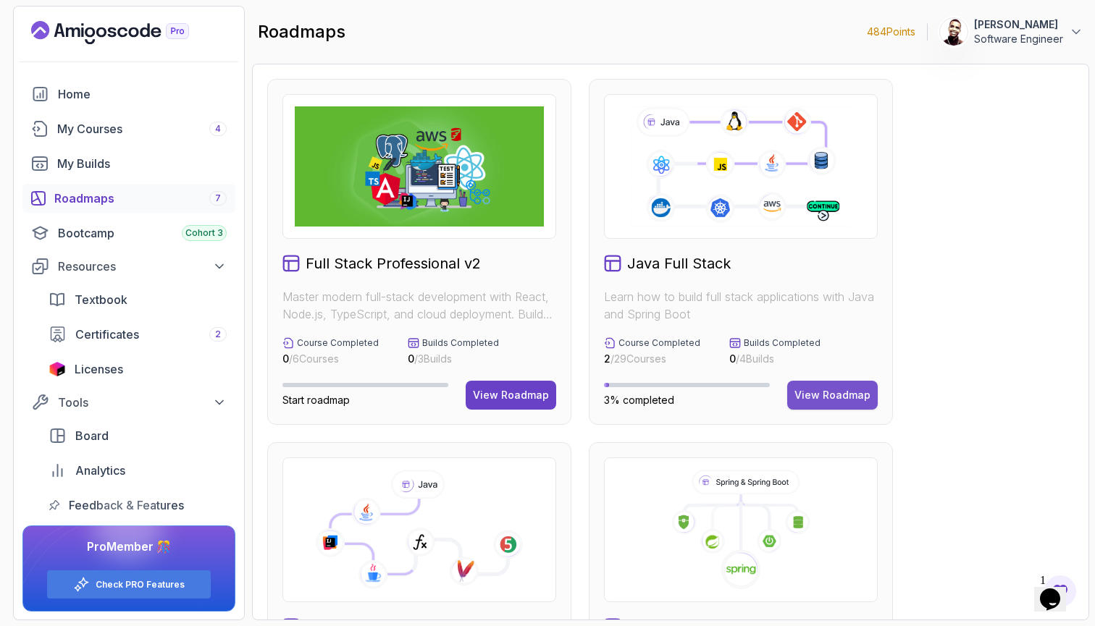
click at [824, 385] on button "View Roadmap" at bounding box center [832, 395] width 91 height 29
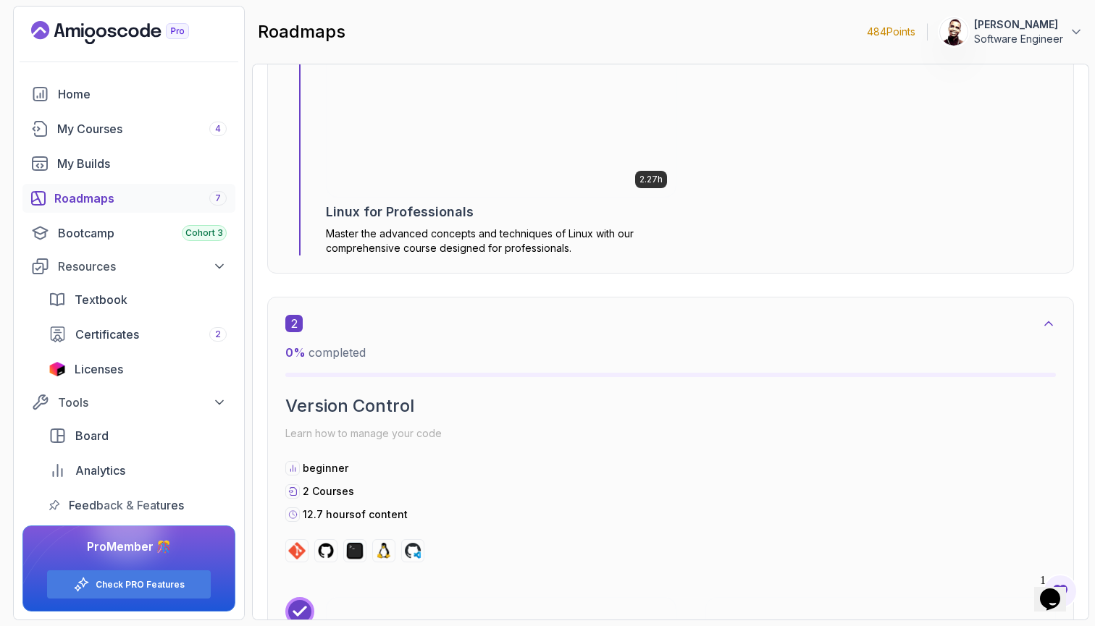
scroll to position [1010, 0]
